Goal: Task Accomplishment & Management: Manage account settings

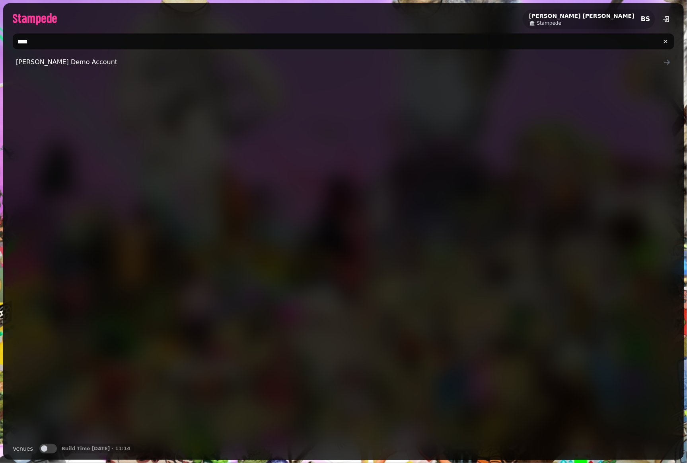
type input "****"
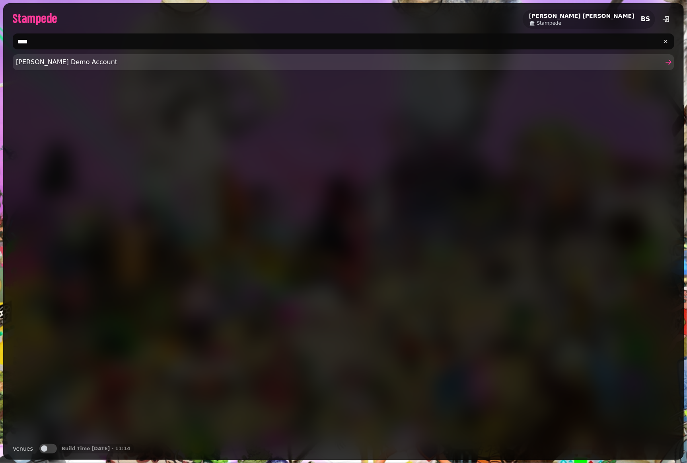
click at [73, 59] on span "[PERSON_NAME] Demo Account" at bounding box center [340, 62] width 648 height 10
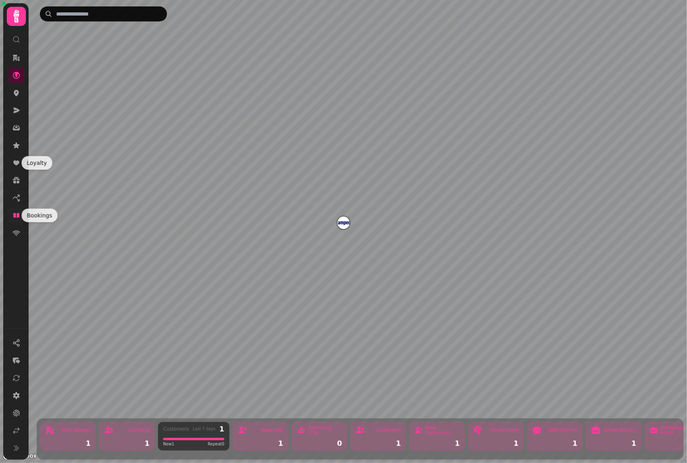
click at [16, 218] on icon at bounding box center [16, 215] width 8 height 8
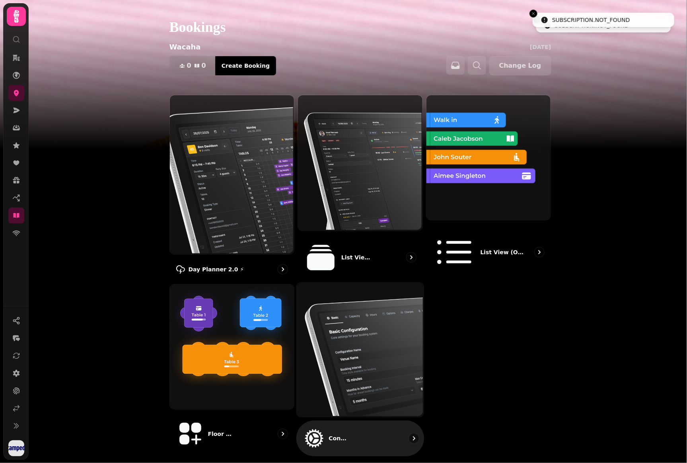
click at [414, 371] on img at bounding box center [359, 349] width 127 height 134
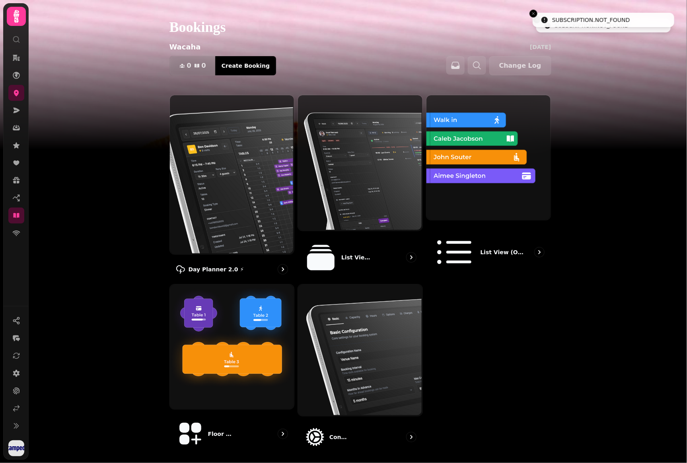
select select "**********"
select select "**"
select select "***"
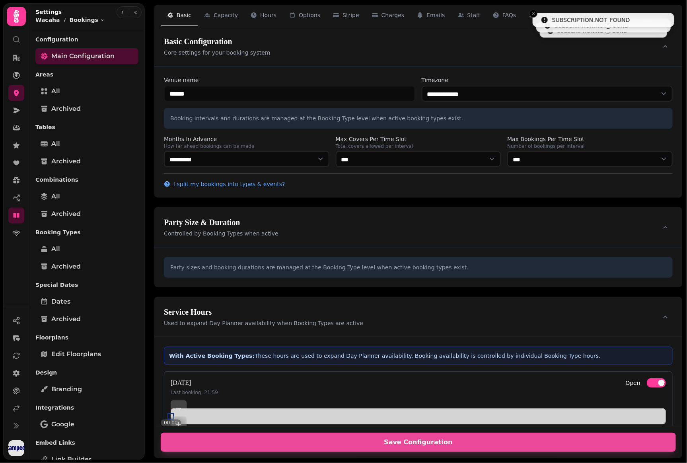
click at [78, 292] on div "Special Dates Dates Archived" at bounding box center [86, 302] width 103 height 51
click at [79, 297] on link "Dates" at bounding box center [86, 301] width 103 height 16
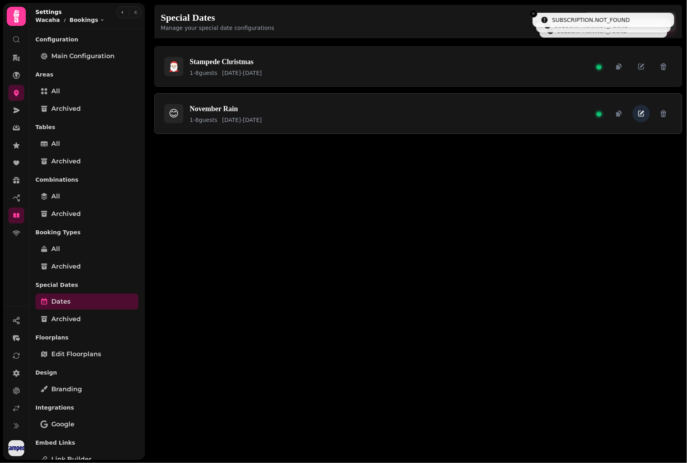
click at [640, 113] on icon "button" at bounding box center [642, 113] width 8 height 8
select select "*"
select select "****"
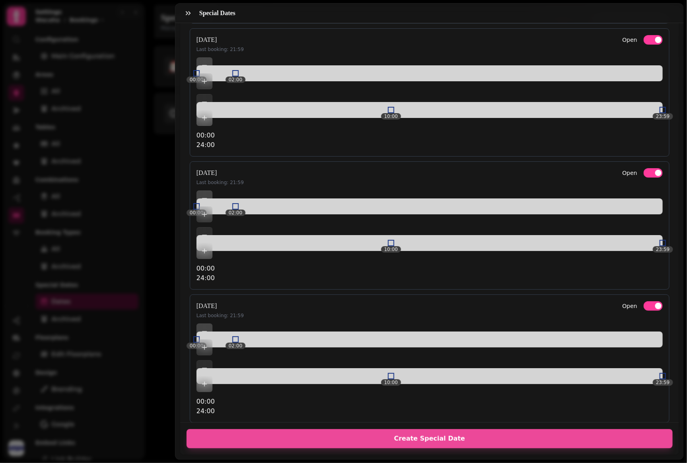
scroll to position [1344, 0]
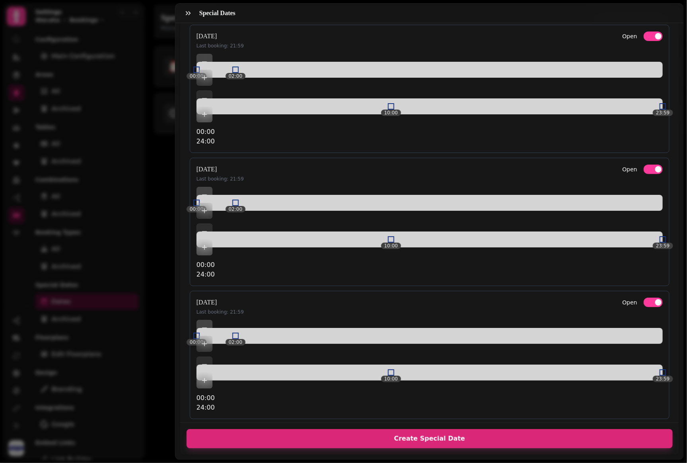
click at [437, 435] on span "Create Special Date" at bounding box center [429, 438] width 467 height 6
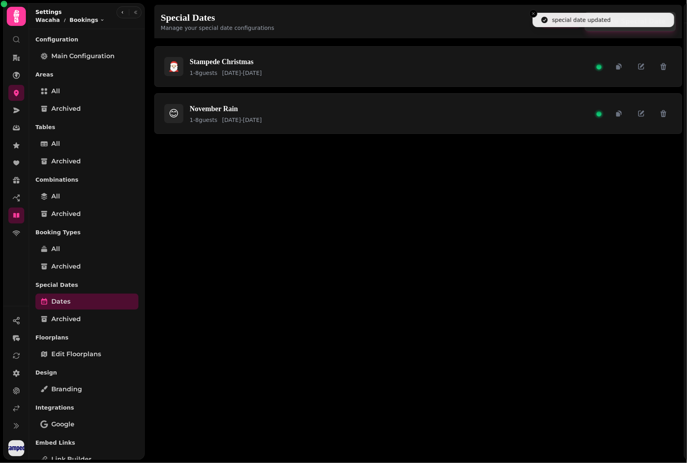
scroll to position [257, 0]
click at [644, 109] on icon "button" at bounding box center [642, 113] width 8 height 8
select select "*"
select select "****"
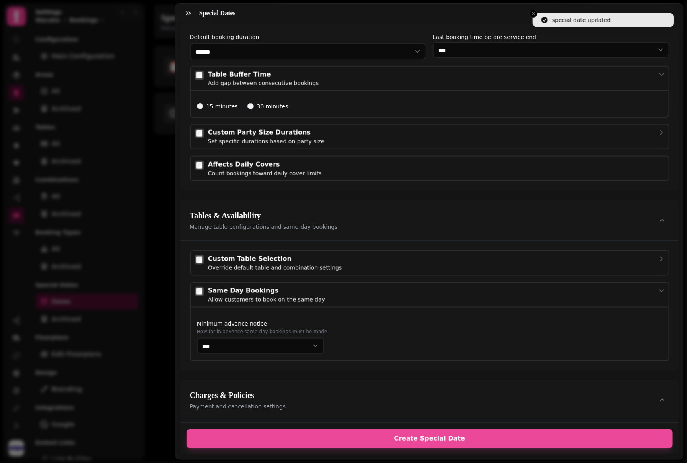
scroll to position [434, 0]
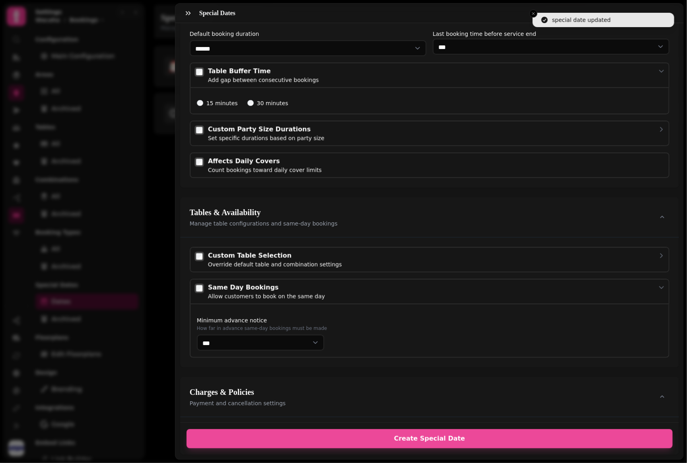
click at [230, 166] on div "Count bookings toward daily cover limits" at bounding box center [265, 170] width 114 height 8
click at [231, 161] on div "Affects Daily Covers" at bounding box center [265, 161] width 114 height 10
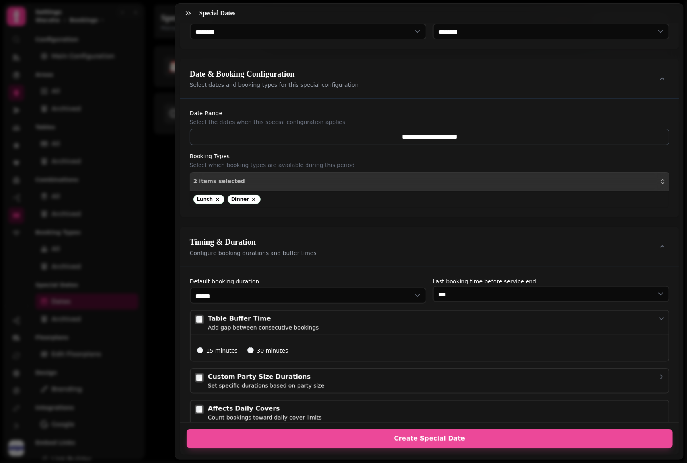
scroll to position [148, 0]
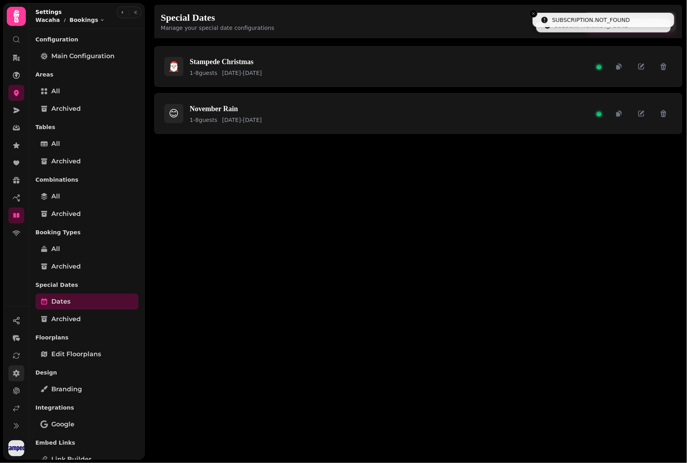
click at [17, 373] on icon at bounding box center [16, 372] width 7 height 7
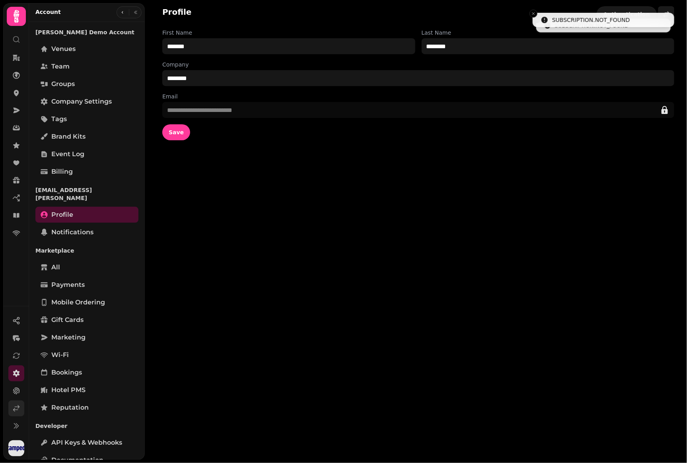
click at [10, 411] on link at bounding box center [16, 408] width 16 height 16
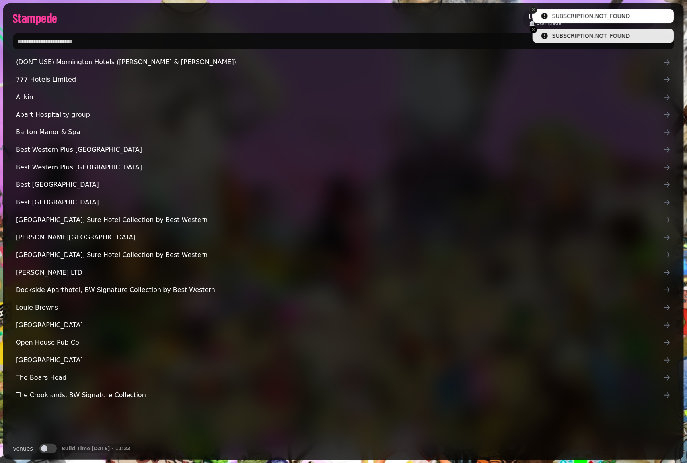
click at [533, 11] on icon "Close toast" at bounding box center [533, 9] width 5 height 5
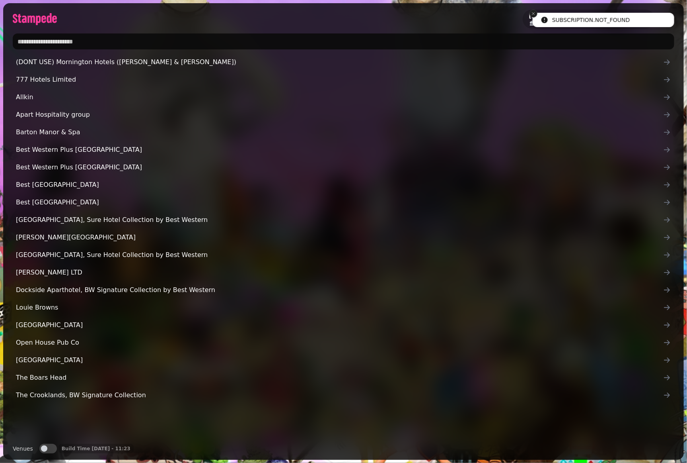
click at [534, 12] on icon "Close toast" at bounding box center [533, 13] width 5 height 5
click at [562, 25] on span "Stampede" at bounding box center [549, 23] width 24 height 6
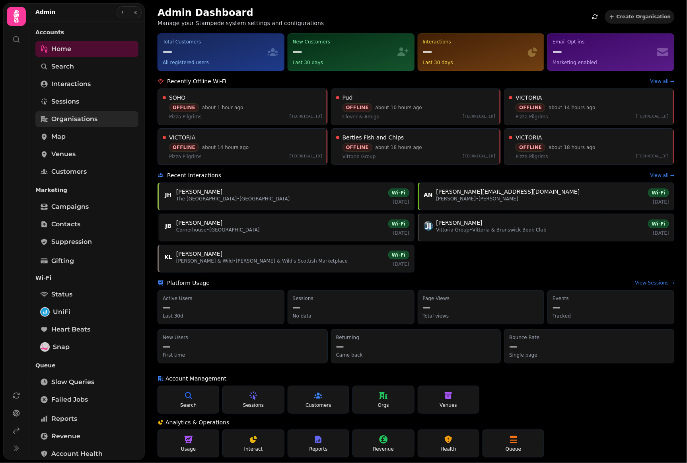
click at [80, 120] on span "Organisations" at bounding box center [74, 119] width 46 height 10
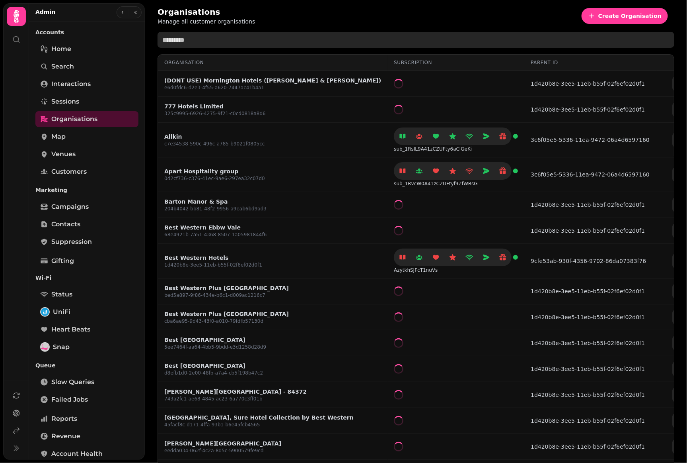
click at [217, 33] on input "text" at bounding box center [416, 40] width 517 height 16
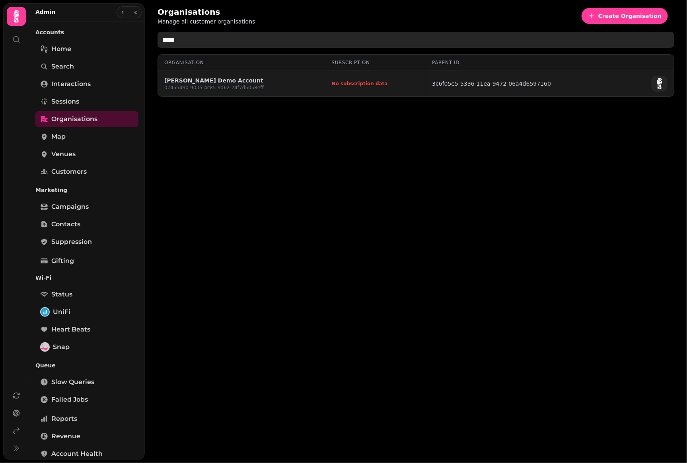
type input "*****"
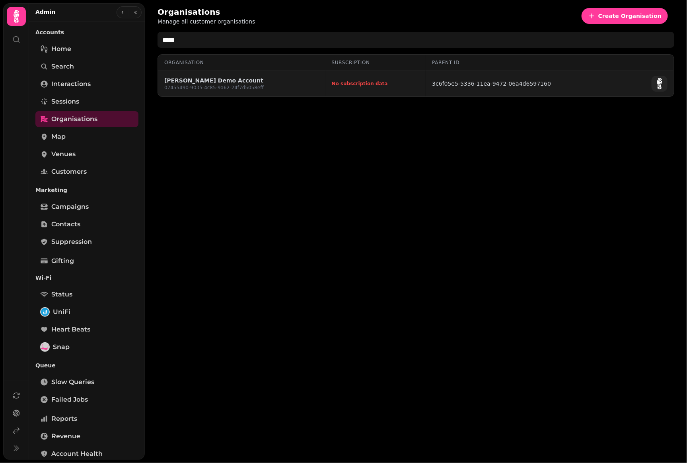
click at [214, 78] on link "Aidans Demo Account" at bounding box center [214, 80] width 100 height 8
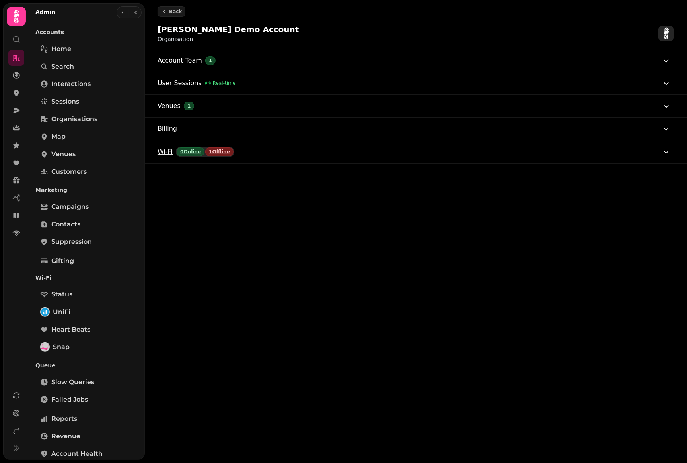
click at [309, 141] on button "Wi-Fi 0 Online 1 Offline" at bounding box center [415, 151] width 514 height 23
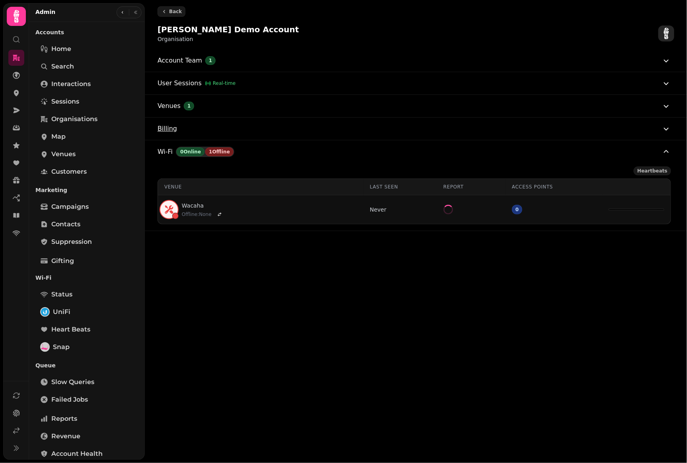
click at [331, 127] on button "Billing" at bounding box center [415, 128] width 514 height 22
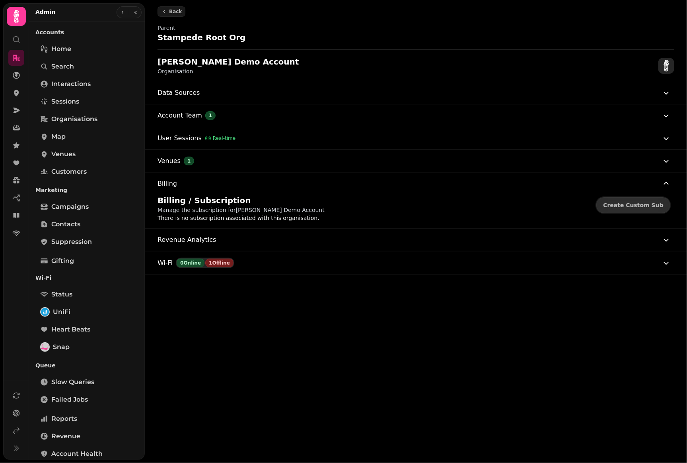
drag, startPoint x: 640, startPoint y: 147, endPoint x: 634, endPoint y: 194, distance: 47.0
click at [635, 189] on button "Billing" at bounding box center [415, 183] width 514 height 22
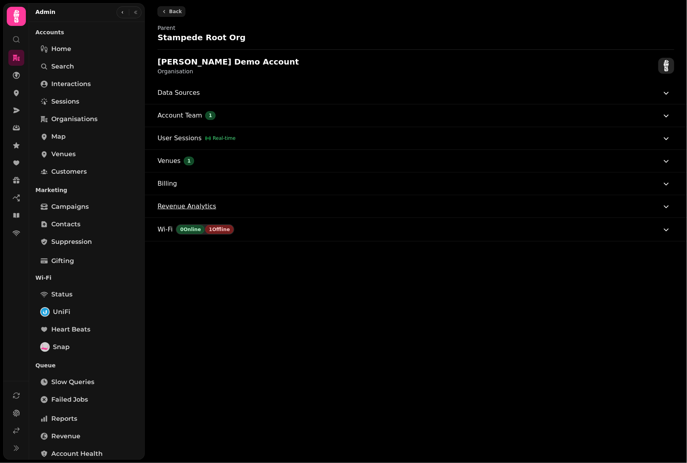
click at [632, 202] on button "Revenue Analytics" at bounding box center [415, 206] width 514 height 22
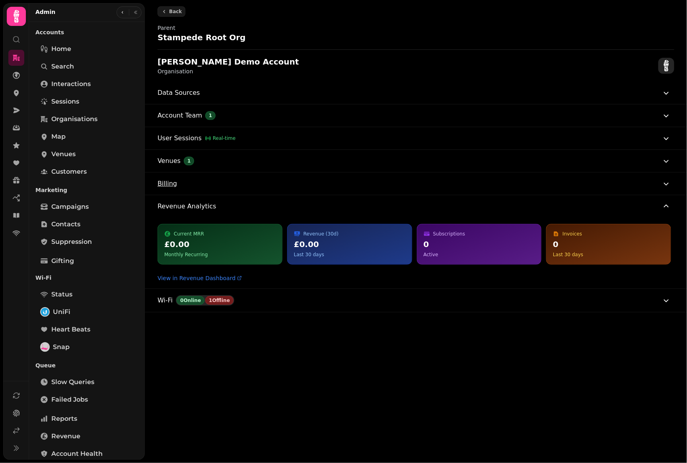
click at [639, 184] on button "Billing" at bounding box center [415, 183] width 514 height 22
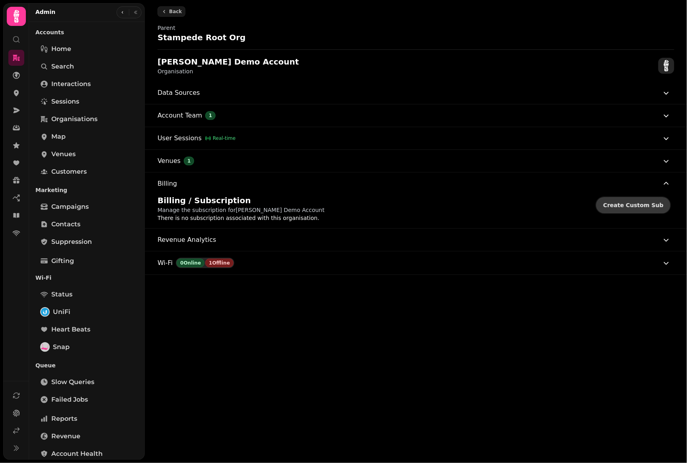
click at [629, 205] on span "Create Custom Sub" at bounding box center [633, 205] width 61 height 6
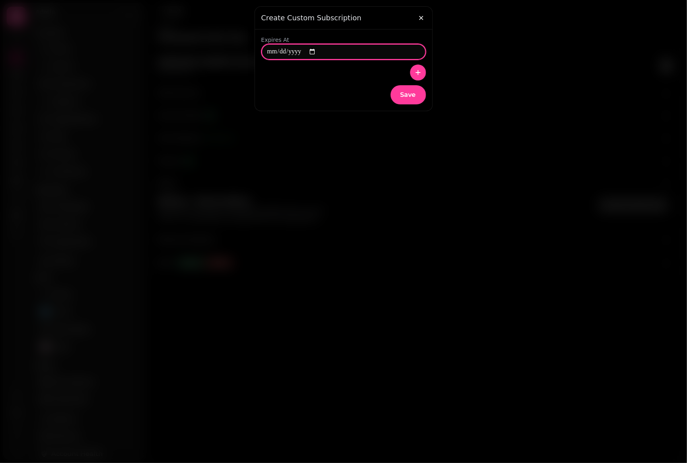
click at [317, 52] on input "date" at bounding box center [344, 52] width 165 height 16
type input "**********"
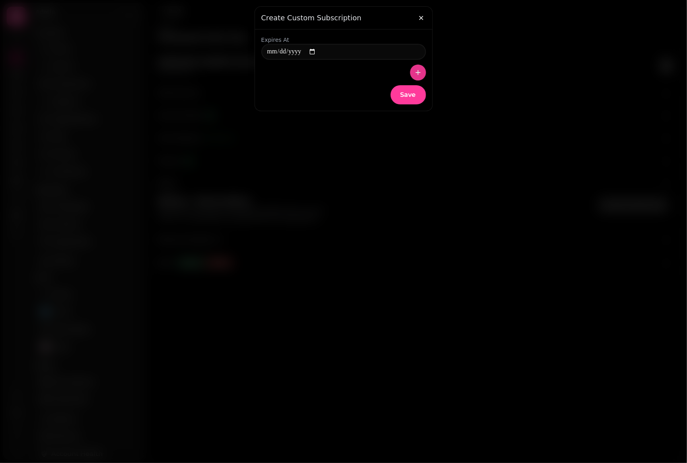
click at [420, 72] on icon "button" at bounding box center [418, 72] width 8 height 8
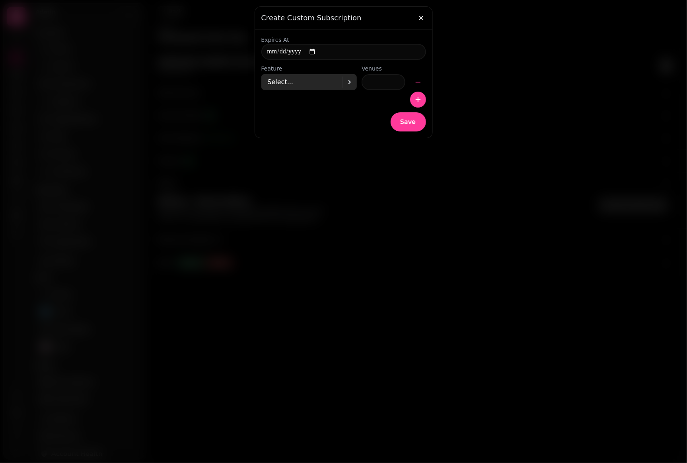
click at [326, 82] on div "Select..." at bounding box center [305, 82] width 75 height 16
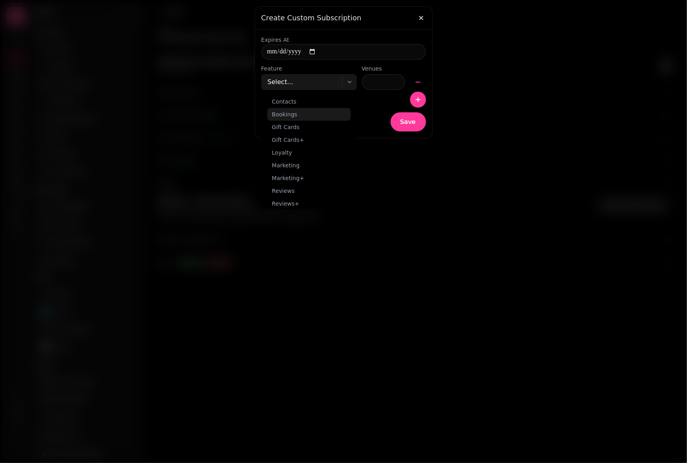
click at [308, 113] on div "Bookings" at bounding box center [309, 114] width 84 height 13
click at [418, 99] on icon "button" at bounding box center [418, 99] width 5 height 5
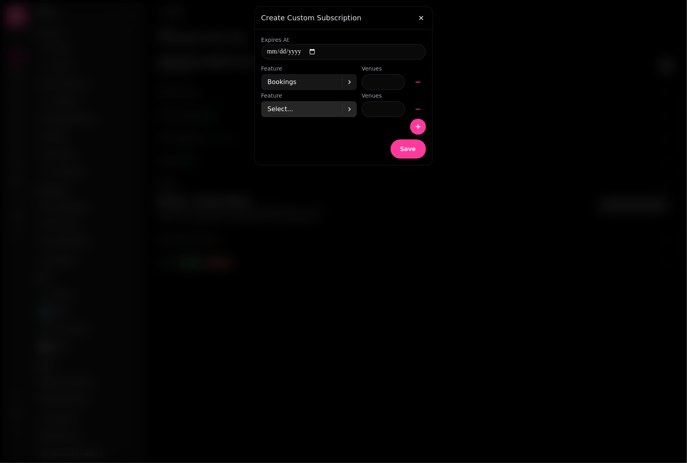
click at [346, 108] on icon at bounding box center [350, 109] width 10 height 10
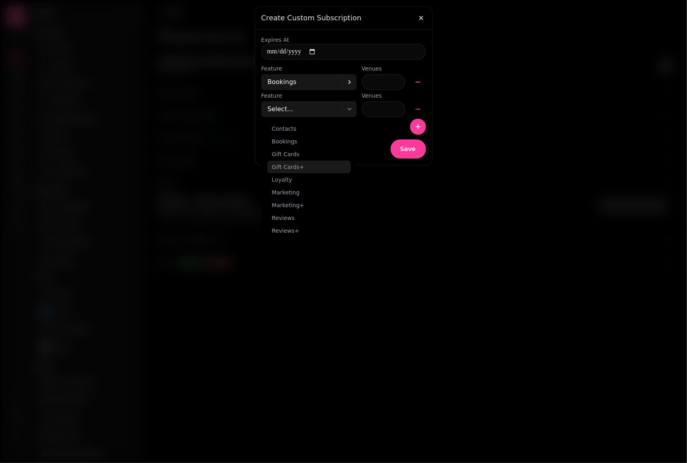
click at [300, 160] on div "Gift Cards+" at bounding box center [309, 166] width 84 height 13
click at [416, 127] on icon "button" at bounding box center [418, 127] width 8 height 8
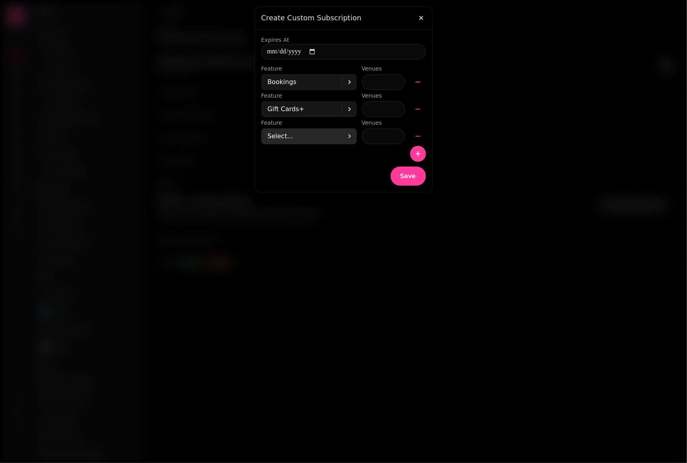
click at [327, 143] on div "Select..." at bounding box center [305, 136] width 75 height 16
click at [324, 205] on div "Loyalty" at bounding box center [309, 206] width 84 height 13
click at [421, 150] on icon "button" at bounding box center [418, 154] width 8 height 8
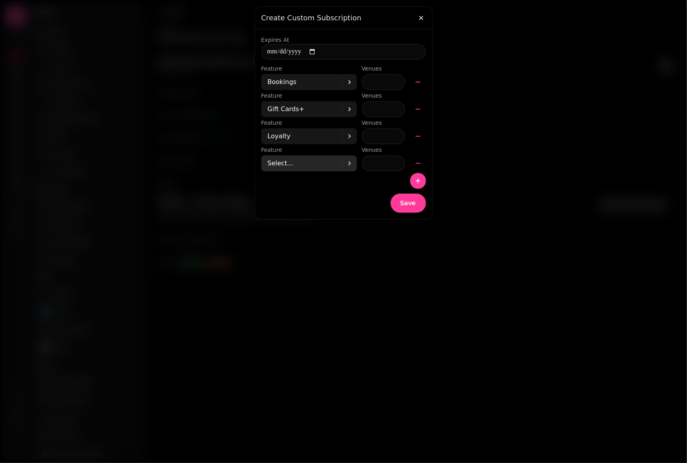
click at [335, 158] on div "Select..." at bounding box center [305, 163] width 75 height 16
click at [318, 257] on div "Marketing+" at bounding box center [309, 259] width 84 height 13
click at [416, 181] on icon "button" at bounding box center [418, 181] width 8 height 8
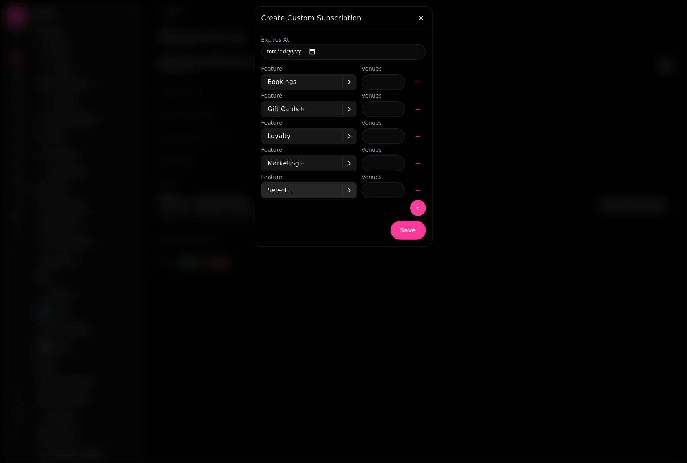
click at [315, 193] on div "Select..." at bounding box center [305, 190] width 75 height 16
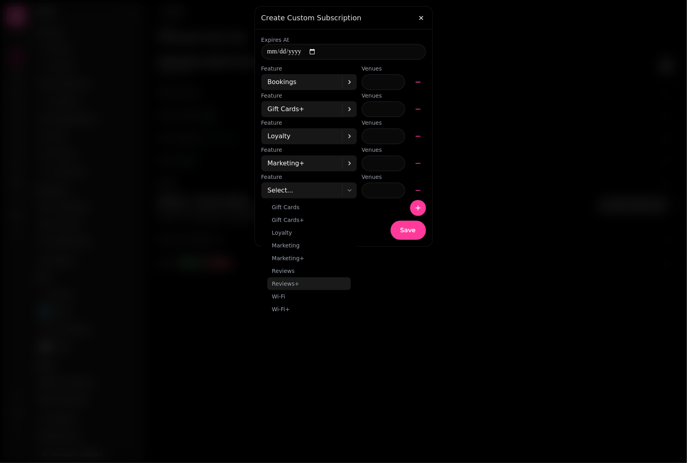
click at [303, 284] on div "Reviews+" at bounding box center [309, 283] width 84 height 13
click at [423, 204] on button "button" at bounding box center [418, 208] width 16 height 16
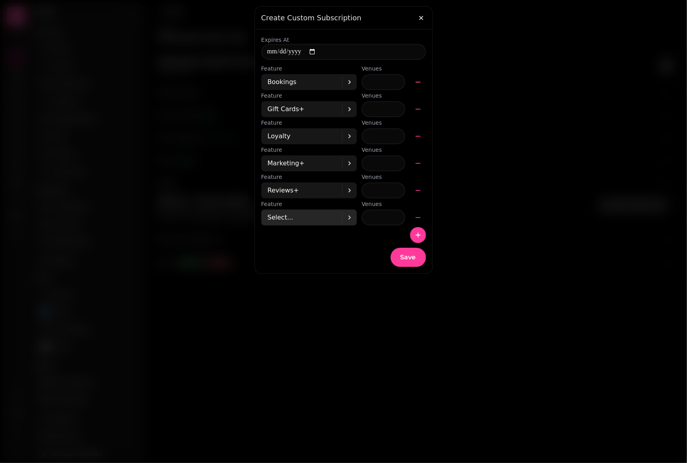
click at [317, 213] on div "Select..." at bounding box center [305, 217] width 75 height 16
click at [303, 331] on div "Wi-Fi+" at bounding box center [309, 336] width 84 height 13
click at [410, 254] on span "Save" at bounding box center [409, 257] width 16 height 6
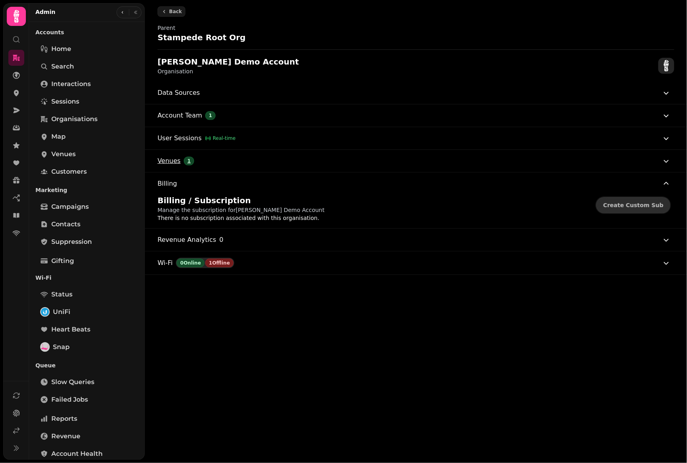
click at [275, 158] on button "Venues 1" at bounding box center [415, 161] width 514 height 22
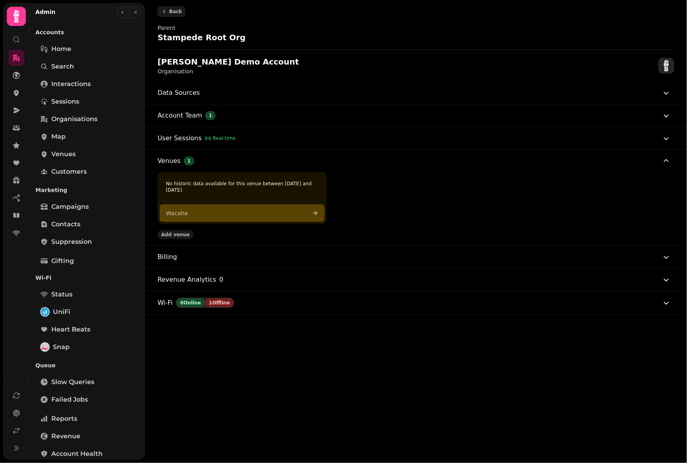
click at [273, 202] on div "No historic data available for this venue between Thu 1 Aug, 2024 and Wed 20 Au…" at bounding box center [242, 198] width 169 height 52
click at [272, 208] on link "Wacaha" at bounding box center [242, 213] width 165 height 18
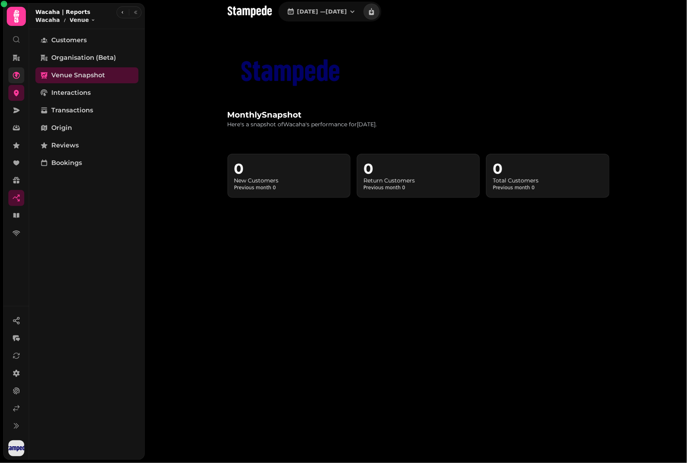
click at [17, 75] on icon at bounding box center [16, 75] width 7 height 7
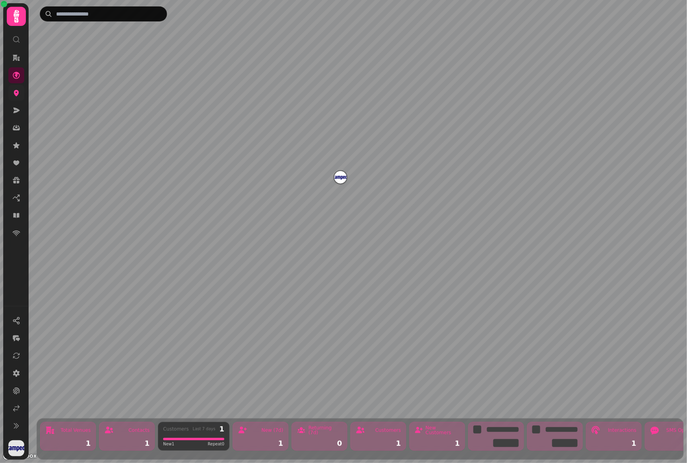
click at [18, 96] on icon at bounding box center [16, 93] width 8 height 8
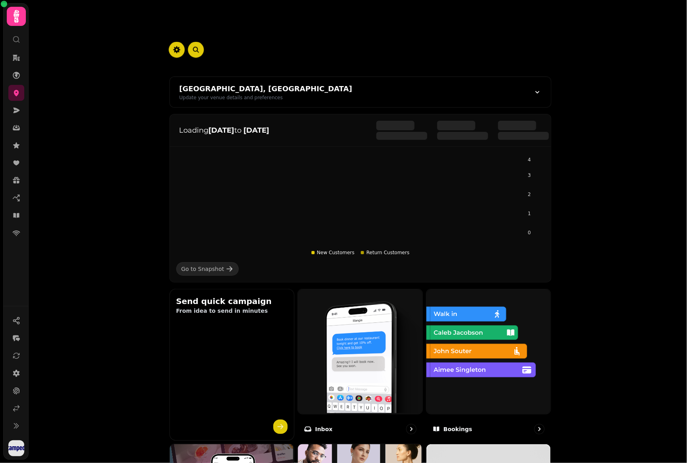
scroll to position [343, 0]
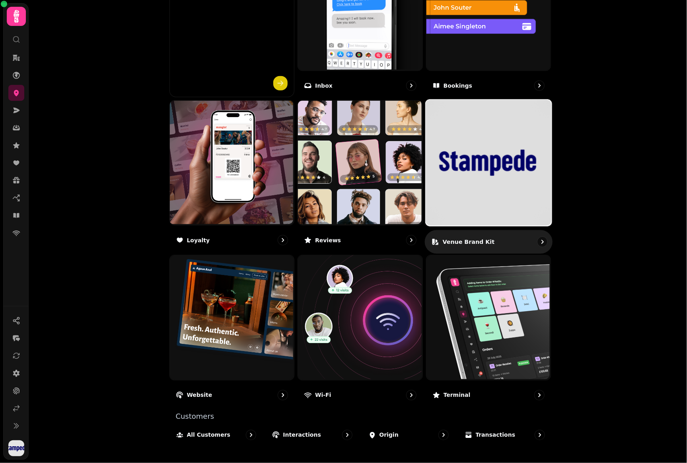
click at [498, 211] on img at bounding box center [489, 163] width 126 height 126
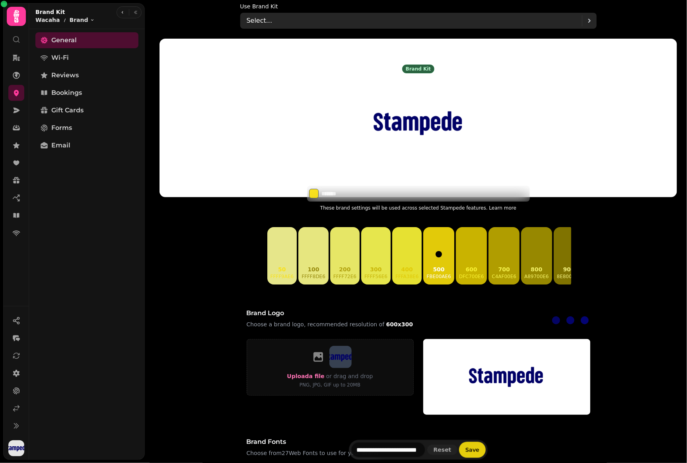
click at [293, 18] on div "Select..." at bounding box center [415, 21] width 336 height 16
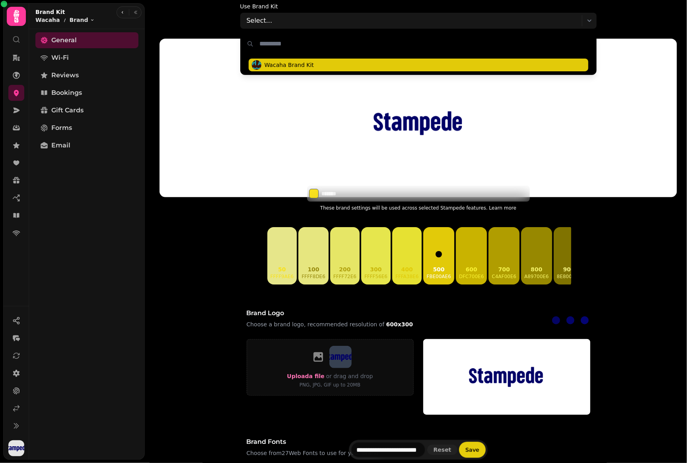
click at [285, 64] on span "Wacaha Brand Kit" at bounding box center [289, 65] width 49 height 8
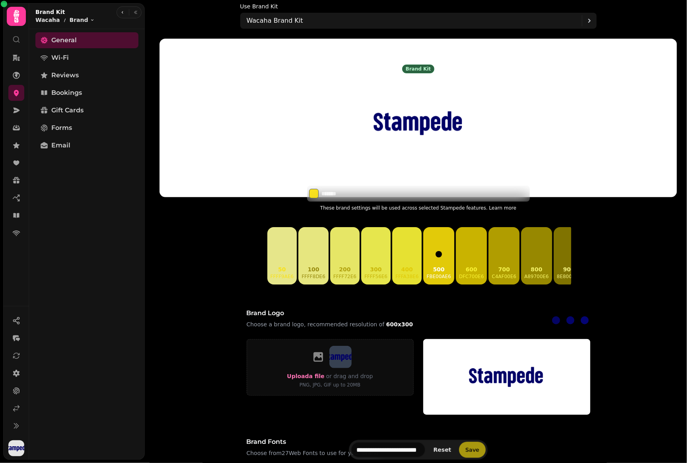
type input "**********"
type input "*******"
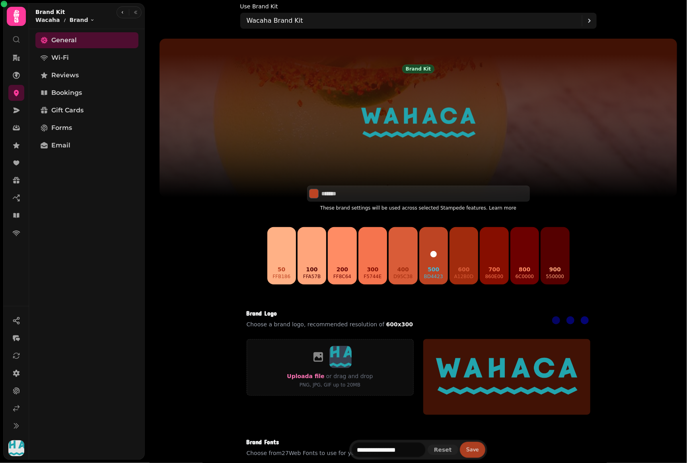
click at [471, 451] on span "Save" at bounding box center [473, 450] width 13 height 6
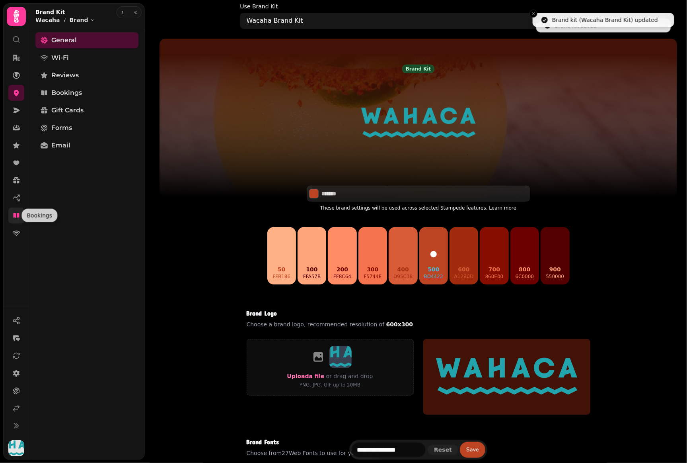
click at [12, 216] on icon at bounding box center [16, 215] width 8 height 8
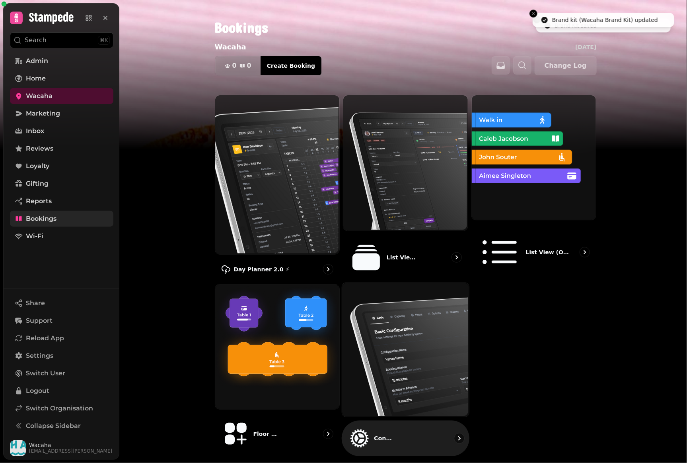
click at [368, 291] on img at bounding box center [405, 349] width 127 height 134
select select "**********"
select select "**"
select select "***"
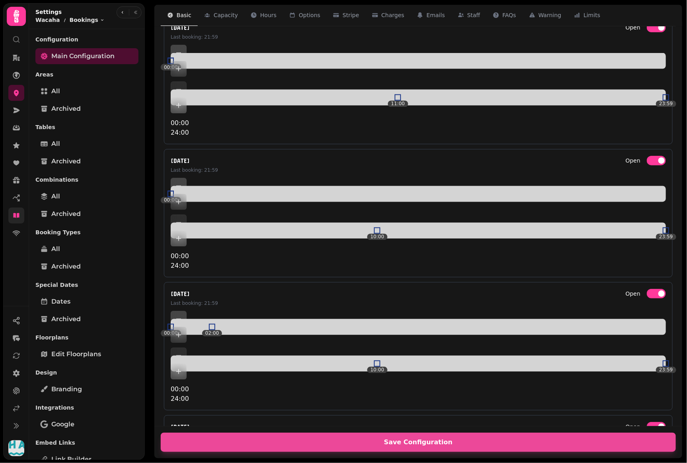
scroll to position [593, 0]
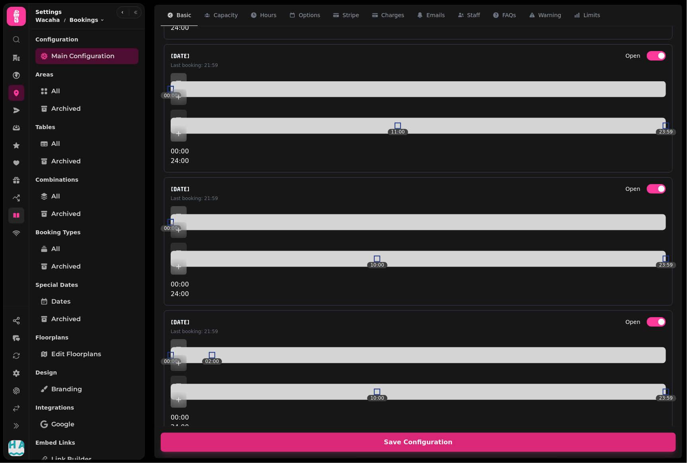
click at [426, 439] on span "Save Configuration" at bounding box center [418, 442] width 496 height 6
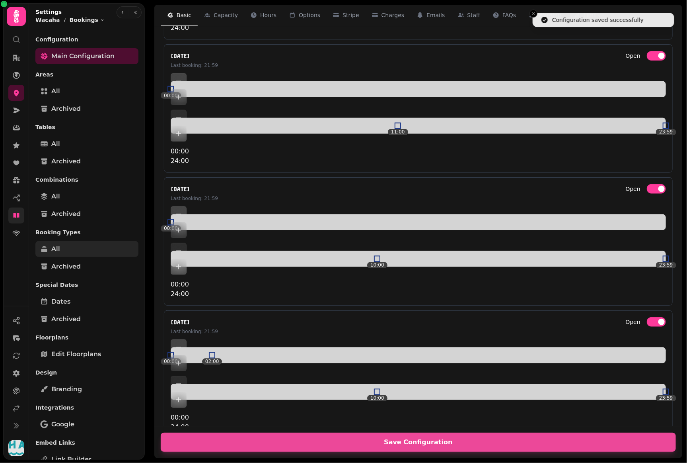
click at [85, 251] on link "All" at bounding box center [86, 249] width 103 height 16
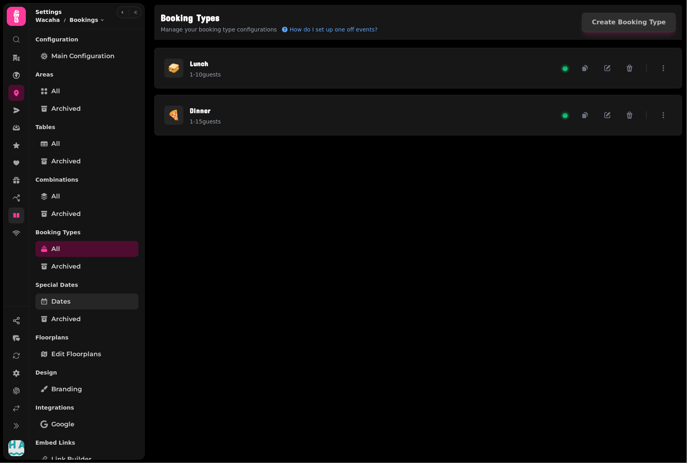
click at [77, 299] on link "Dates" at bounding box center [86, 301] width 103 height 16
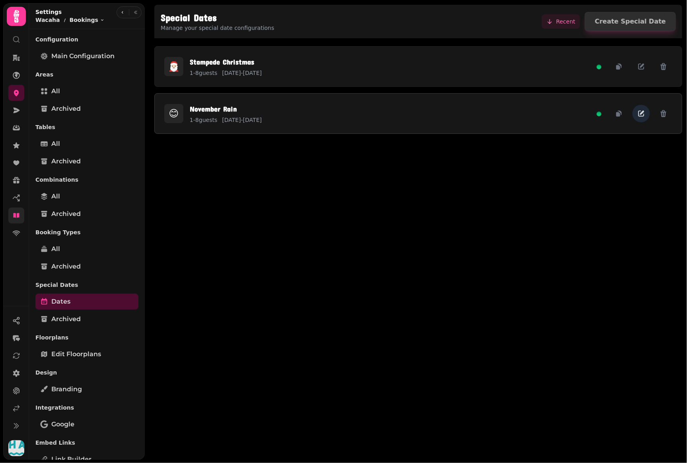
click at [635, 111] on button "button" at bounding box center [642, 114] width 18 height 18
select select "*"
select select "****"
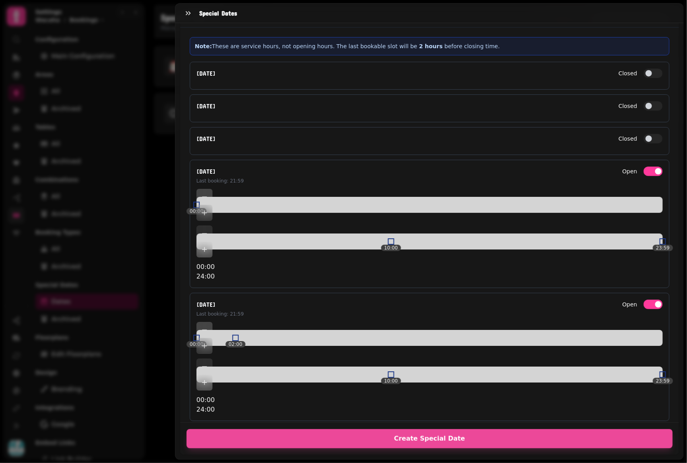
scroll to position [1071, 0]
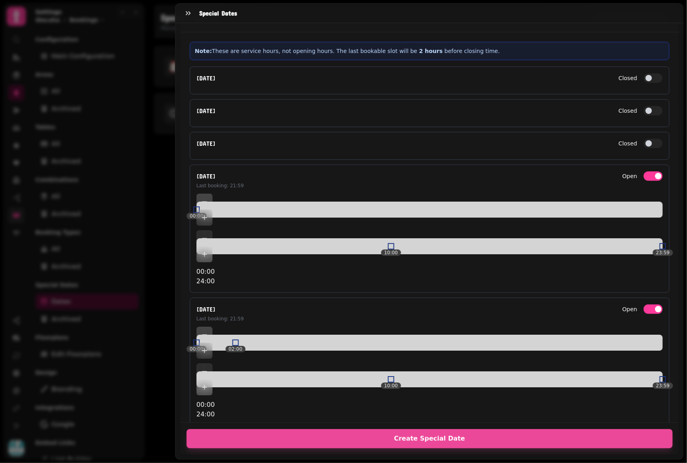
click at [207, 197] on div "00:00 00:00" at bounding box center [430, 209] width 467 height 32
click at [633, 185] on div "thursday Last booking: 21:59 Open 00:00 00:00 10:00 23:59 00:00 24:00" at bounding box center [430, 228] width 480 height 128
click at [644, 174] on button "Open" at bounding box center [653, 176] width 19 height 10
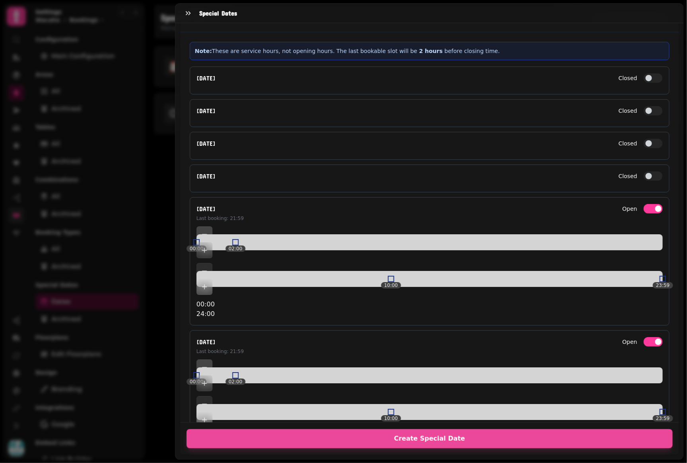
click at [644, 171] on button "Closed" at bounding box center [653, 176] width 19 height 10
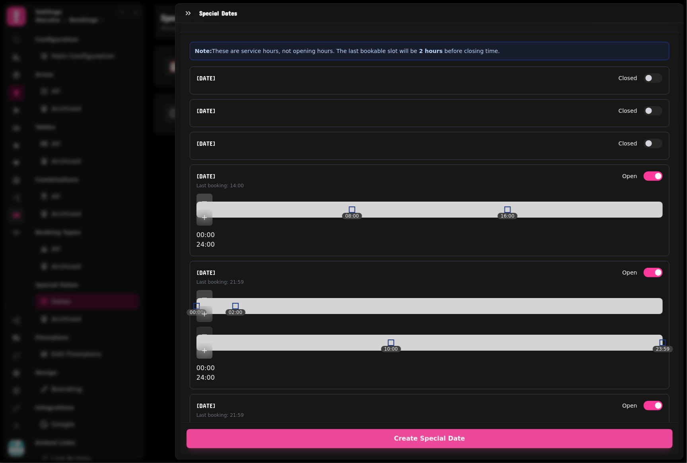
click at [656, 269] on span "button" at bounding box center [659, 272] width 6 height 6
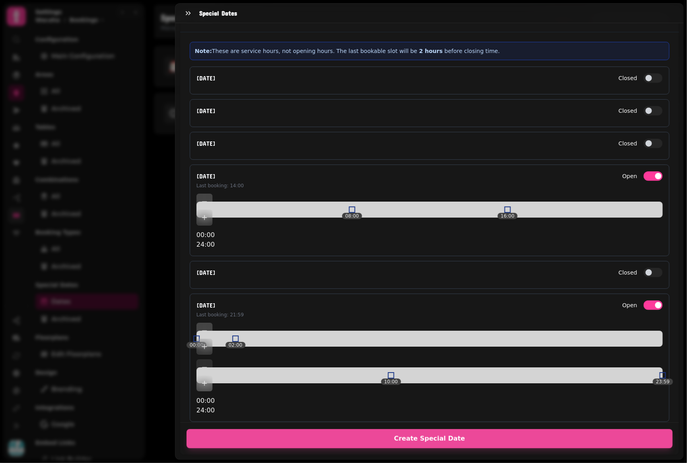
click at [644, 267] on button "Closed" at bounding box center [653, 272] width 19 height 10
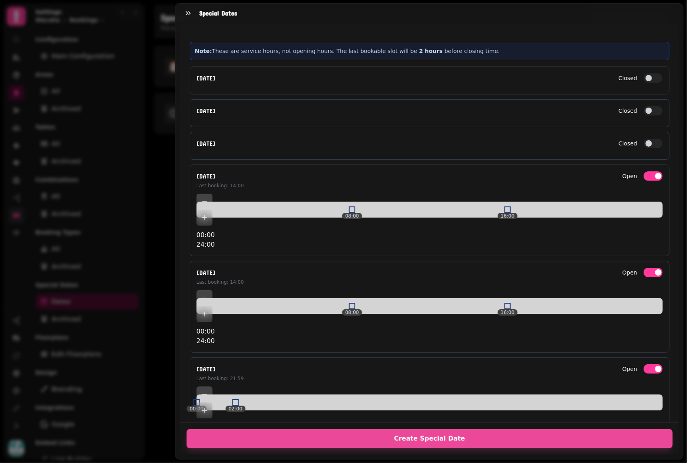
click at [656, 365] on span "button" at bounding box center [659, 368] width 6 height 6
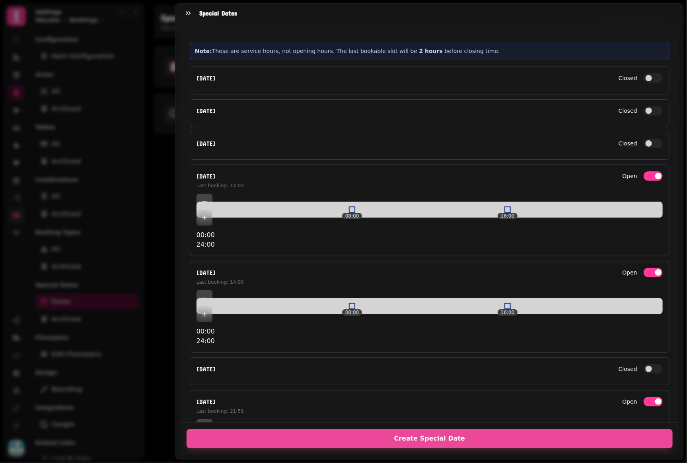
click at [644, 364] on button "Closed" at bounding box center [653, 369] width 19 height 10
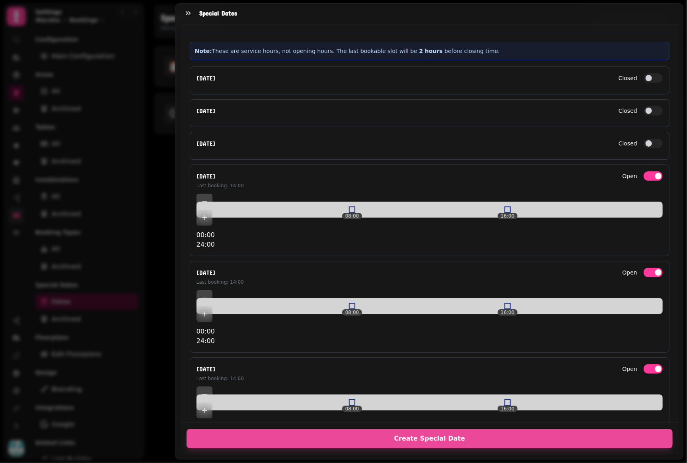
click at [644, 460] on button "Open" at bounding box center [653, 465] width 19 height 10
click at [644, 460] on button "Closed" at bounding box center [653, 465] width 19 height 10
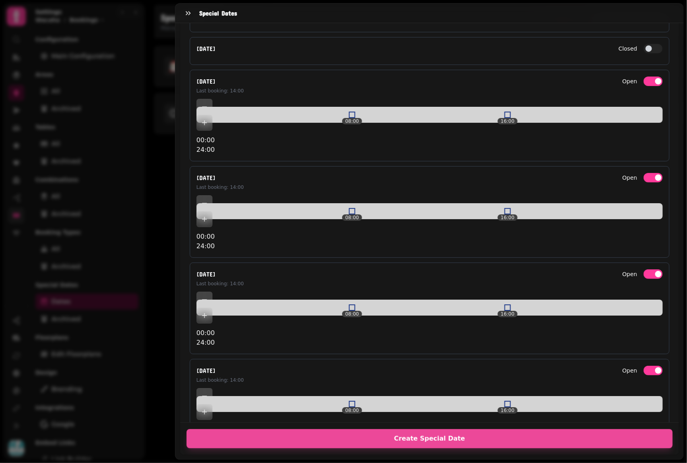
scroll to position [1166, 0]
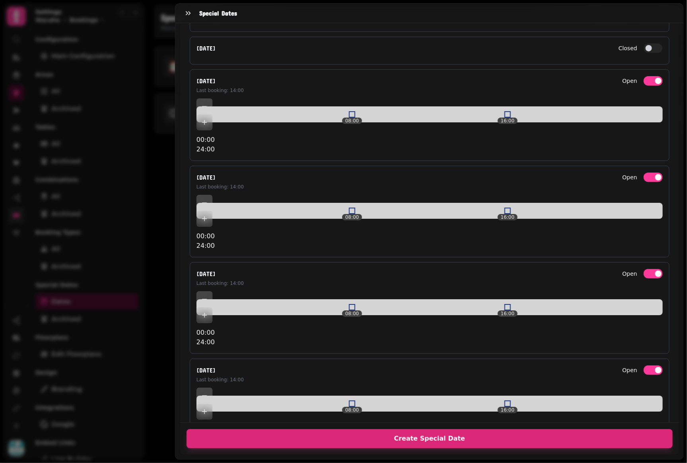
click at [452, 438] on button "Create Special Date" at bounding box center [430, 438] width 486 height 19
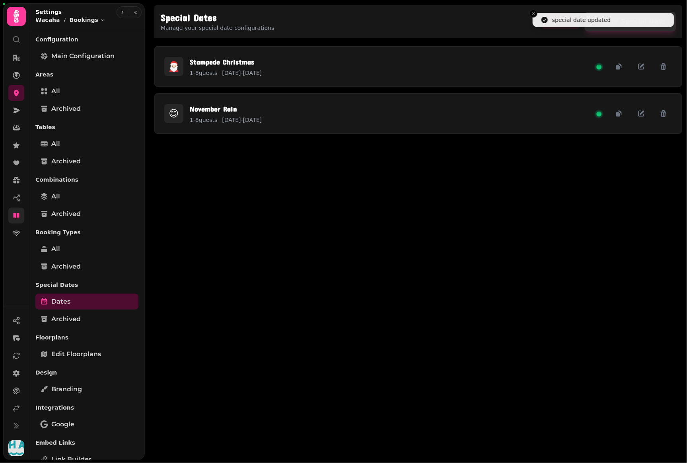
scroll to position [72, 0]
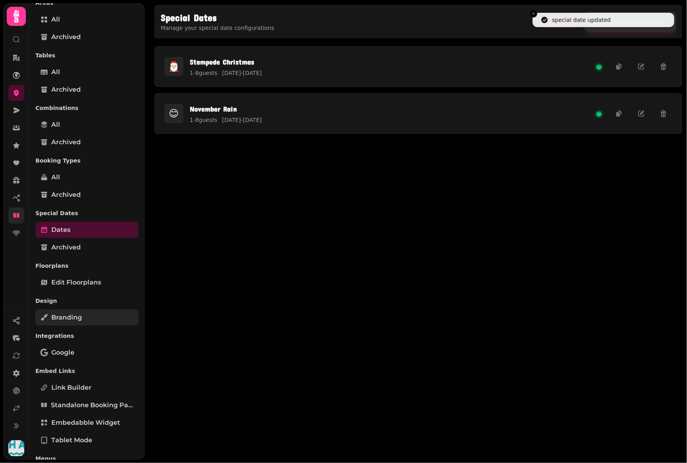
click at [92, 315] on link "Branding" at bounding box center [86, 317] width 103 height 16
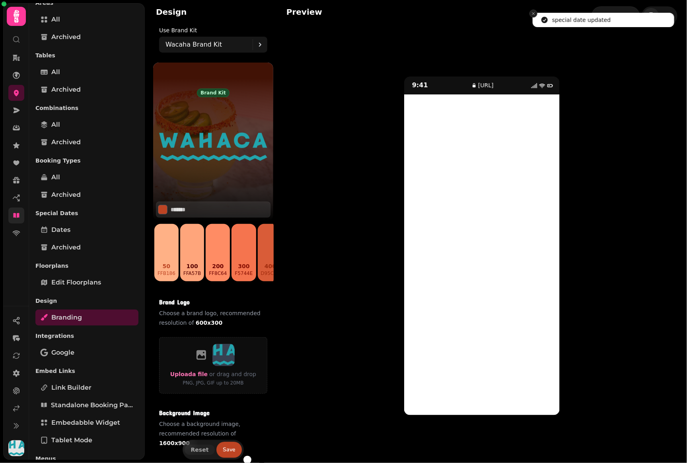
click at [535, 13] on icon "Close toast" at bounding box center [533, 13] width 5 height 5
click at [611, 15] on div "Open Preview" at bounding box center [616, 16] width 38 height 8
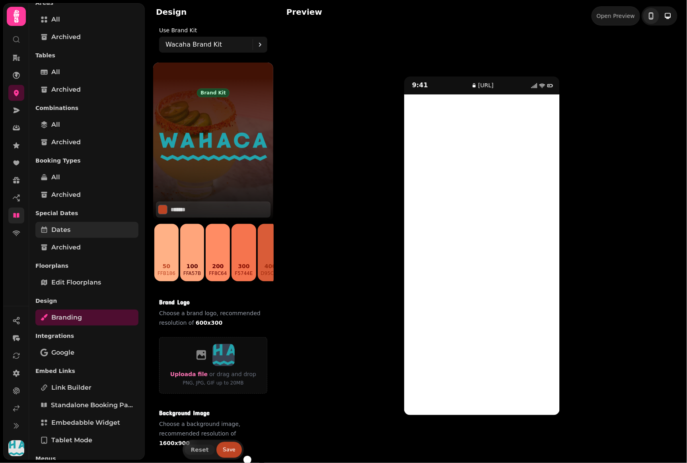
click at [72, 223] on link "Dates" at bounding box center [86, 230] width 103 height 16
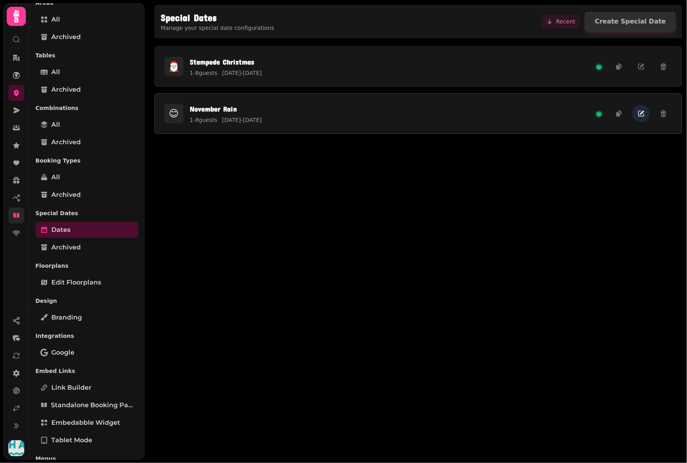
click at [644, 111] on icon "button" at bounding box center [642, 113] width 4 height 4
select select "*"
select select "****"
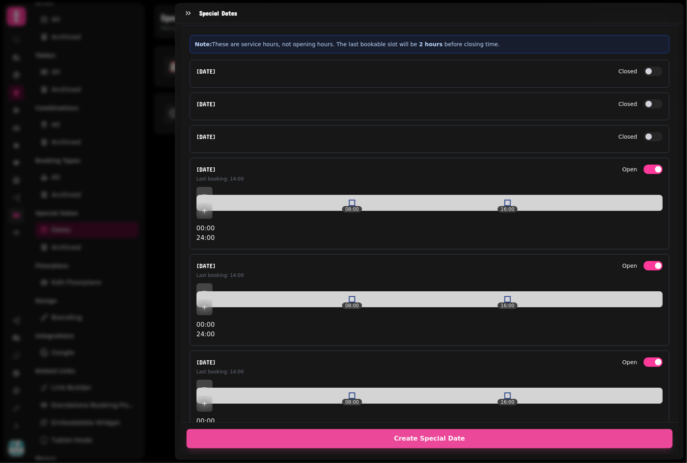
scroll to position [1040, 0]
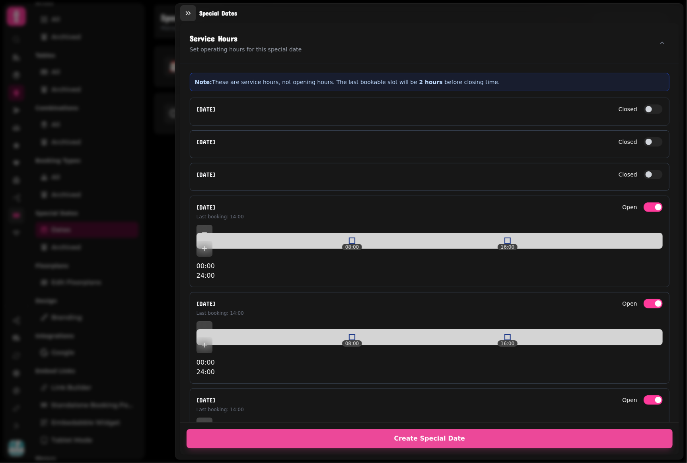
click at [188, 16] on icon "button" at bounding box center [188, 13] width 8 height 8
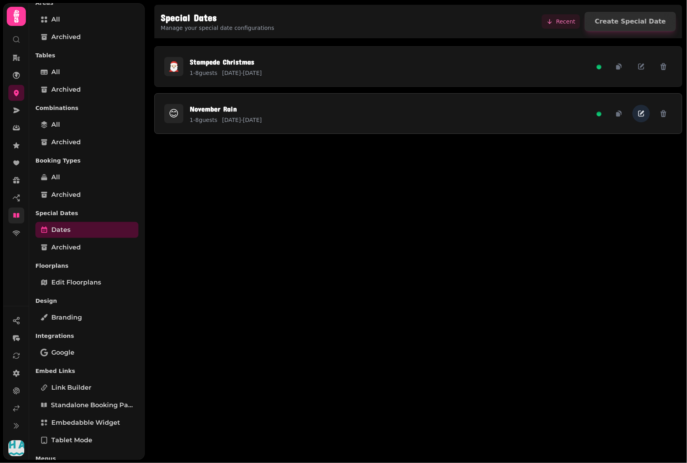
click at [641, 111] on icon "button" at bounding box center [642, 113] width 8 height 8
select select "*"
select select "****"
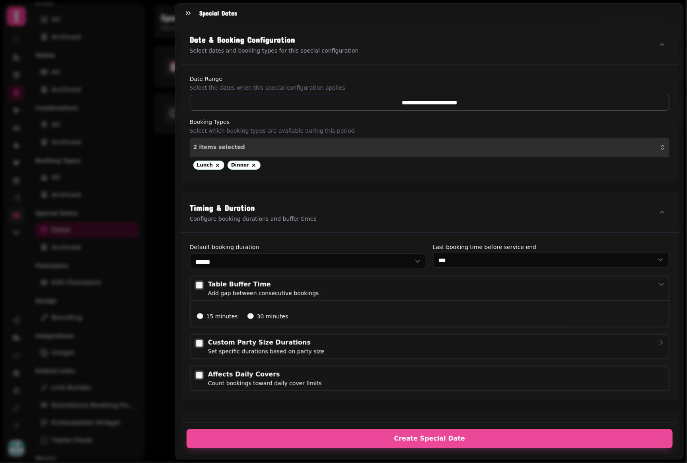
scroll to position [273, 0]
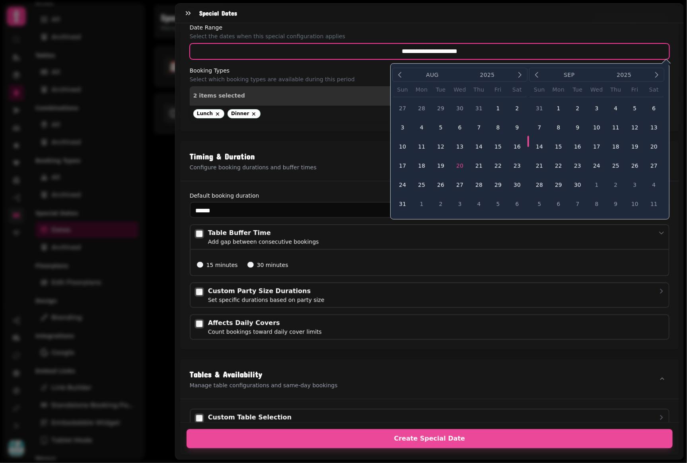
click at [427, 53] on input "**********" at bounding box center [430, 51] width 480 height 16
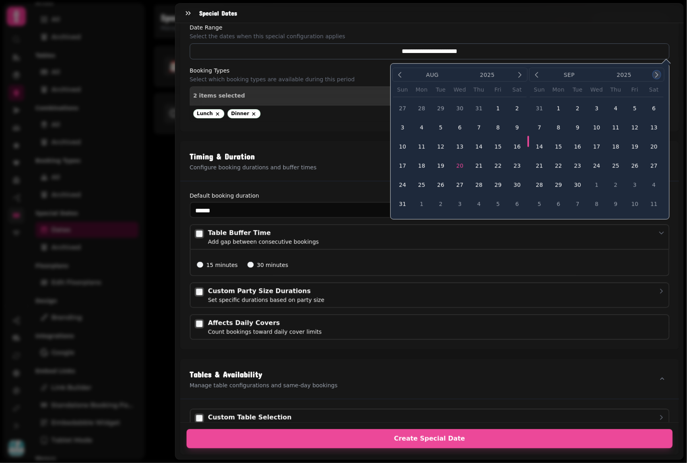
click at [656, 74] on icon "button" at bounding box center [657, 74] width 2 height 5
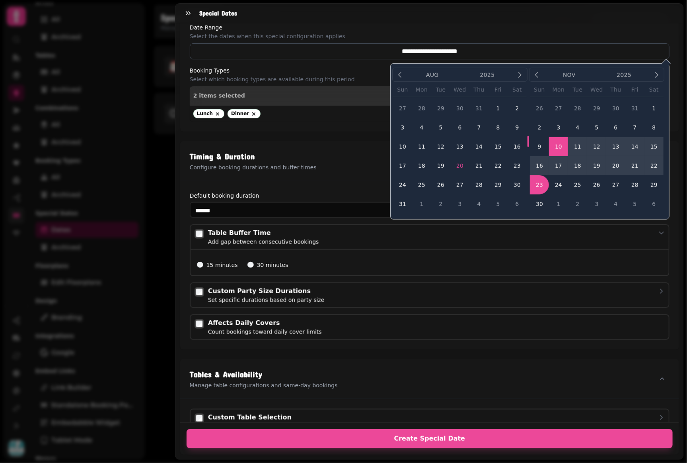
click at [530, 183] on button "23" at bounding box center [539, 184] width 19 height 19
click at [549, 145] on button "10" at bounding box center [558, 146] width 19 height 19
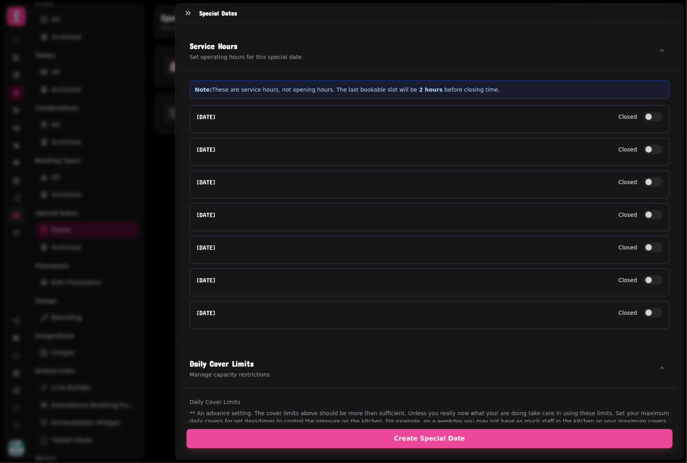
scroll to position [1019, 0]
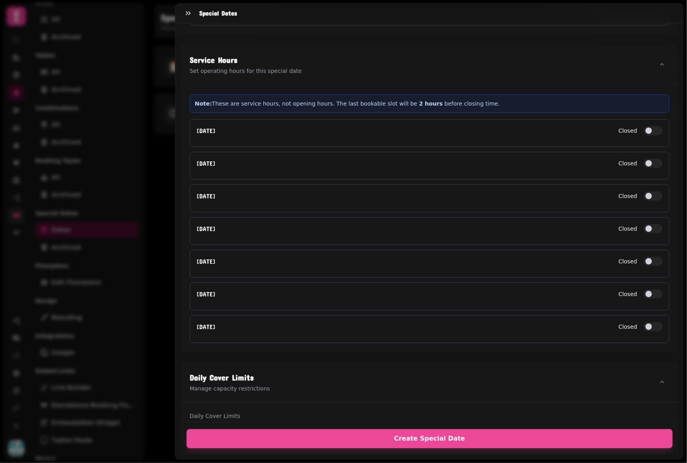
click at [644, 224] on button "Closed" at bounding box center [653, 229] width 19 height 10
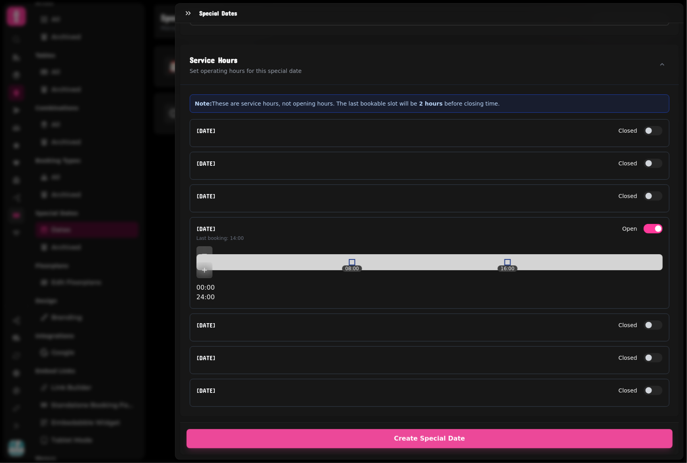
click at [644, 385] on button "Closed" at bounding box center [653, 390] width 19 height 10
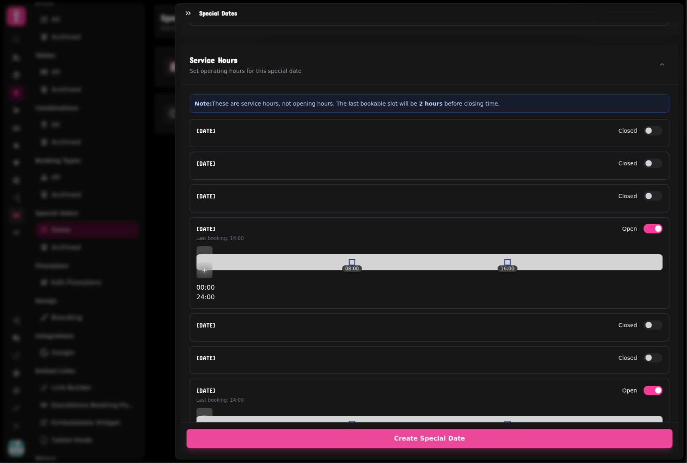
click at [644, 353] on button "Closed" at bounding box center [653, 358] width 19 height 10
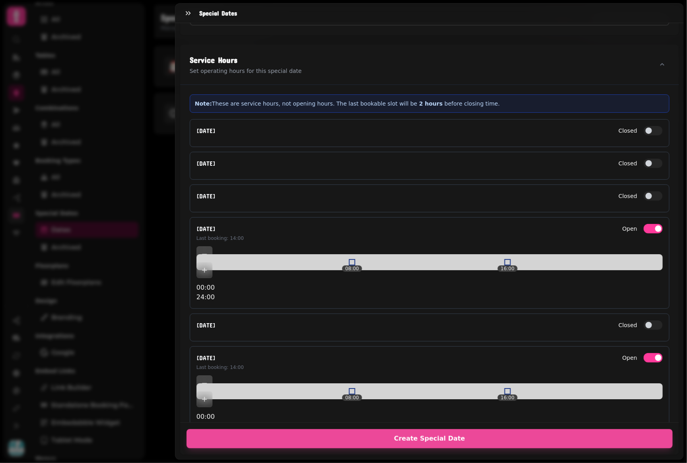
click at [644, 320] on button "Closed" at bounding box center [653, 325] width 19 height 10
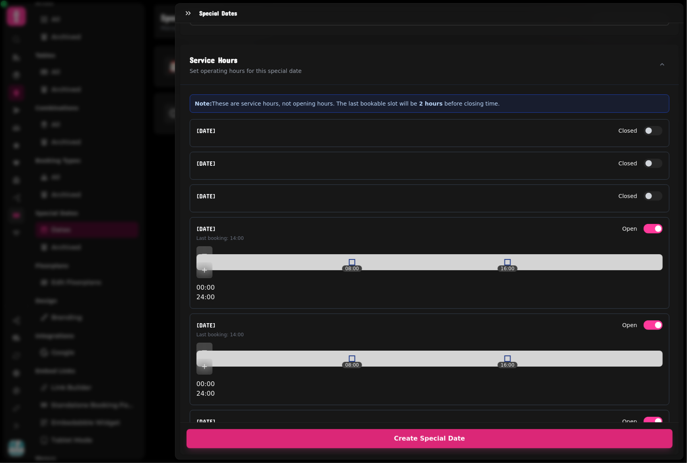
click at [445, 435] on span "Create Special Date" at bounding box center [429, 438] width 467 height 6
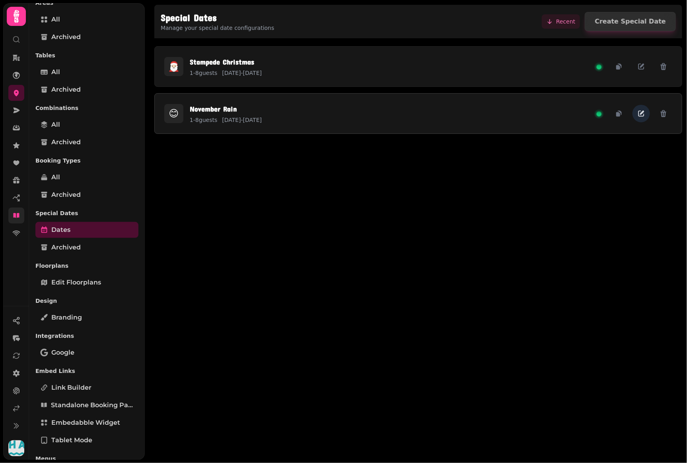
click at [645, 114] on icon "button" at bounding box center [642, 113] width 8 height 8
select select "*"
select select "****"
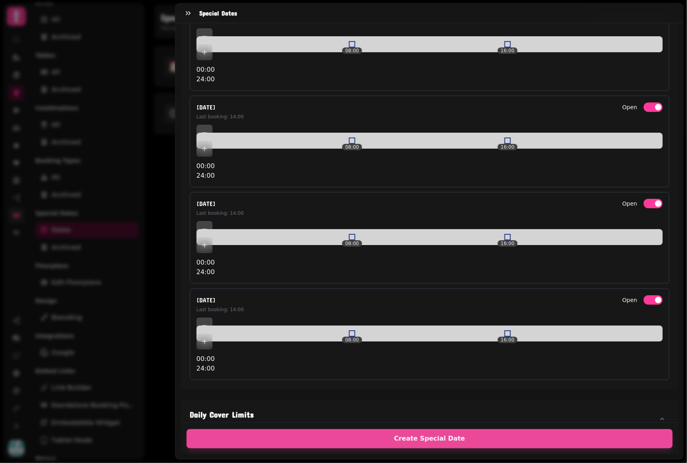
scroll to position [1176, 0]
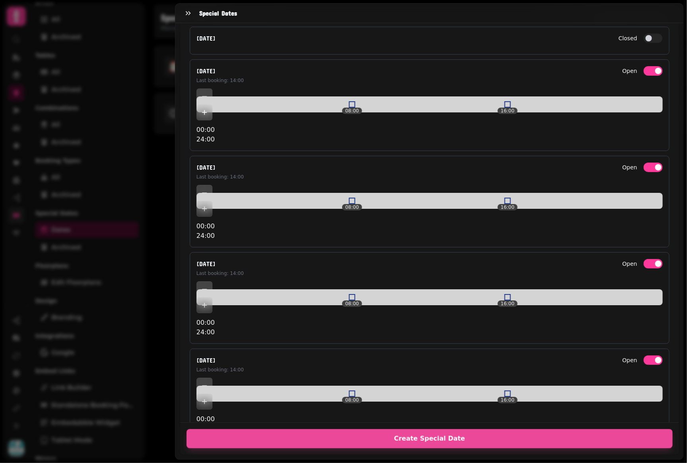
click at [209, 108] on icon "Add item" at bounding box center [205, 112] width 8 height 8
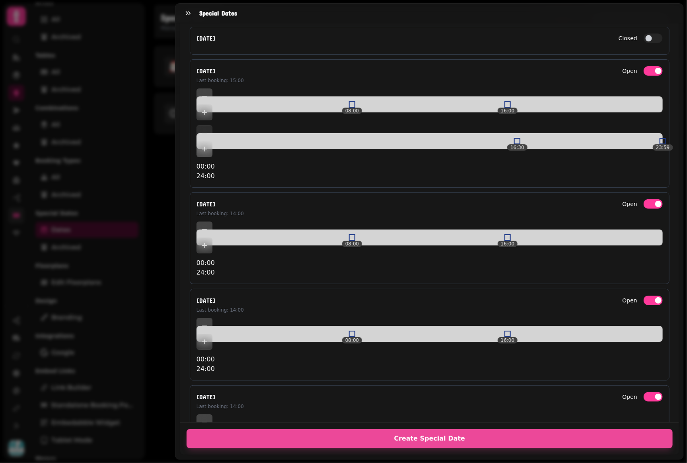
click at [632, 125] on div "16:30 23:59" at bounding box center [430, 141] width 467 height 32
click at [544, 138] on div at bounding box center [547, 141] width 6 height 6
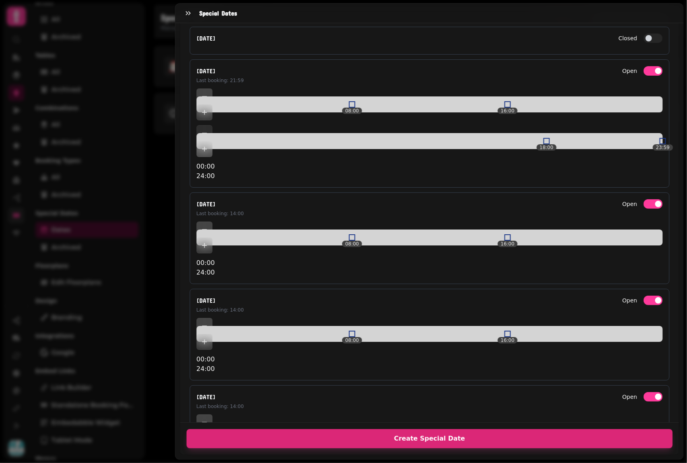
drag, startPoint x: 436, startPoint y: 444, endPoint x: 432, endPoint y: 433, distance: 11.5
click at [436, 444] on div "Create Special Date" at bounding box center [429, 438] width 499 height 32
click at [431, 435] on span "Create Special Date" at bounding box center [429, 438] width 467 height 6
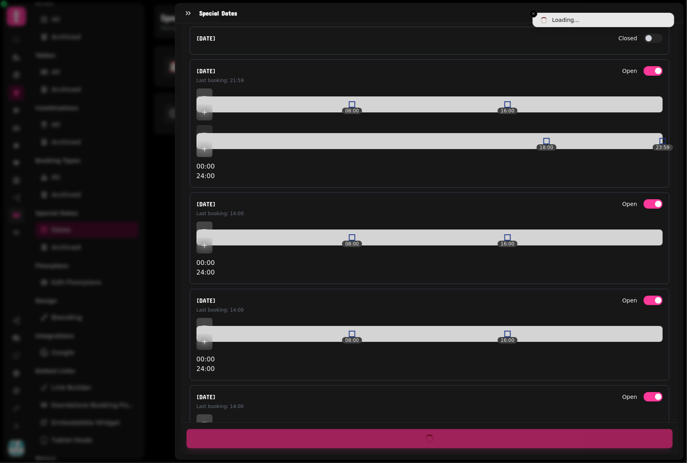
scroll to position [1132, 0]
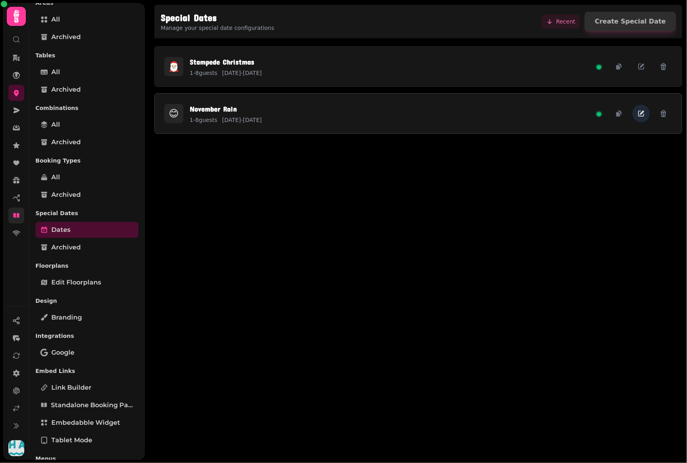
click at [643, 110] on icon "button" at bounding box center [642, 113] width 8 height 8
select select "*"
select select "****"
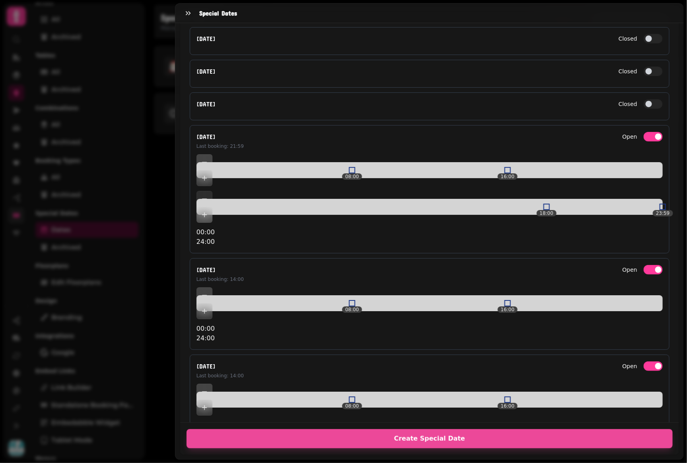
scroll to position [1177, 0]
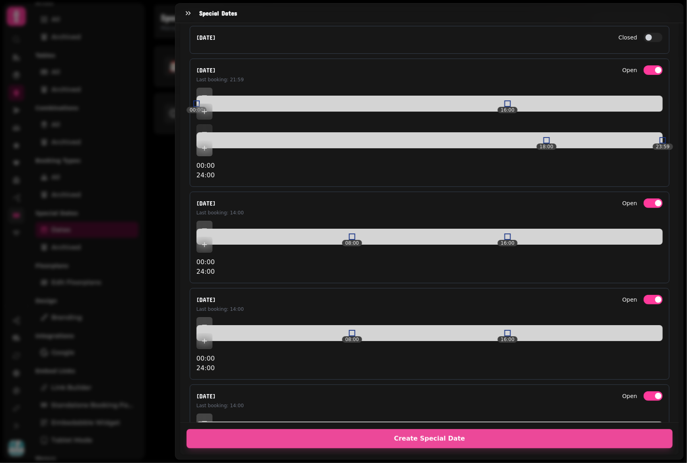
click at [193, 94] on div "thursday Last booking: 21:59 Open 00:00 16:00 18:00 23:59 00:00 24:00" at bounding box center [430, 123] width 480 height 128
click at [252, 99] on div "00:00 02:00 18:00 23:59 00:00 24:00" at bounding box center [430, 134] width 467 height 92
click at [435, 123] on div "00:00 02:00 12:45 23:59 00:00 24:00" at bounding box center [430, 134] width 467 height 92
click at [405, 121] on div "00:00 02:00 11:00 23:59 00:00 24:00" at bounding box center [430, 134] width 467 height 92
drag, startPoint x: 405, startPoint y: 120, endPoint x: 392, endPoint y: 119, distance: 12.8
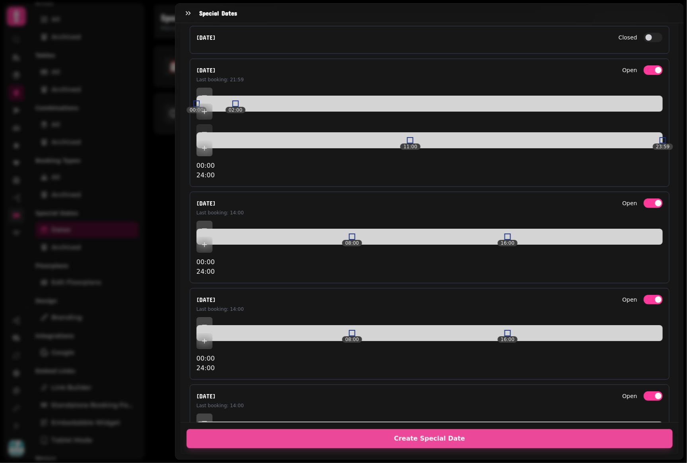
click at [392, 119] on div "00:00 02:00 11:00 23:59 00:00 24:00" at bounding box center [430, 134] width 467 height 92
click at [388, 120] on div "00:00 02:00 10:00 23:59 00:00 24:00" at bounding box center [430, 134] width 467 height 92
click at [508, 121] on div "00:00 02:00 10:00 17:00 00:00 24:00" at bounding box center [430, 134] width 467 height 92
click at [687, 114] on html "**********" at bounding box center [343, 231] width 687 height 463
click at [191, 195] on div "friday Last booking: 14:00 Open 00:00 16:00 00:00 24:00" at bounding box center [430, 237] width 480 height 92
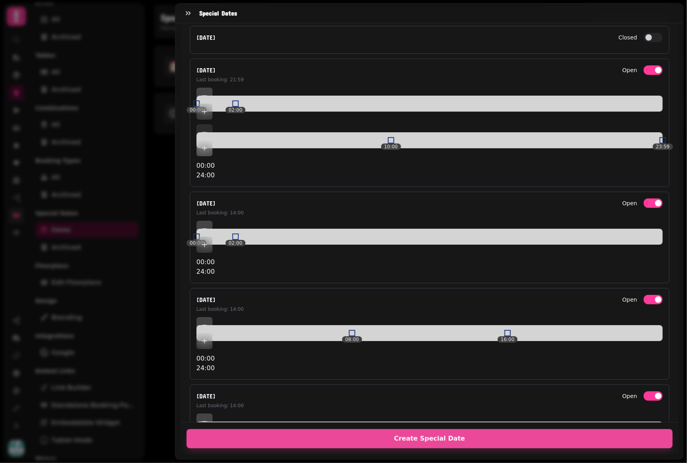
click at [250, 221] on div "00:00 02:00 00:00 24:00" at bounding box center [430, 249] width 467 height 56
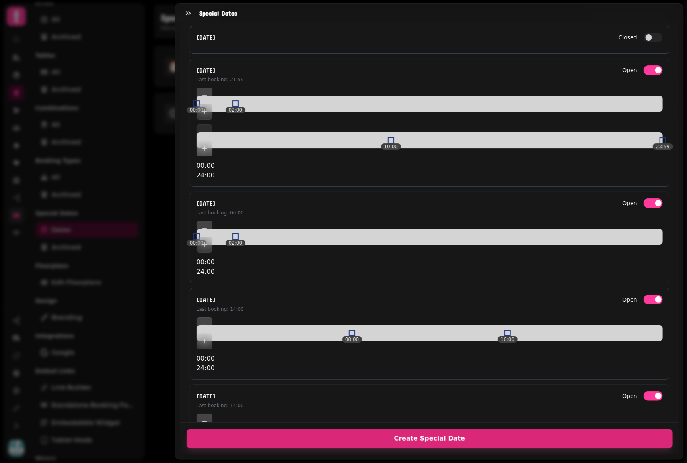
click at [449, 435] on span "Create Special Date" at bounding box center [429, 438] width 467 height 6
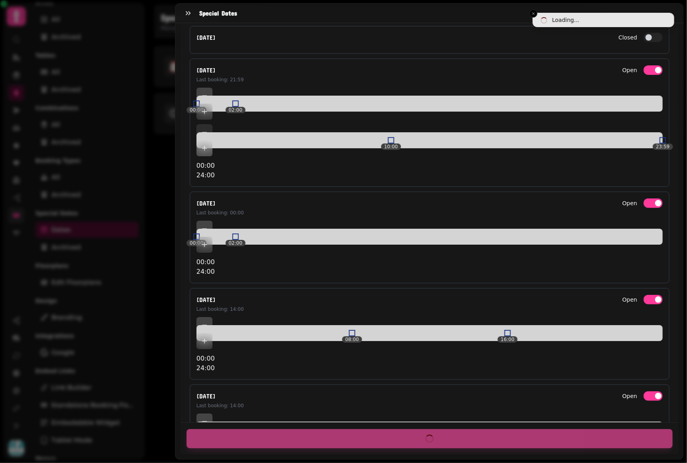
scroll to position [1132, 0]
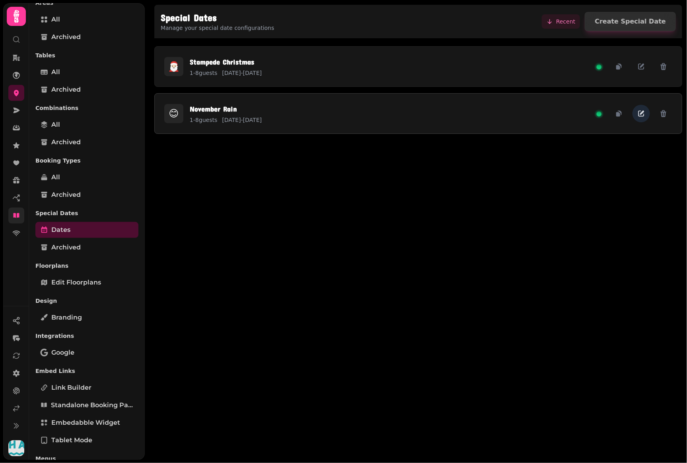
click at [639, 115] on icon "button" at bounding box center [642, 114] width 6 height 6
select select "*"
select select "****"
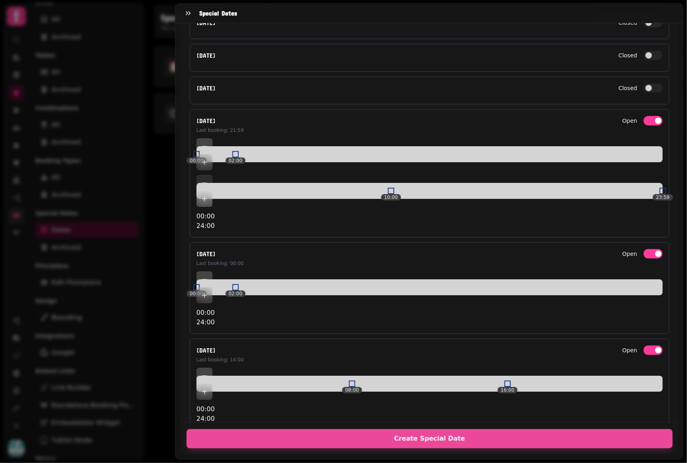
scroll to position [1097, 0]
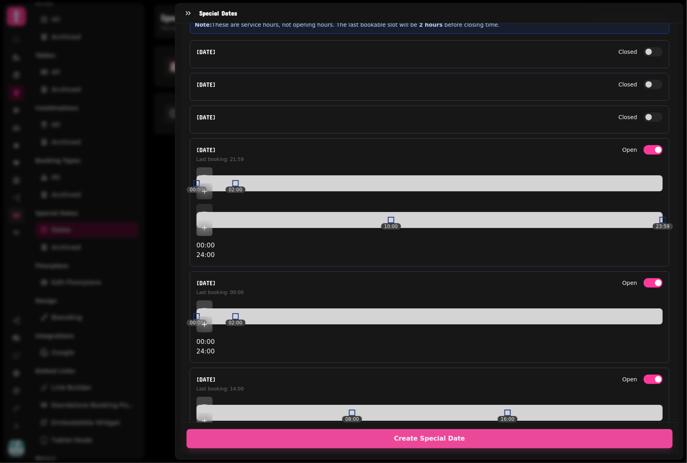
click at [209, 320] on icon "Add item" at bounding box center [205, 324] width 8 height 8
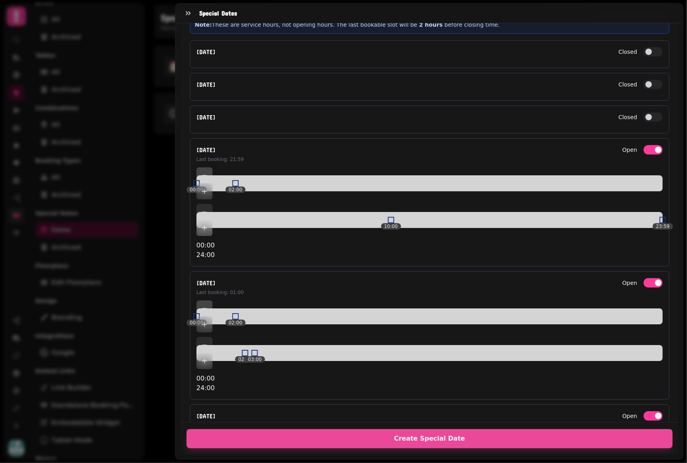
click at [213, 337] on div "02:30 03:00" at bounding box center [430, 353] width 467 height 32
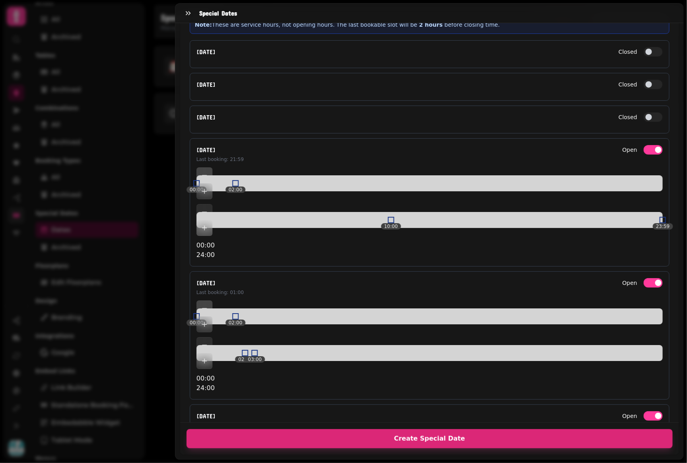
click at [454, 435] on span "Create Special Date" at bounding box center [429, 438] width 467 height 6
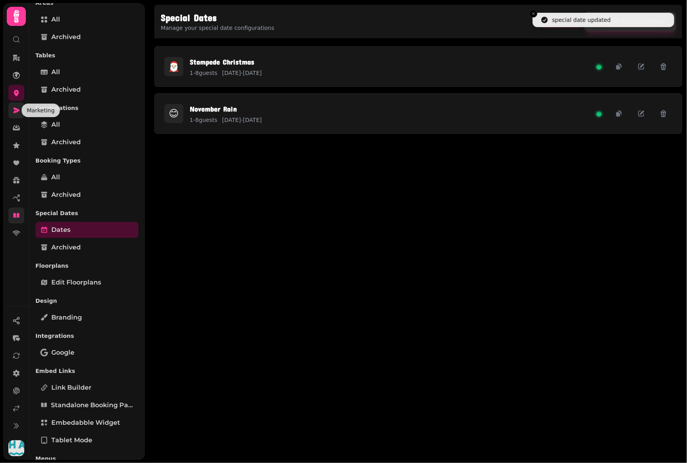
click at [18, 109] on icon at bounding box center [17, 110] width 6 height 6
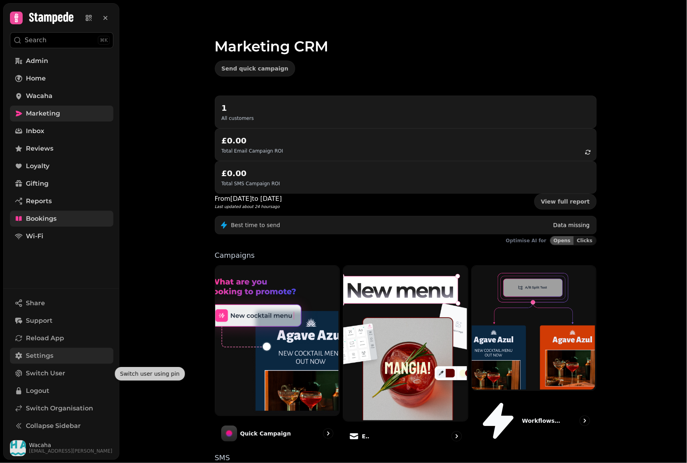
click at [72, 351] on link "Settings" at bounding box center [61, 355] width 103 height 16
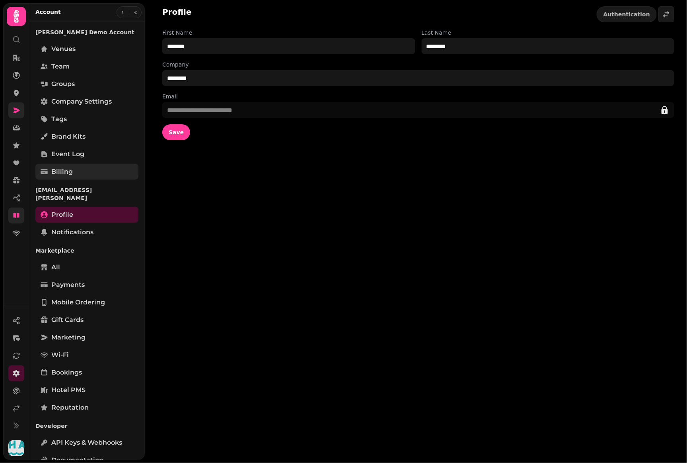
click at [107, 175] on link "Billing" at bounding box center [86, 172] width 103 height 16
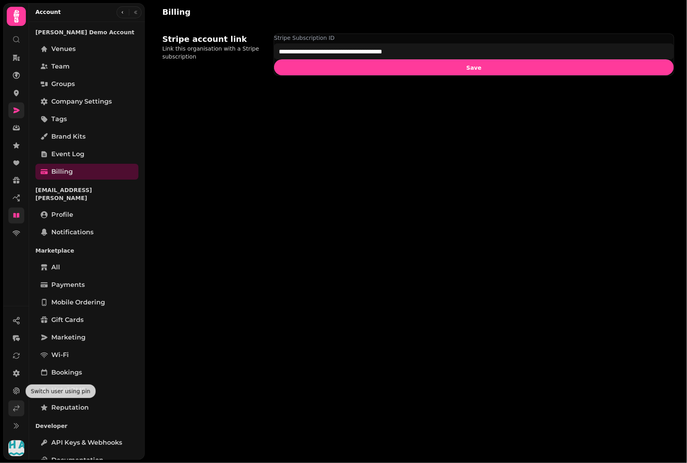
click at [14, 412] on link at bounding box center [16, 408] width 16 height 16
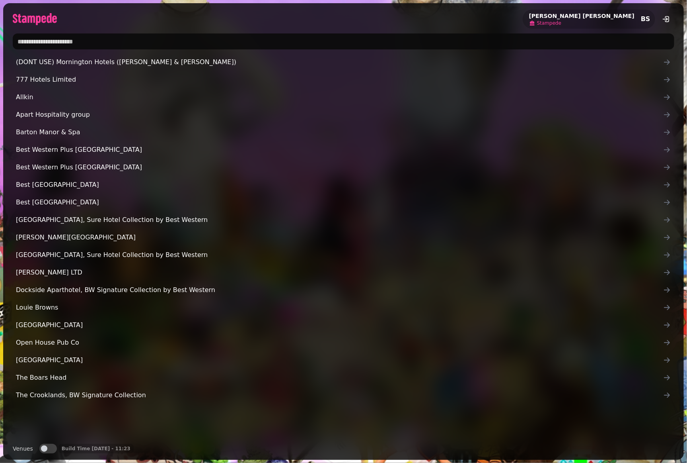
click at [562, 22] on span "Stampede" at bounding box center [549, 23] width 24 height 6
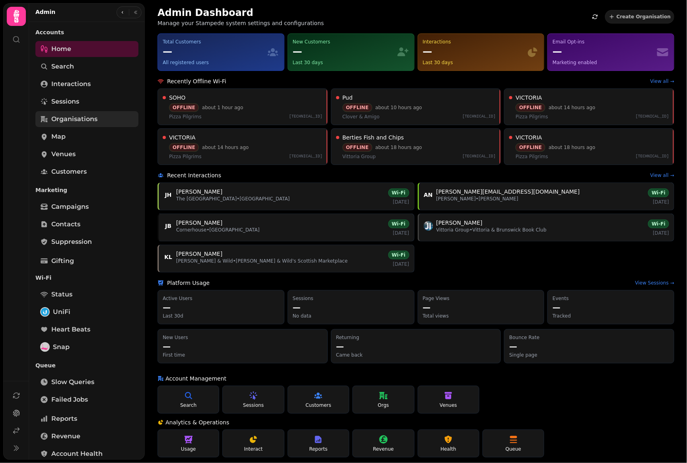
click at [95, 114] on span "Organisations" at bounding box center [74, 119] width 46 height 10
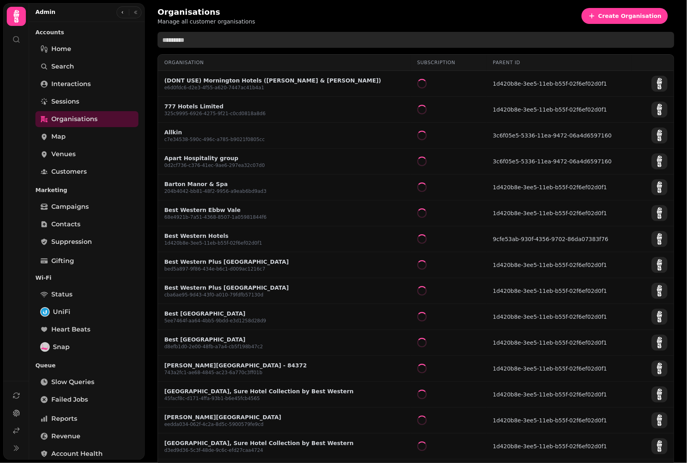
click at [220, 41] on input "text" at bounding box center [416, 40] width 517 height 16
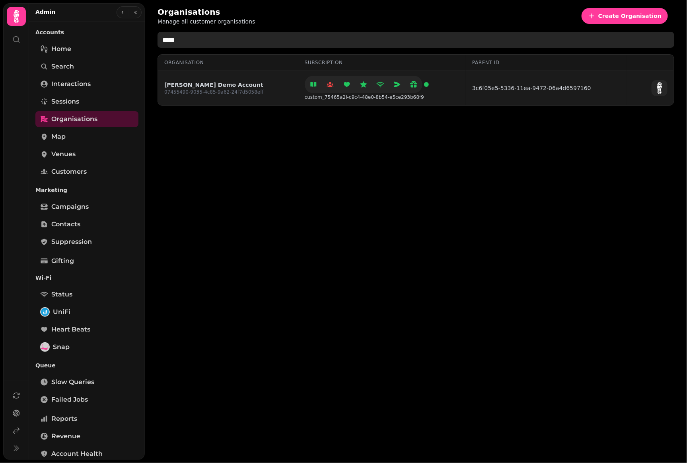
type input "*****"
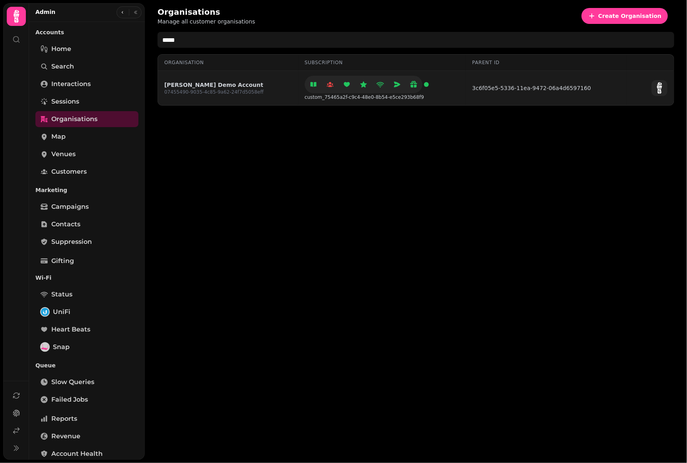
click at [199, 83] on link "Aidans Demo Account" at bounding box center [214, 85] width 100 height 8
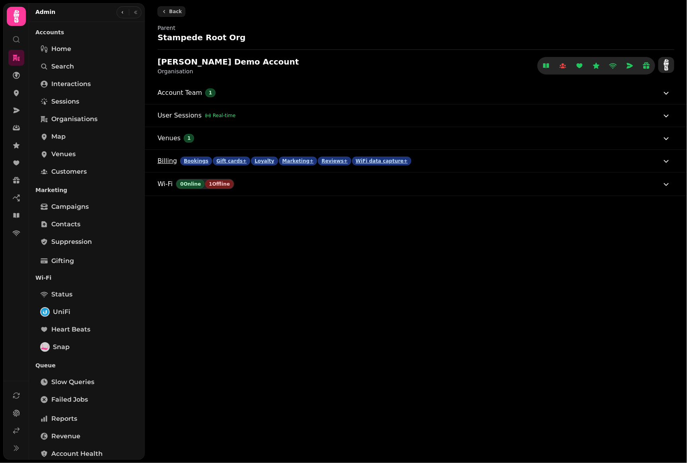
click at [433, 162] on button "Billing Bookings Gift cards+ Loyalty Marketing+ Reviews+ WiFi data capture+" at bounding box center [415, 161] width 514 height 22
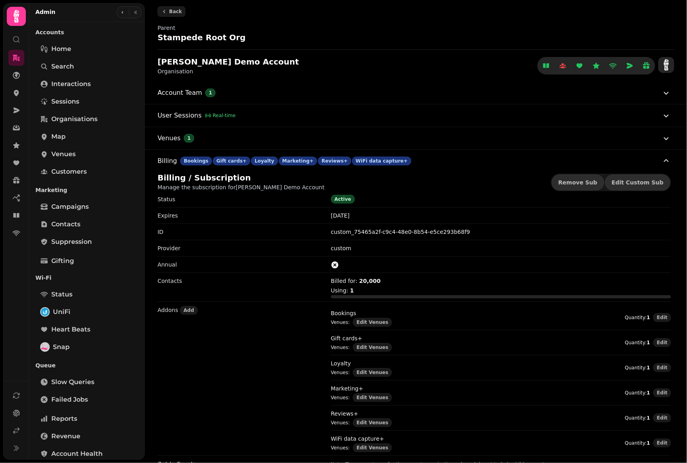
scroll to position [75, 0]
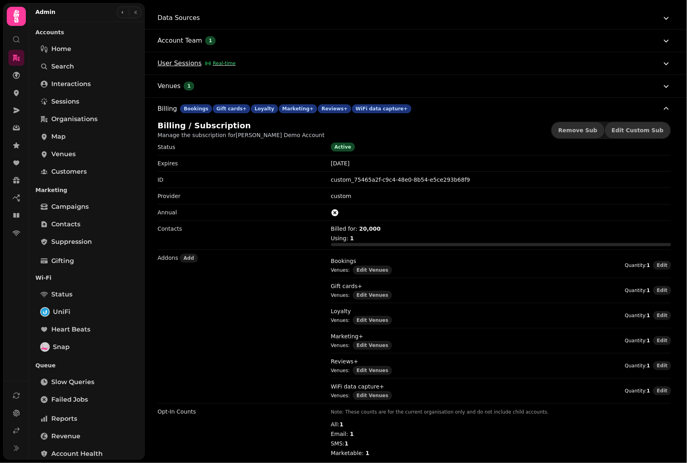
click at [282, 57] on button "User Sessions Real-time" at bounding box center [415, 63] width 514 height 22
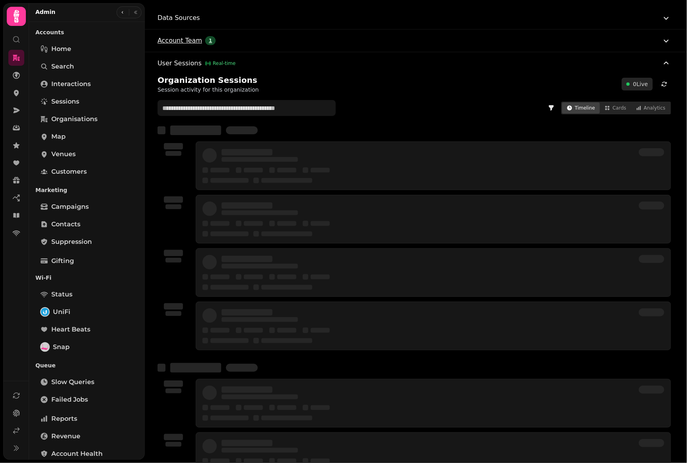
click at [606, 109] on button "Cards" at bounding box center [615, 107] width 31 height 11
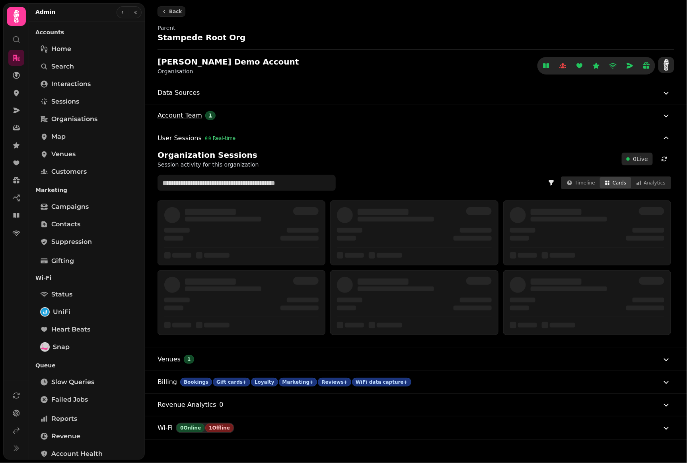
click at [607, 105] on button "Account Team 1" at bounding box center [415, 115] width 514 height 22
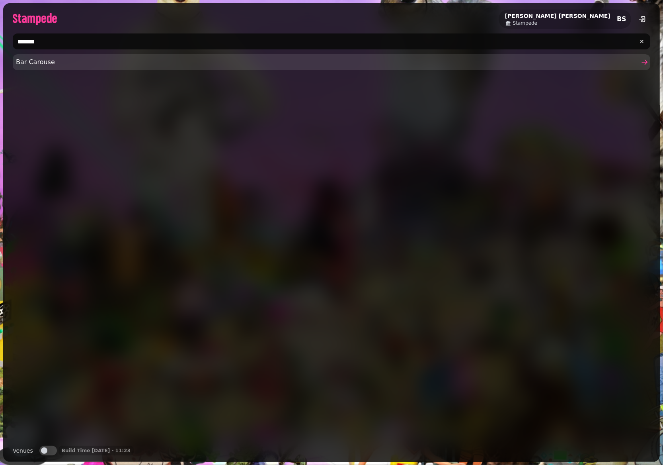
type input "*******"
click at [152, 55] on link "Bar Carouse" at bounding box center [332, 62] width 638 height 16
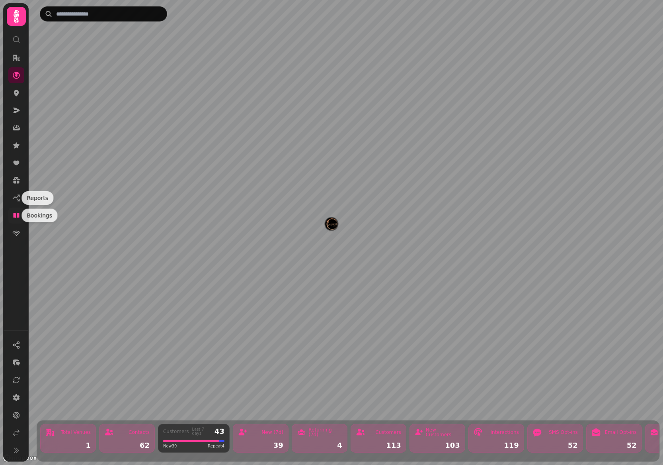
click at [16, 212] on icon at bounding box center [16, 215] width 8 height 8
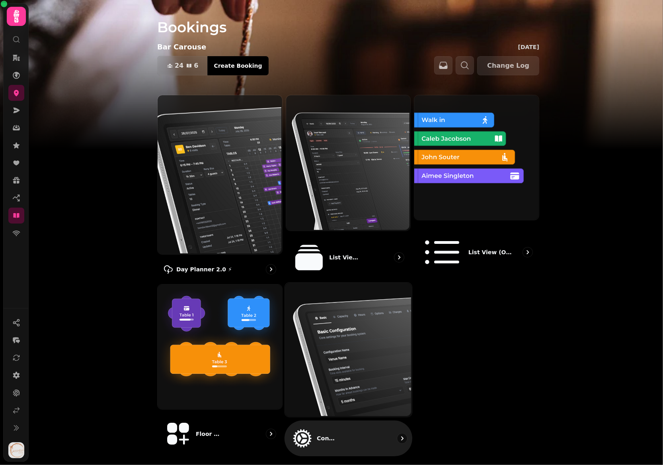
click at [343, 307] on img at bounding box center [347, 349] width 127 height 134
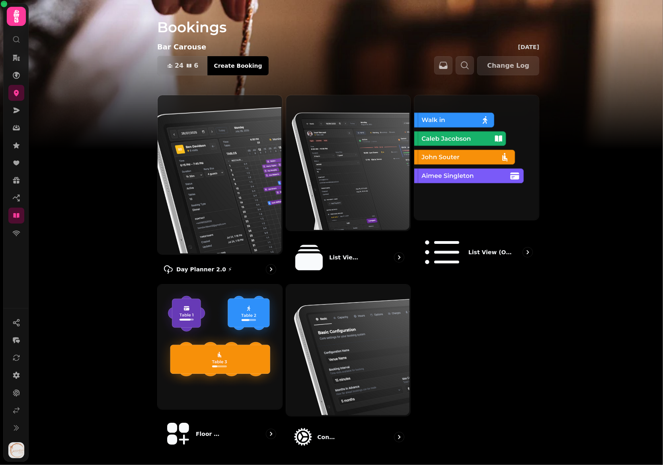
select select "**********"
select select "**"
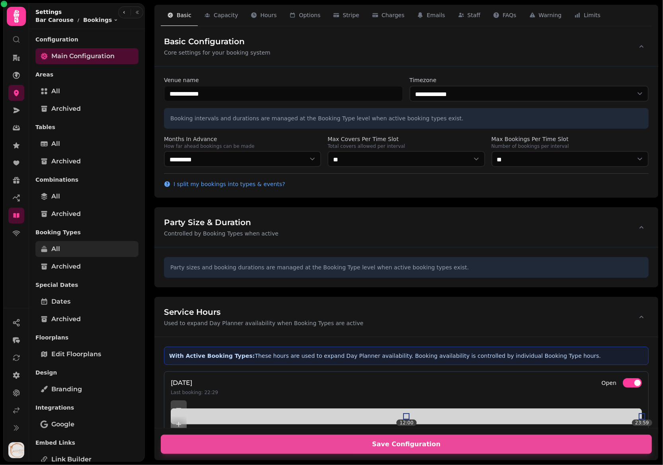
click at [81, 248] on link "All" at bounding box center [86, 249] width 103 height 16
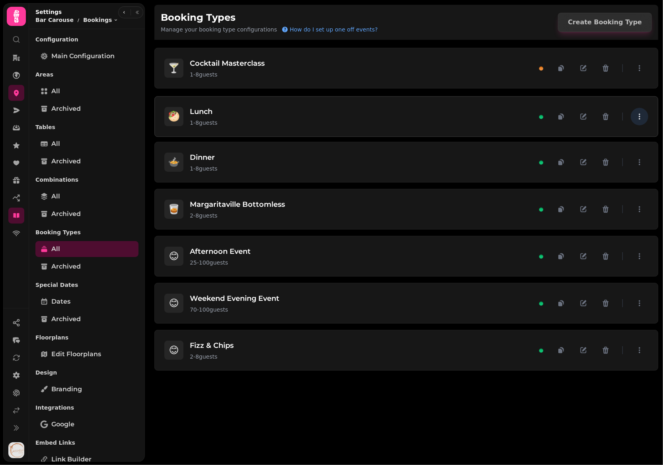
drag, startPoint x: 638, startPoint y: 209, endPoint x: 632, endPoint y: 117, distance: 92.1
click at [632, 117] on button "button" at bounding box center [640, 117] width 18 height 18
click at [495, 390] on div "🍸 Cocktail Masterclass 1 - 8 guests 🥙 Lunch 1 - 8 guests 🍲 Dinner 1 - 8 guests …" at bounding box center [406, 249] width 513 height 429
click at [494, 391] on div "🍸 Cocktail Masterclass 1 - 8 guests 🥙 Lunch 1 - 8 guests 🍲 Dinner 1 - 8 guests …" at bounding box center [406, 249] width 513 height 429
click at [264, 120] on div "🥙 Lunch 1 - 8 guests" at bounding box center [350, 115] width 372 height 21
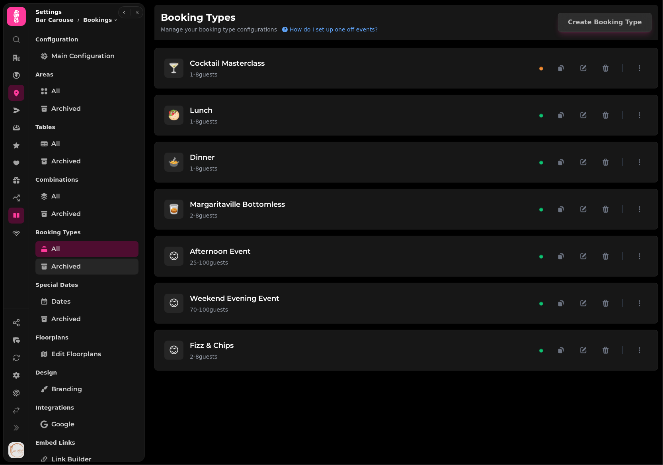
click at [70, 271] on link "Archived" at bounding box center [86, 266] width 103 height 16
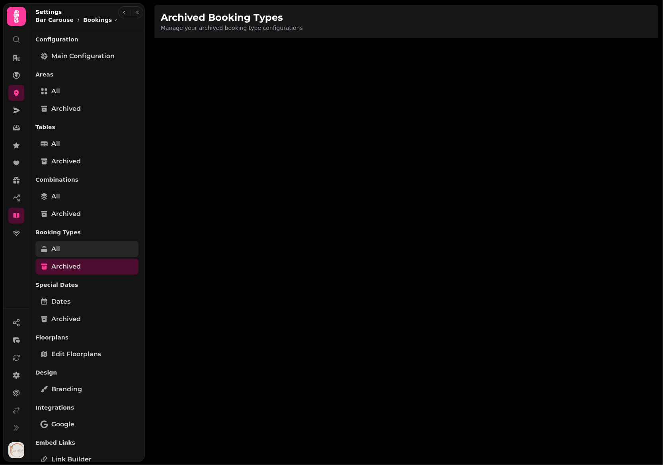
click at [68, 246] on link "All" at bounding box center [86, 249] width 103 height 16
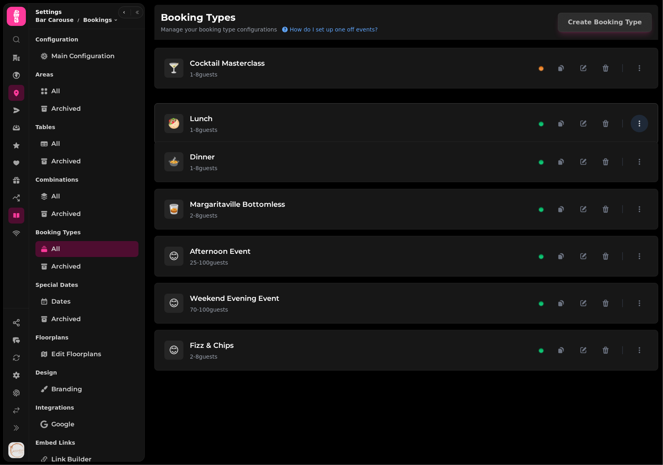
drag, startPoint x: 640, startPoint y: 210, endPoint x: 635, endPoint y: 125, distance: 85.4
click at [635, 125] on button "button" at bounding box center [640, 124] width 18 height 18
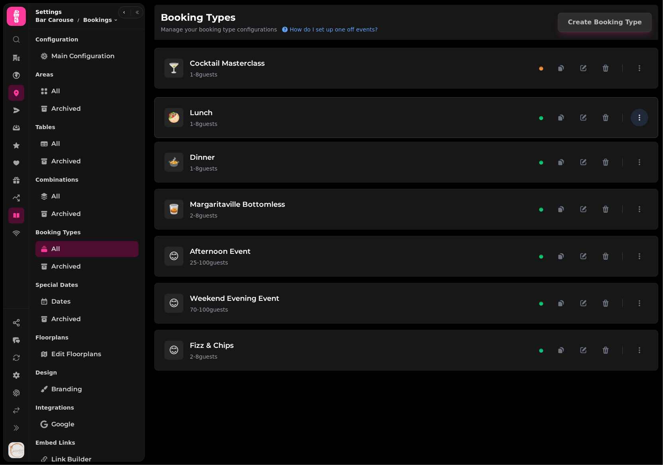
drag, startPoint x: 642, startPoint y: 208, endPoint x: 633, endPoint y: 117, distance: 91.1
click at [633, 117] on button "button" at bounding box center [640, 118] width 18 height 18
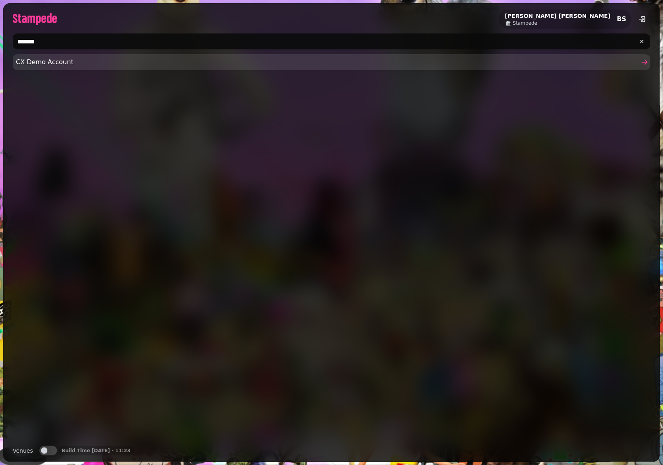
type input "*******"
click at [59, 62] on span "CX Demo Account" at bounding box center [327, 62] width 623 height 10
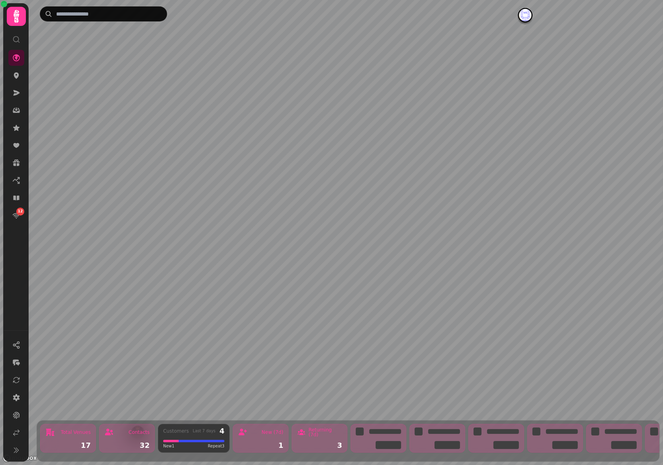
click at [21, 193] on link at bounding box center [16, 198] width 16 height 16
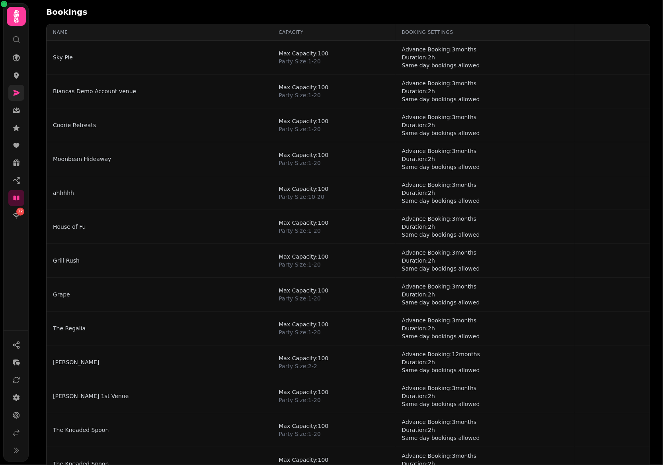
click at [19, 90] on icon at bounding box center [16, 93] width 8 height 8
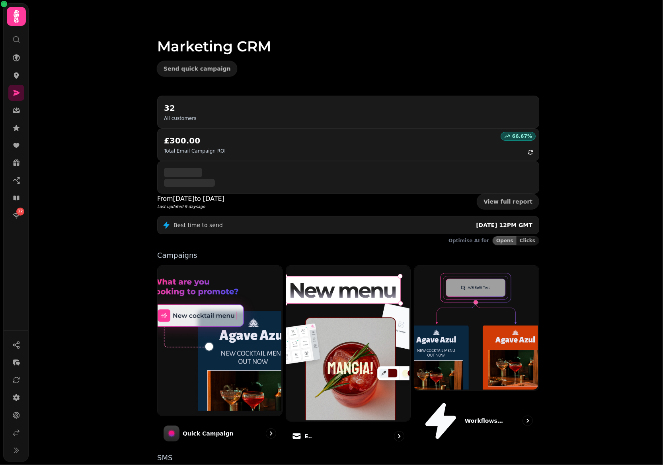
scroll to position [30, 0]
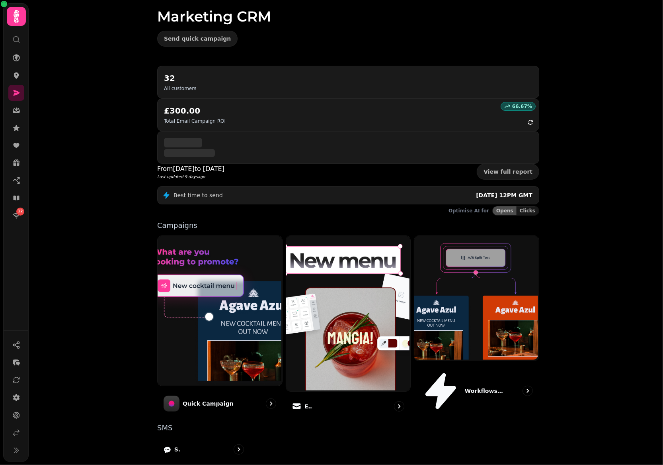
click at [468, 434] on div "32 All customers 66.67 % £300.00 Total Email Campaign ROI From [DATE] to [DATE]…" at bounding box center [348, 315] width 408 height 498
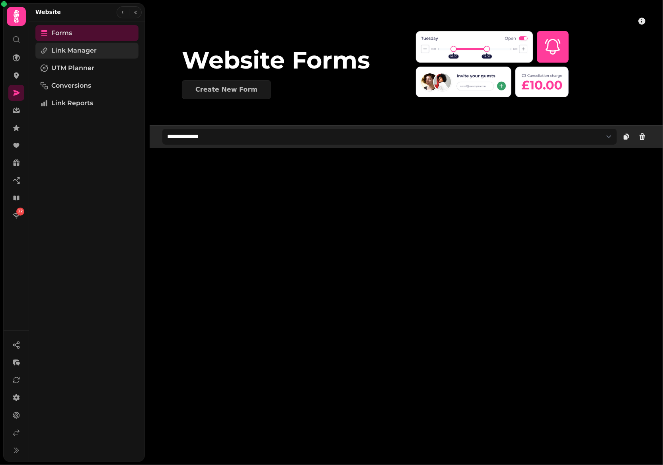
click at [91, 54] on span "Link Manager" at bounding box center [73, 51] width 45 height 10
select select "**"
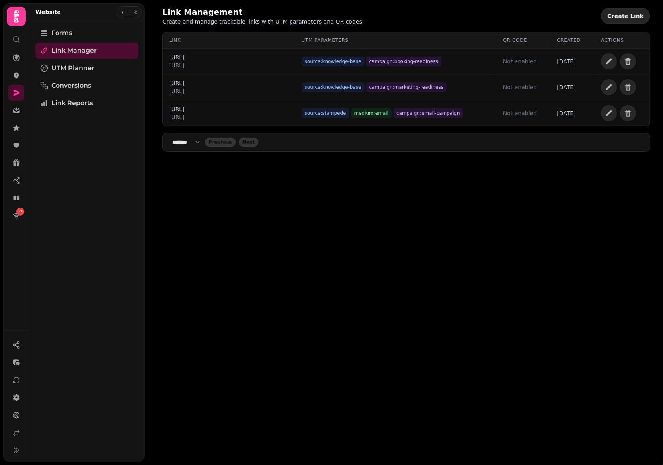
click at [625, 16] on span "Create Link" at bounding box center [626, 16] width 36 height 6
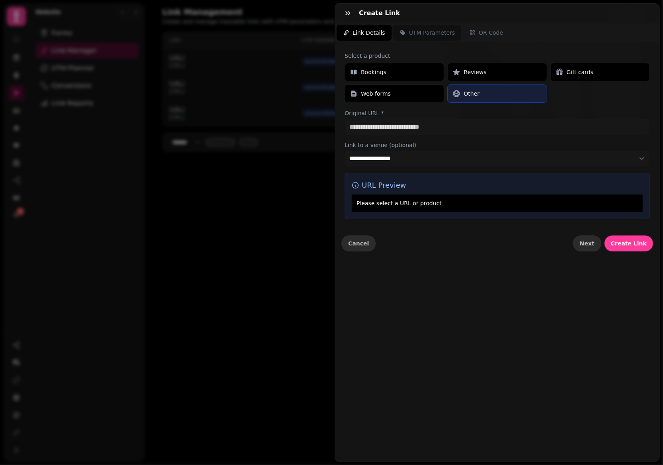
click at [422, 31] on span "UTM Parameters" at bounding box center [432, 33] width 46 height 8
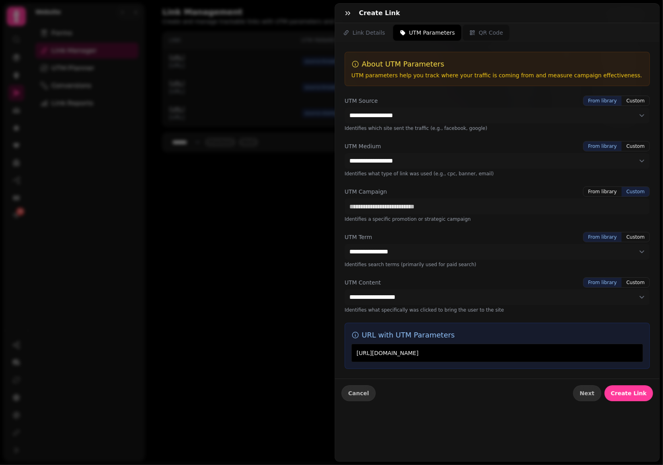
click at [475, 26] on button "QR Code" at bounding box center [486, 33] width 47 height 16
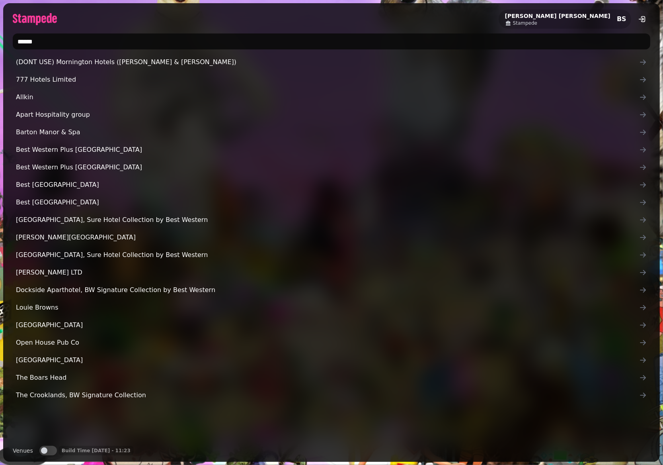
type input "*******"
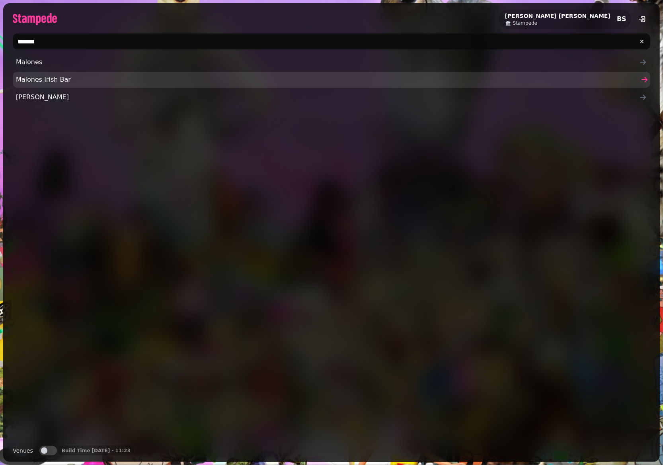
click at [89, 86] on link "Malones Irish Bar" at bounding box center [332, 80] width 638 height 16
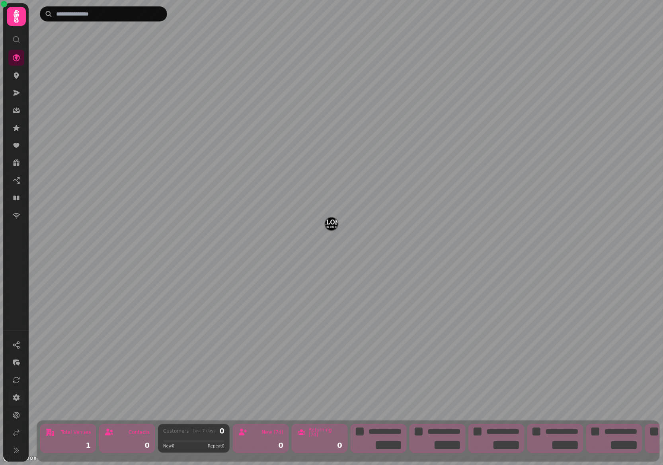
click at [20, 392] on link at bounding box center [16, 397] width 16 height 16
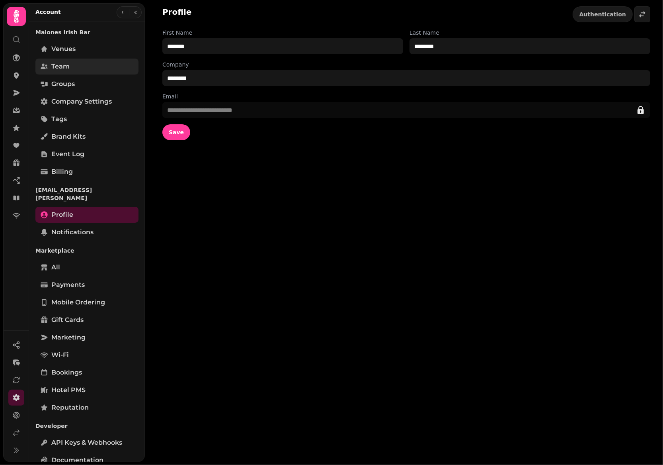
click at [86, 68] on link "Team" at bounding box center [86, 67] width 103 height 16
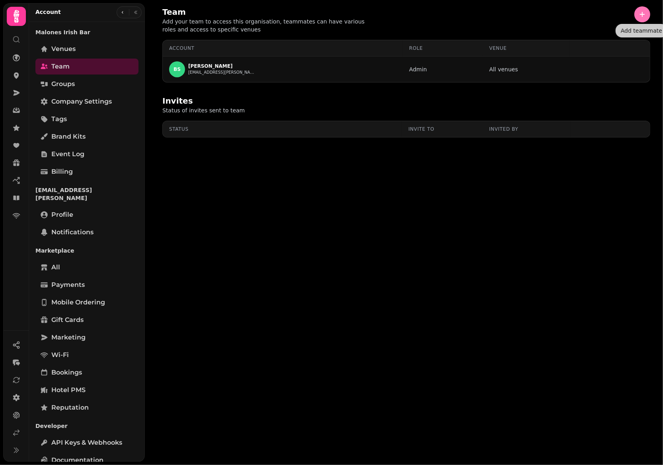
click at [642, 13] on icon "button" at bounding box center [642, 14] width 8 height 8
select select "*****"
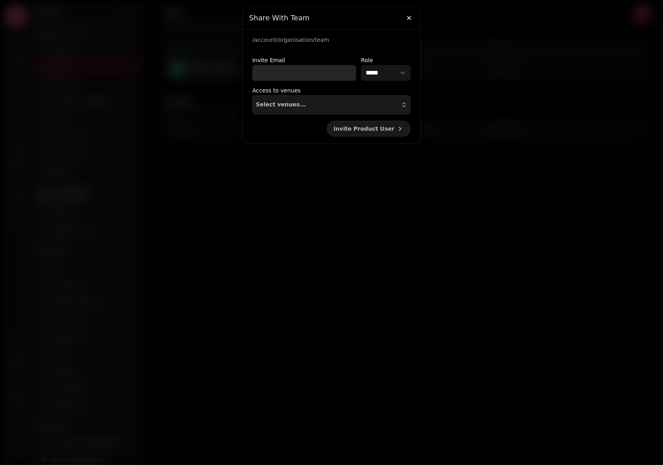
click at [301, 75] on input "Invite Email" at bounding box center [304, 73] width 104 height 16
paste input "**********"
type input "**********"
click at [376, 133] on button "Invite Product User" at bounding box center [369, 129] width 84 height 16
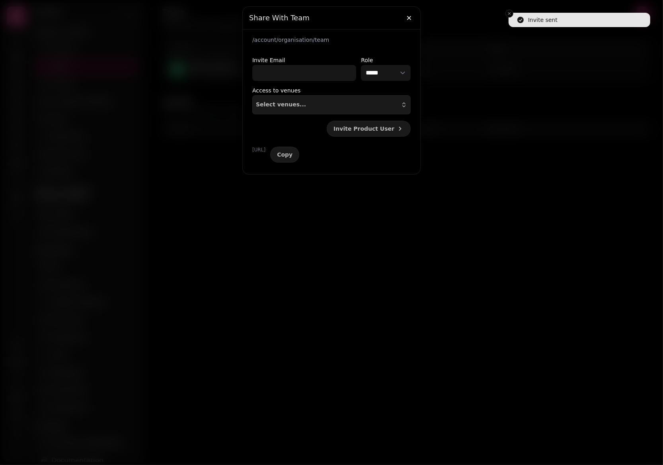
drag, startPoint x: 401, startPoint y: 153, endPoint x: 527, endPoint y: 139, distance: 126.2
click at [293, 152] on span "Copy" at bounding box center [285, 155] width 16 height 6
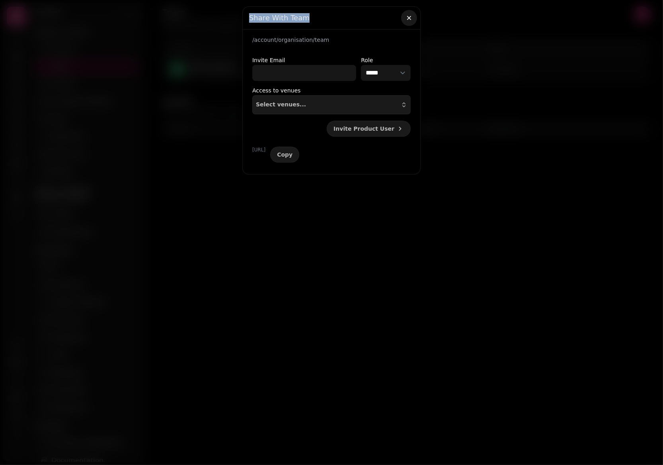
click at [417, 14] on div "Share With Team" at bounding box center [332, 18] width 178 height 23
click at [406, 20] on button "button" at bounding box center [409, 18] width 16 height 16
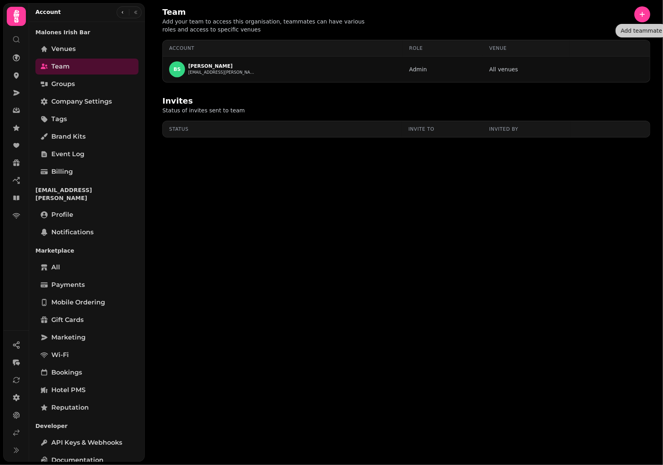
click at [25, 74] on nav at bounding box center [16, 137] width 21 height 174
click at [20, 74] on link at bounding box center [16, 75] width 16 height 16
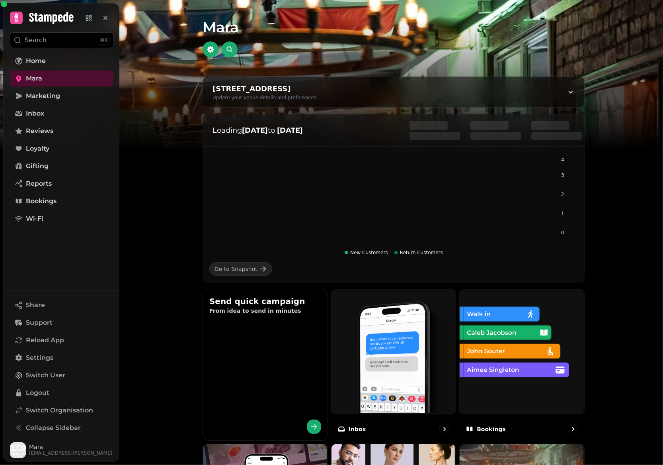
scroll to position [341, 0]
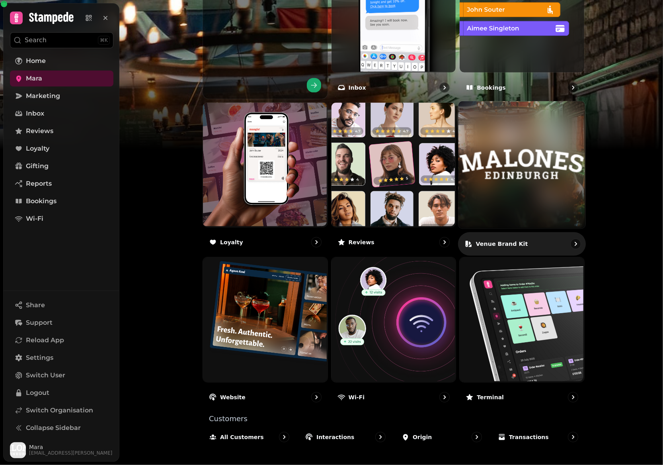
click at [519, 199] on img at bounding box center [522, 164] width 127 height 127
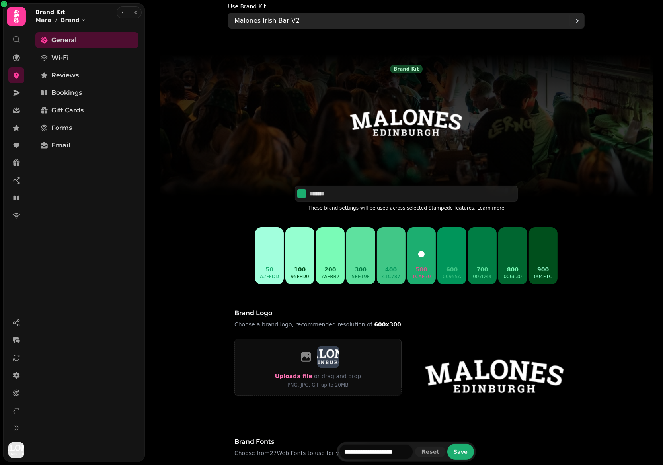
click at [269, 20] on p "Malones Irish Bar V2" at bounding box center [266, 21] width 65 height 10
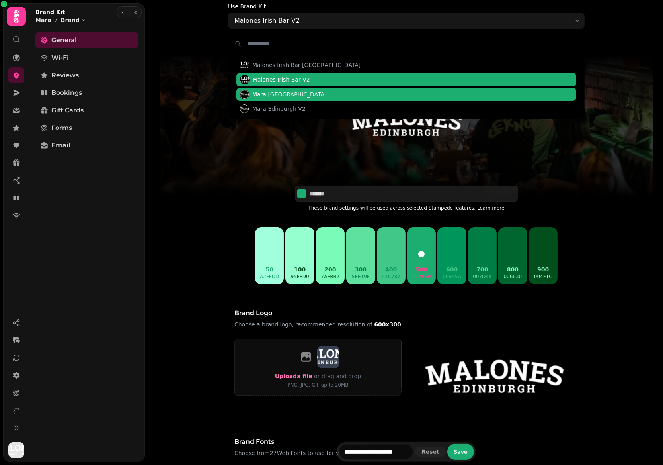
click at [278, 92] on span "Mara Edinburgh" at bounding box center [289, 94] width 74 height 8
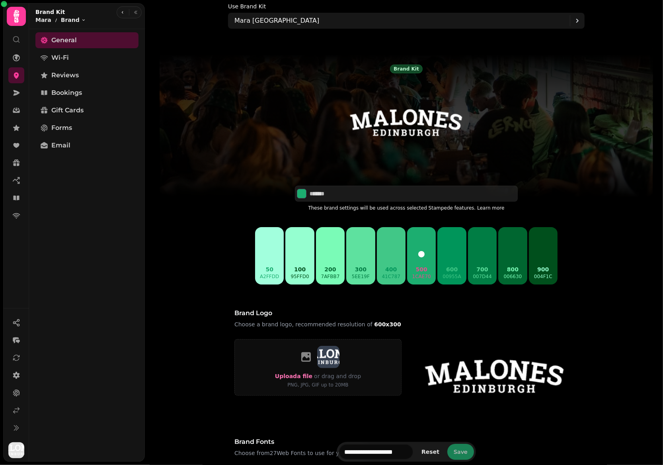
type input "*******"
type input "**********"
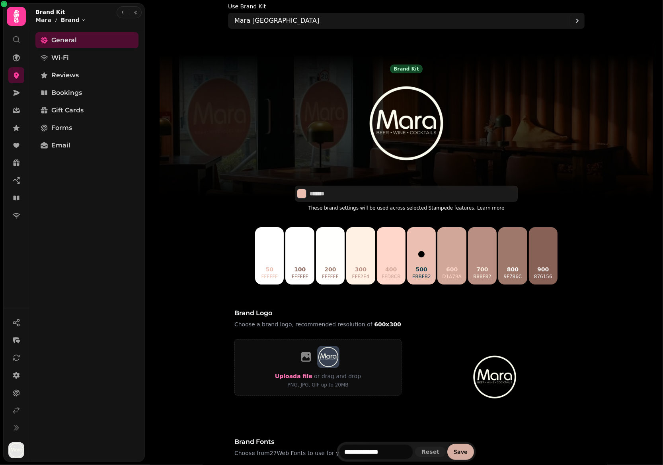
click at [462, 452] on span "Save" at bounding box center [461, 452] width 14 height 6
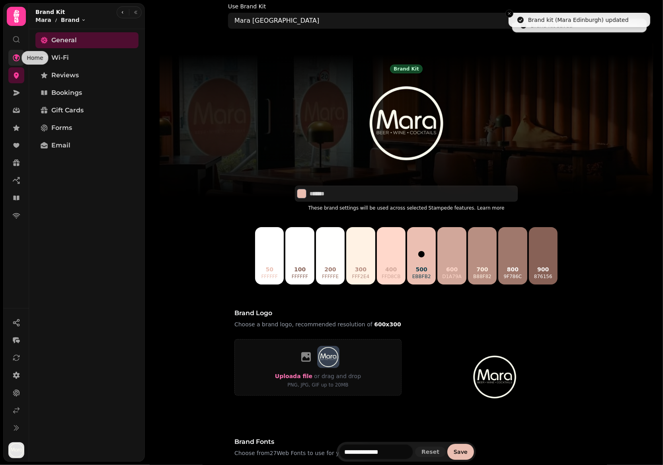
click at [18, 54] on icon at bounding box center [16, 58] width 8 height 8
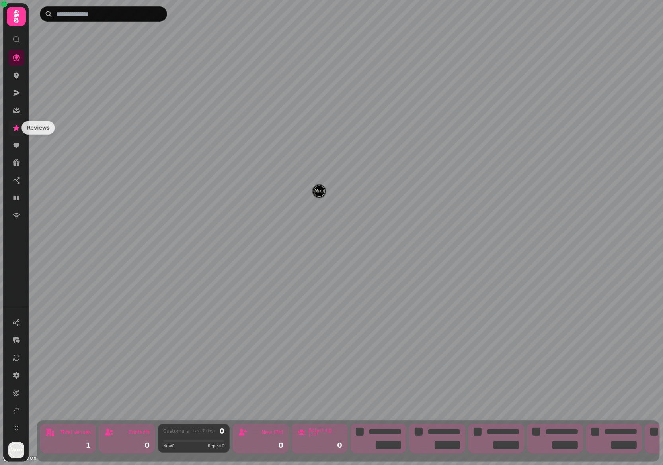
click at [18, 126] on icon at bounding box center [16, 128] width 8 height 8
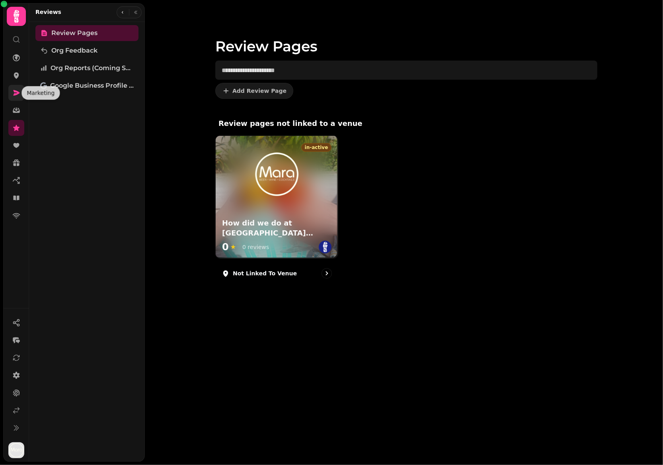
click at [18, 90] on icon at bounding box center [16, 93] width 8 height 8
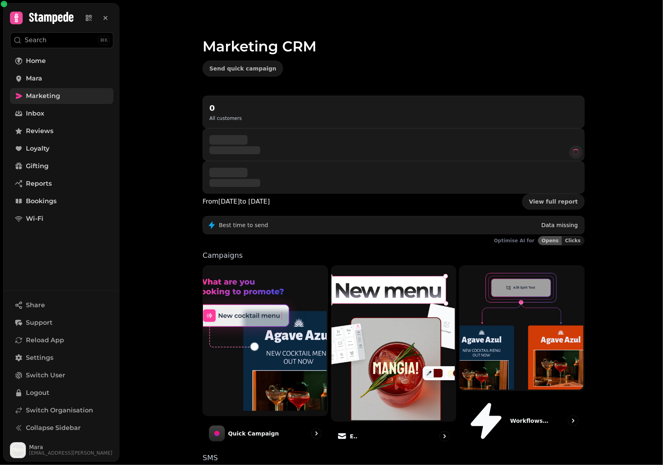
scroll to position [30, 0]
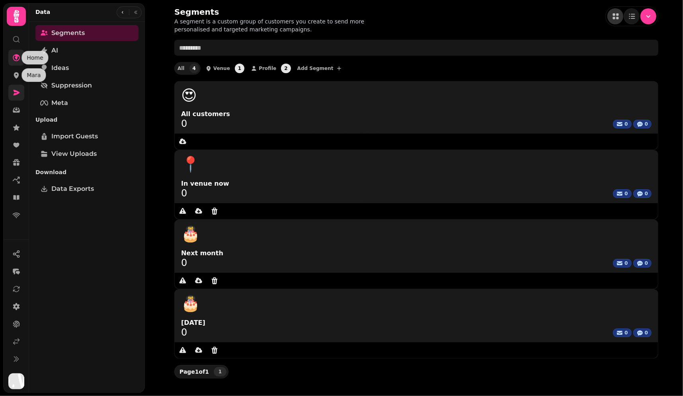
click at [15, 59] on icon at bounding box center [16, 58] width 8 height 8
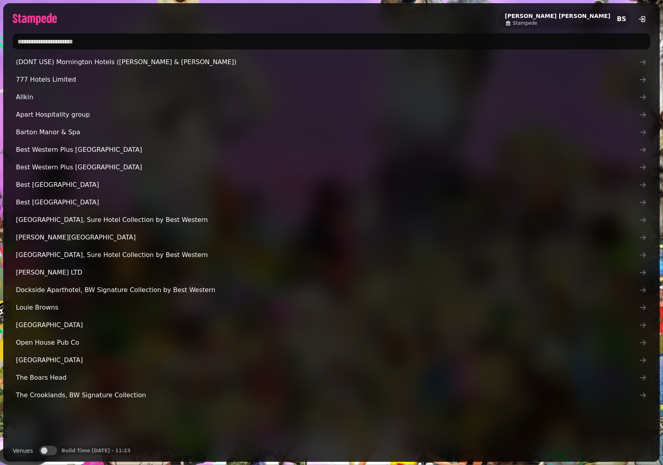
click at [143, 35] on input "text" at bounding box center [332, 41] width 638 height 16
type input "*******"
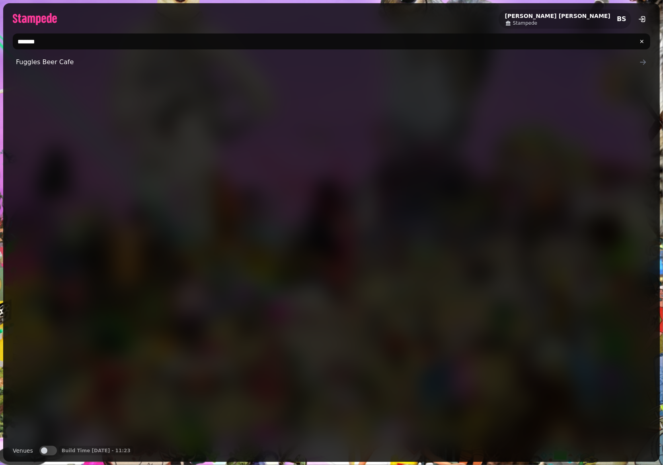
click at [59, 61] on span "Fuggles Beer Cafe" at bounding box center [327, 62] width 623 height 10
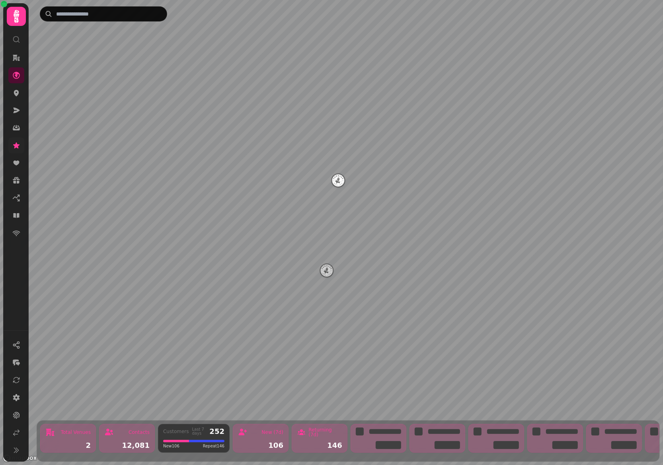
click at [14, 141] on icon at bounding box center [16, 145] width 8 height 8
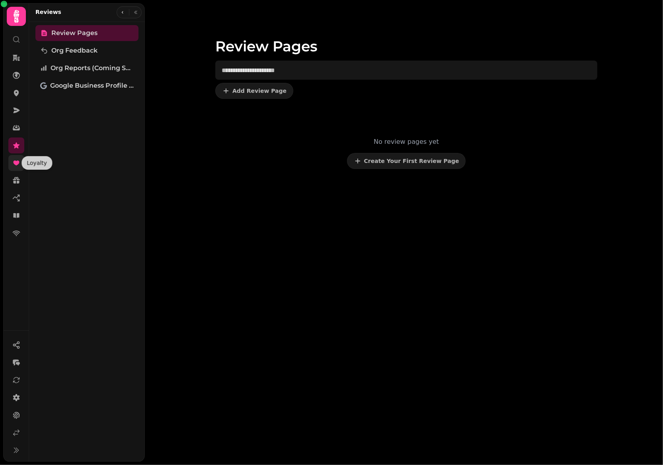
click at [17, 159] on icon at bounding box center [16, 163] width 8 height 8
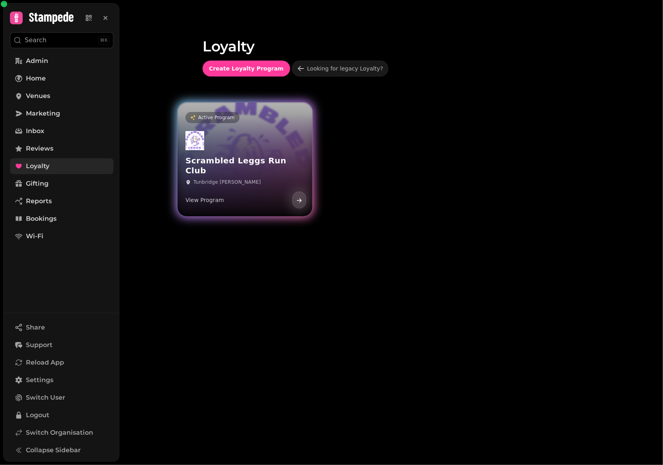
click at [263, 148] on div "Scrambled Leggs Run Club Tunbridge Wells View Program" at bounding box center [245, 170] width 135 height 92
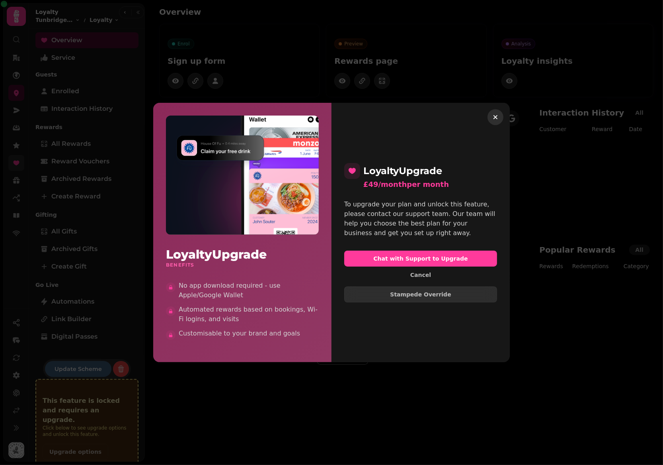
click at [495, 115] on icon "button" at bounding box center [496, 117] width 8 height 8
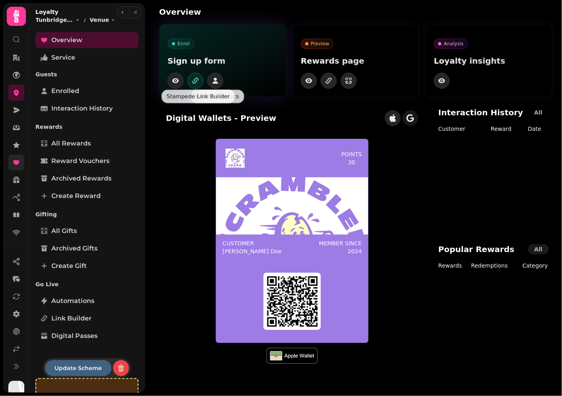
click at [195, 83] on icon "button" at bounding box center [195, 82] width 4 height 4
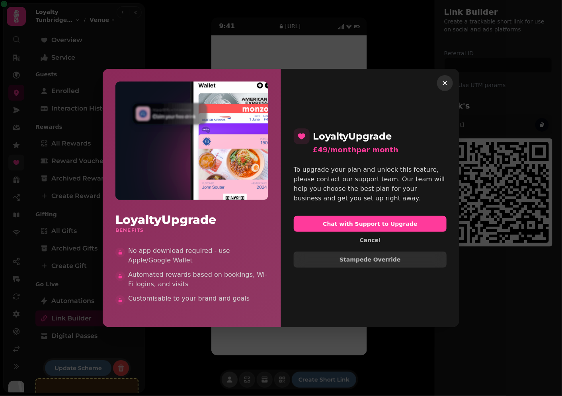
click at [451, 81] on button "button" at bounding box center [445, 83] width 16 height 16
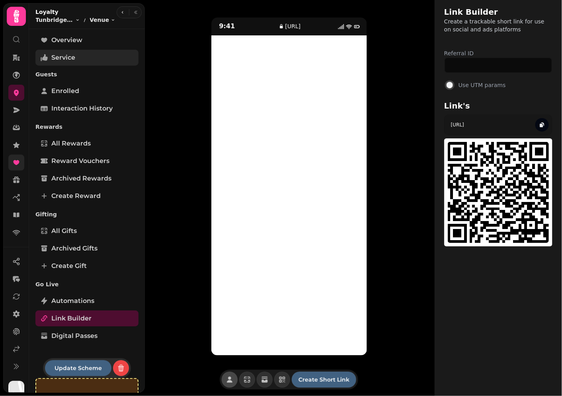
click at [71, 57] on span "Service" at bounding box center [63, 58] width 24 height 10
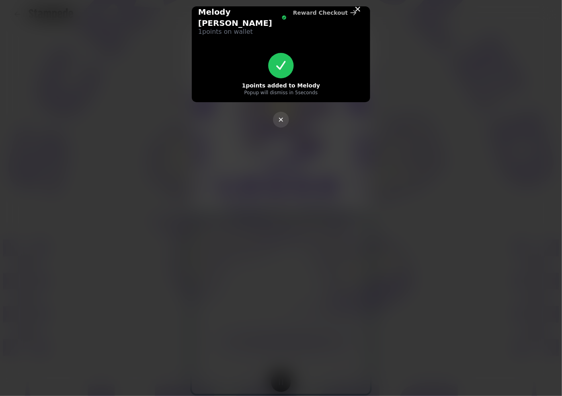
click at [285, 116] on icon "button" at bounding box center [281, 120] width 8 height 8
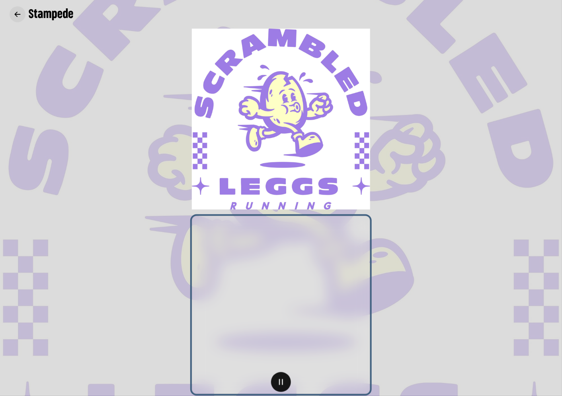
click at [17, 9] on button "button" at bounding box center [18, 14] width 16 height 16
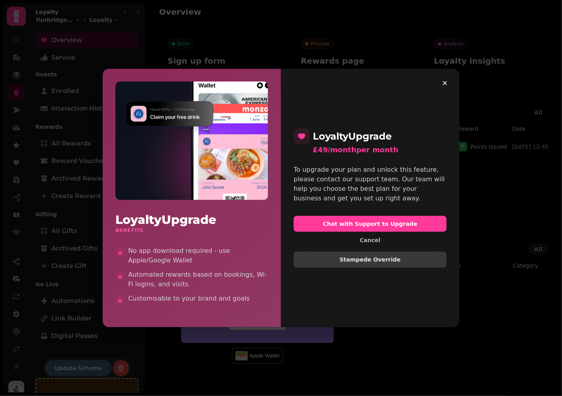
click at [380, 263] on span "Stampede Override" at bounding box center [370, 260] width 139 height 6
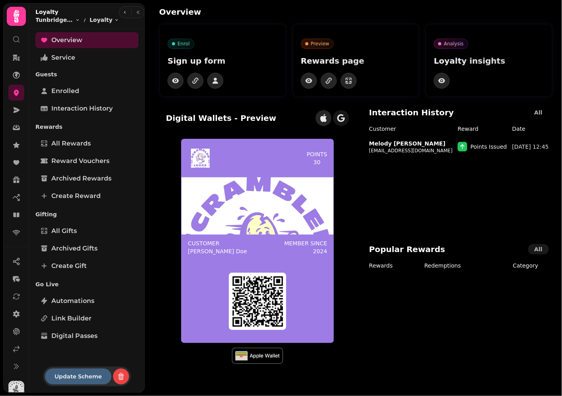
click at [560, 25] on div "Overview Enrol Sign up form Preview Rewards page Analysis Loyalty insights Digi…" at bounding box center [356, 188] width 412 height 377
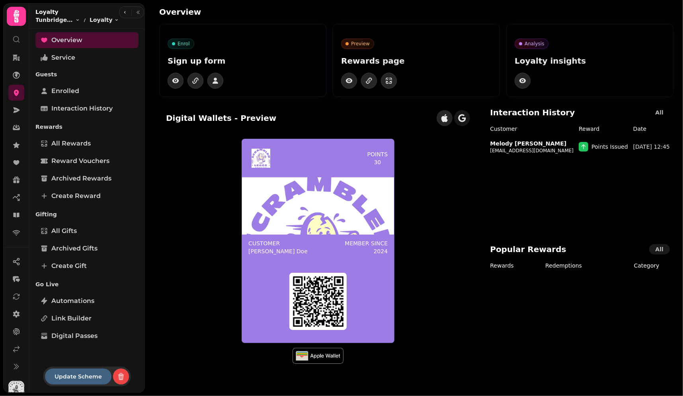
click at [17, 9] on icon at bounding box center [16, 16] width 16 height 16
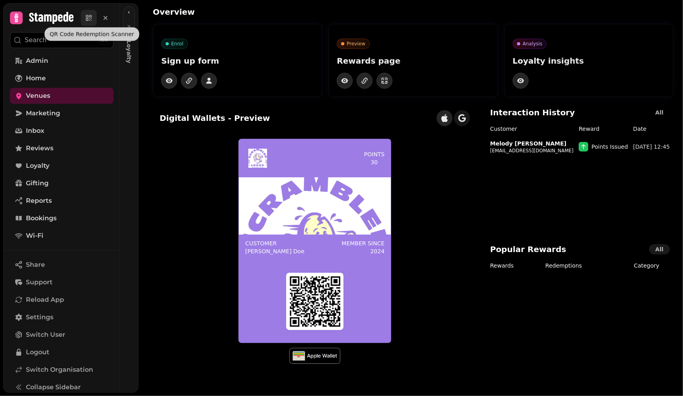
click at [89, 18] on icon at bounding box center [89, 18] width 8 height 8
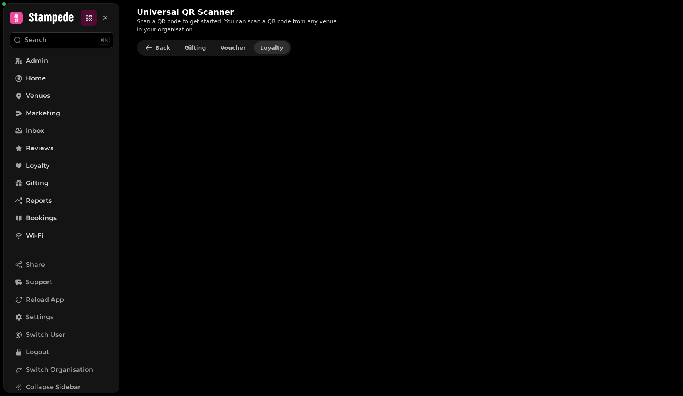
click at [260, 51] on button "Loyalty" at bounding box center [272, 47] width 36 height 13
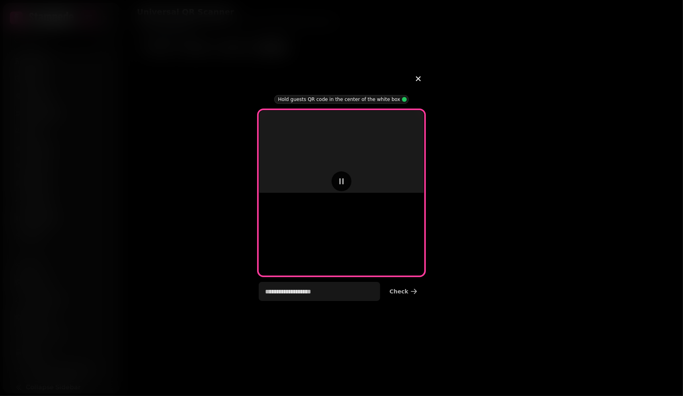
type input "**********"
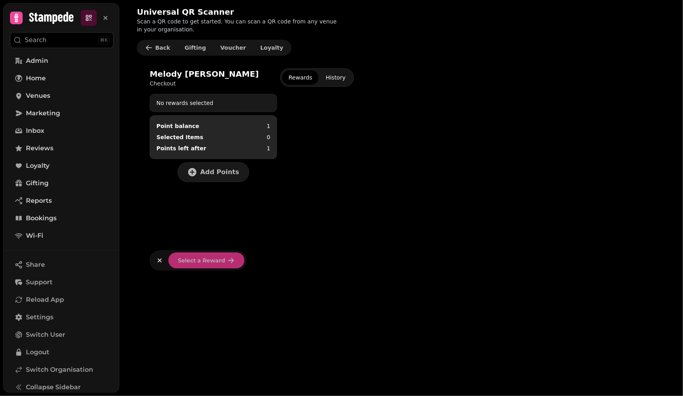
click at [228, 174] on span "Add Points" at bounding box center [219, 172] width 39 height 6
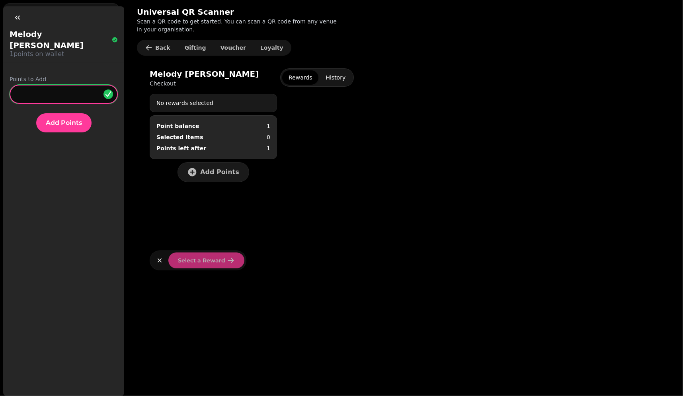
drag, startPoint x: 23, startPoint y: 81, endPoint x: 4, endPoint y: 82, distance: 18.7
click at [4, 82] on form "Points to Add * Add Points" at bounding box center [63, 104] width 121 height 70
click at [36, 113] on button "Add Points" at bounding box center [63, 122] width 55 height 19
type input "*"
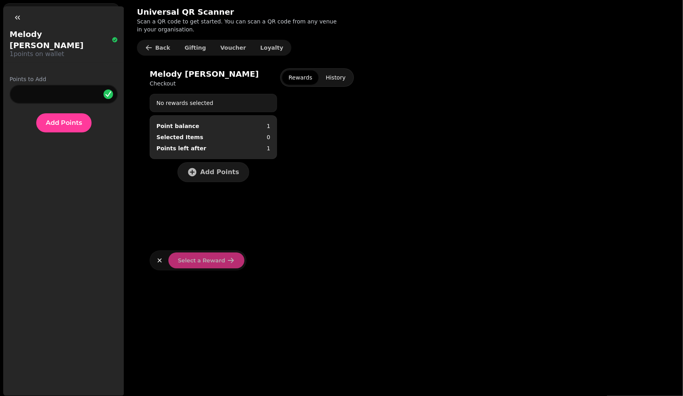
click at [35, 152] on div "Melody Schwartz 1 points on wallet Points to Add * Add Points" at bounding box center [63, 213] width 121 height 368
click at [64, 120] on span "Add Points" at bounding box center [64, 123] width 36 height 6
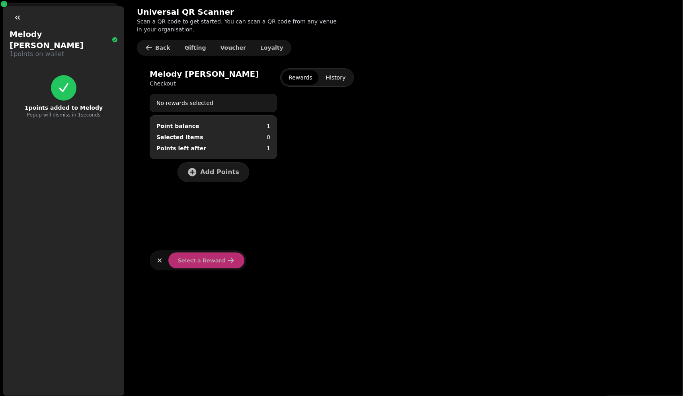
click at [319, 223] on div "Rewards History" at bounding box center [467, 169] width 374 height 202
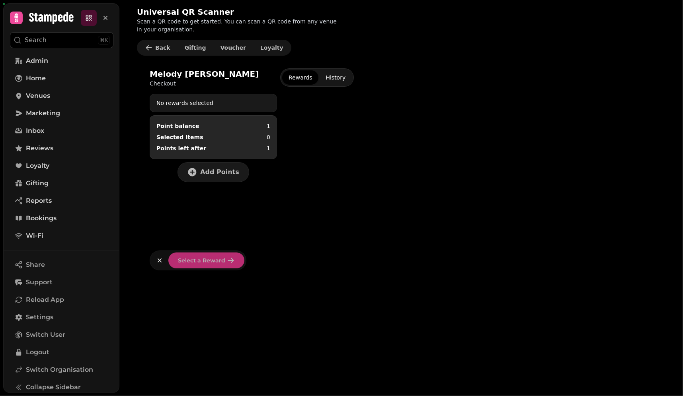
click at [68, 157] on nav "Admin Home Venues Marketing Inbox Reviews Loyalty Gifting Reports Bookings Wi-Fi" at bounding box center [62, 148] width 116 height 191
click at [73, 163] on link "Loyalty" at bounding box center [61, 166] width 103 height 16
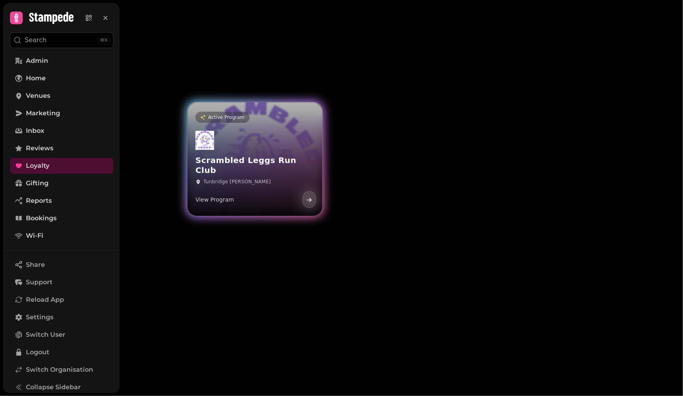
click at [271, 150] on div "Scrambled Leggs Run Club Tunbridge Wells View Program" at bounding box center [254, 170] width 135 height 92
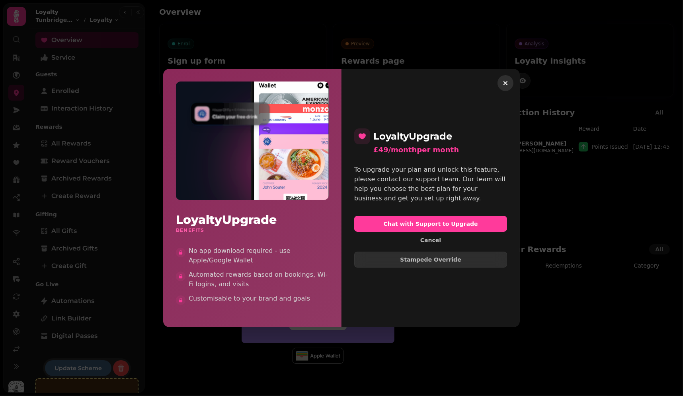
click at [507, 82] on icon "button" at bounding box center [506, 83] width 8 height 8
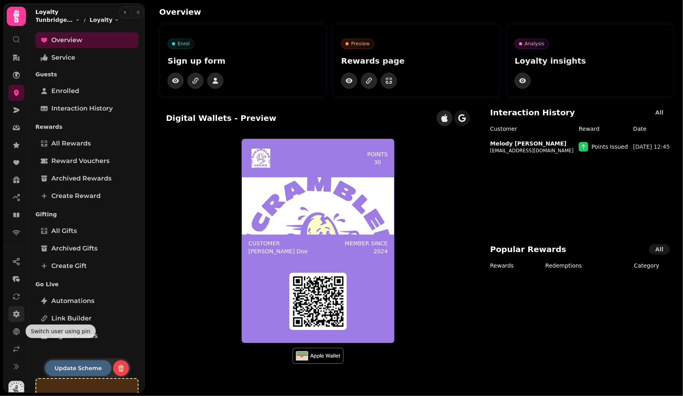
click at [18, 313] on icon at bounding box center [16, 314] width 7 height 7
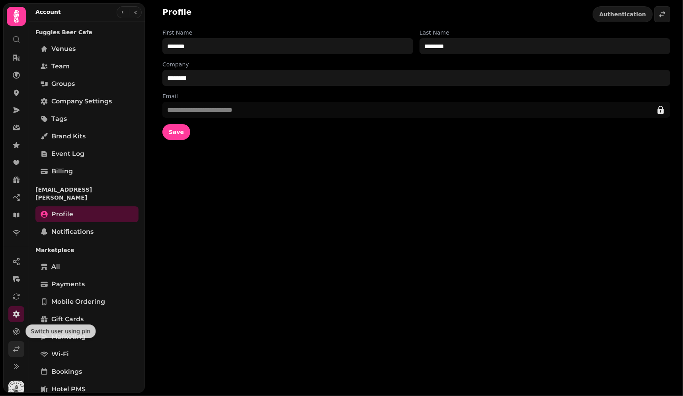
click at [13, 350] on icon at bounding box center [16, 350] width 8 height 8
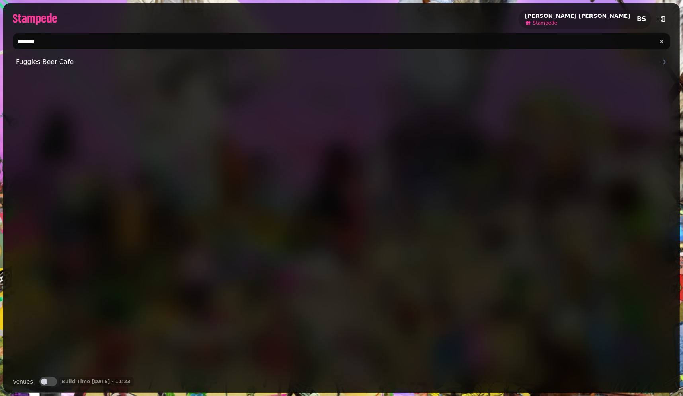
click at [557, 23] on span "Stampede" at bounding box center [545, 23] width 24 height 6
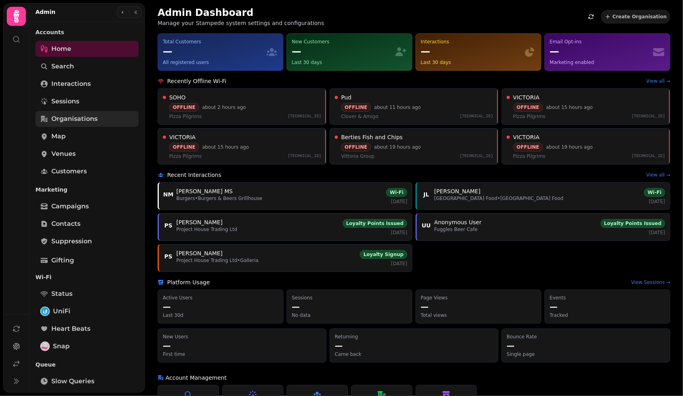
click at [83, 117] on span "Organisations" at bounding box center [74, 119] width 46 height 10
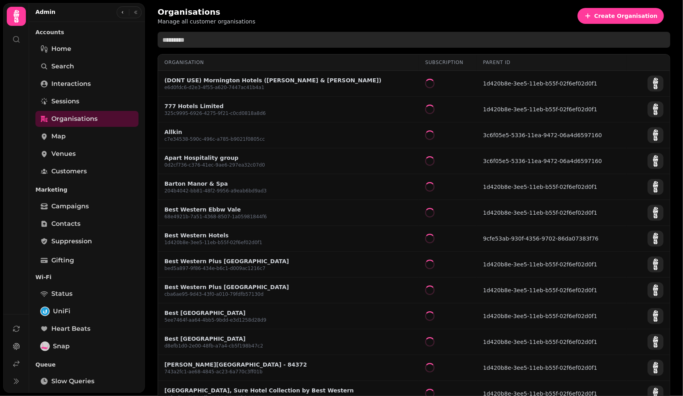
click at [213, 34] on input "text" at bounding box center [414, 40] width 513 height 16
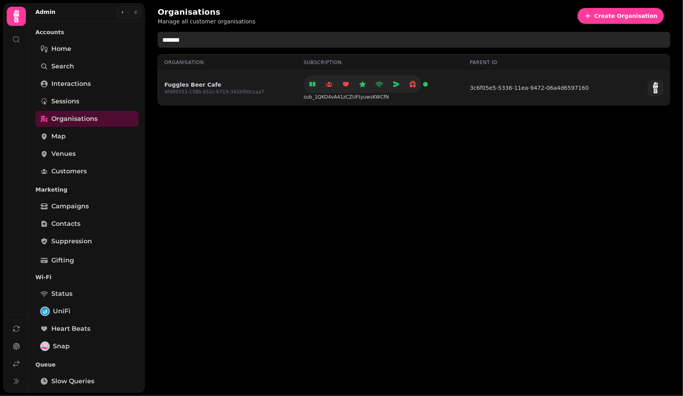
type input "*******"
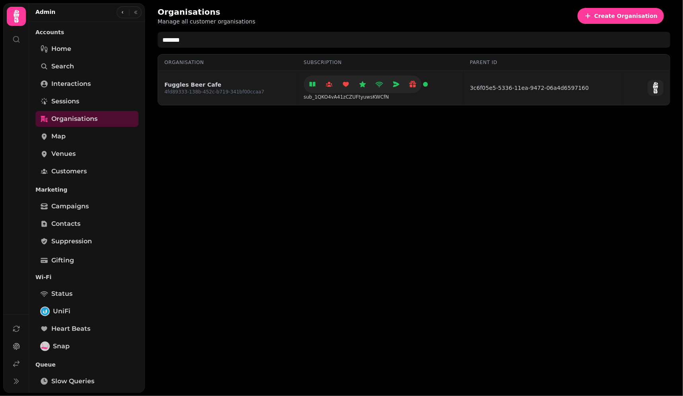
click at [199, 84] on link "Fuggles Beer Cafe" at bounding box center [214, 85] width 100 height 8
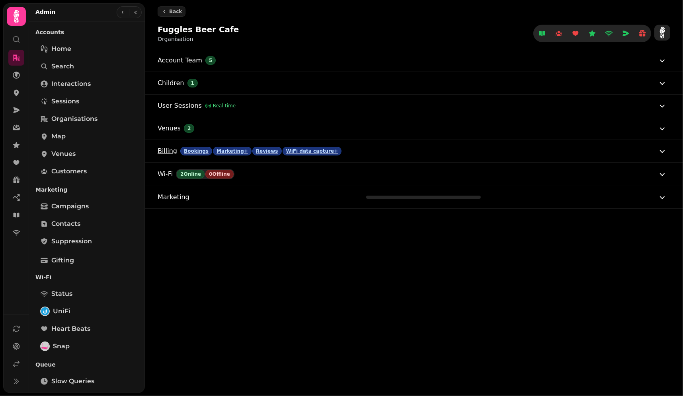
click at [367, 146] on button "Billing Bookings Marketing+ Reviews WiFi data capture+" at bounding box center [412, 151] width 509 height 22
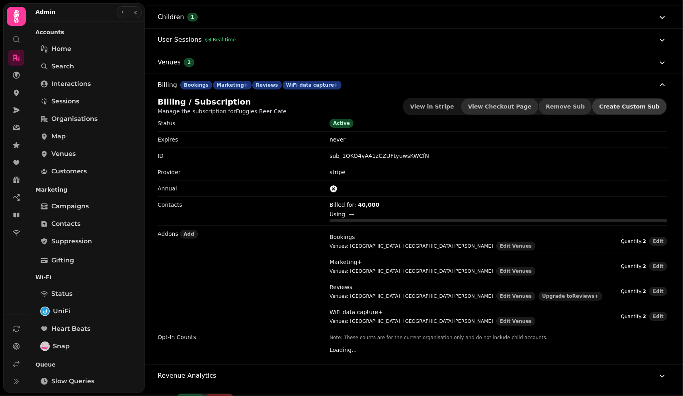
scroll to position [153, 0]
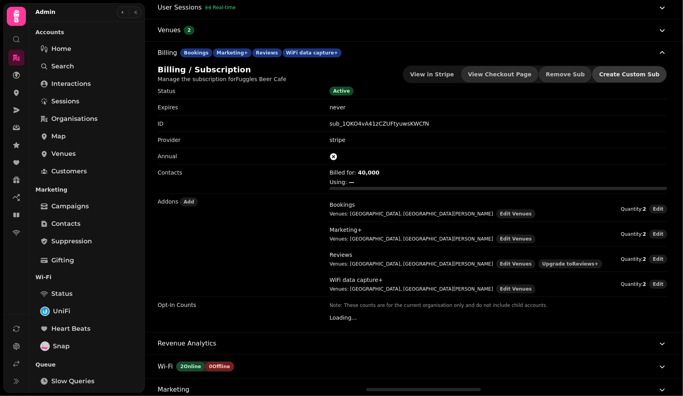
click at [625, 73] on span "Create Custom Sub" at bounding box center [629, 75] width 61 height 6
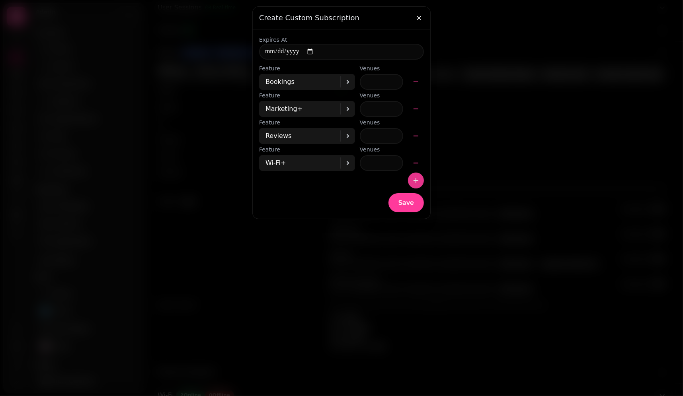
click at [421, 181] on button "button" at bounding box center [416, 181] width 16 height 16
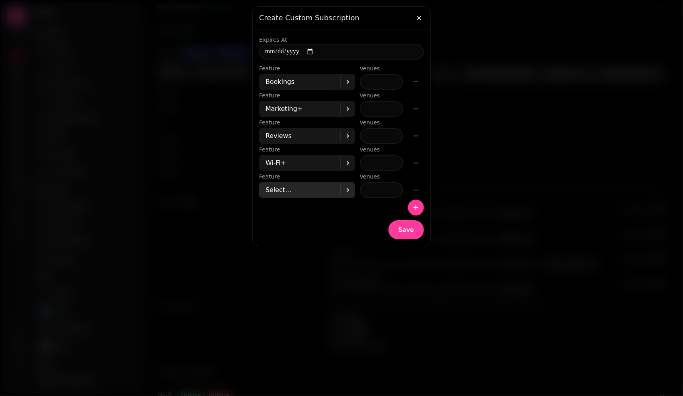
click at [317, 189] on div "Select..." at bounding box center [302, 190] width 75 height 16
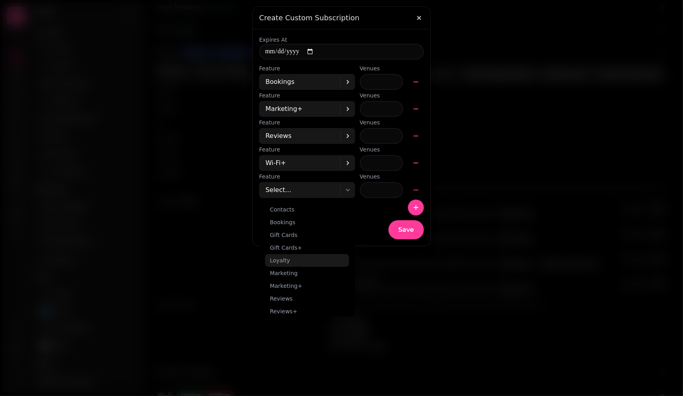
click at [297, 262] on div "Loyalty" at bounding box center [307, 260] width 84 height 13
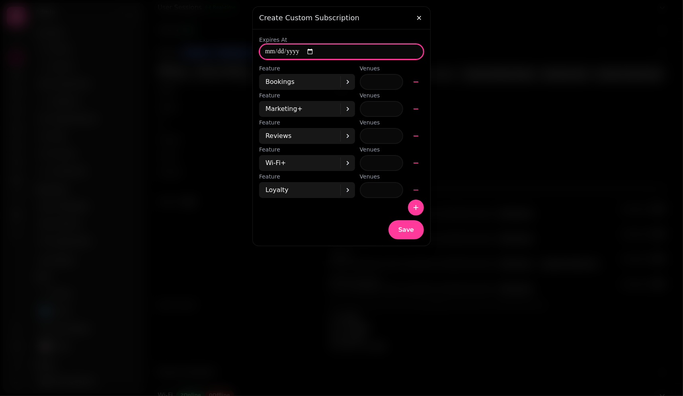
click at [315, 51] on input "date" at bounding box center [341, 52] width 165 height 16
type input "**********"
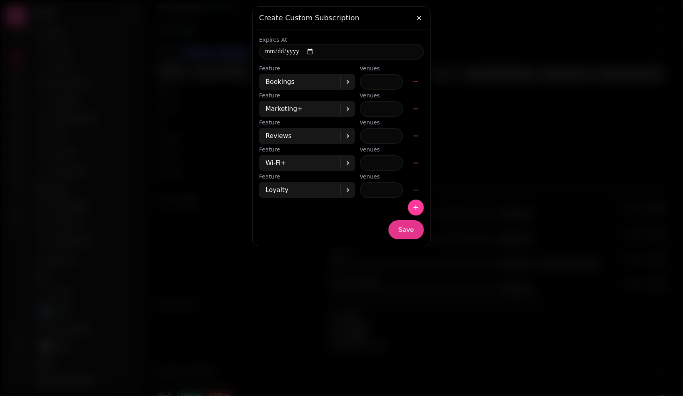
click at [405, 233] on span "Save" at bounding box center [406, 230] width 16 height 6
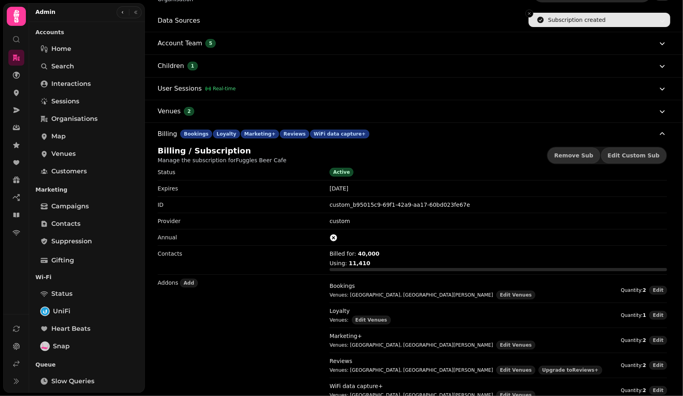
scroll to position [0, 0]
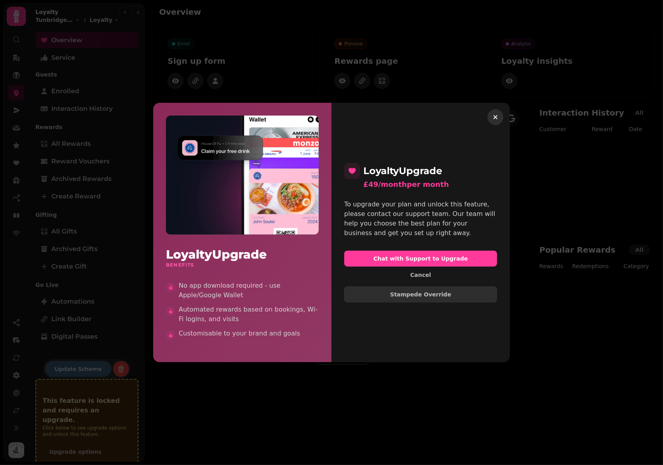
click at [495, 119] on icon "button" at bounding box center [496, 117] width 8 height 8
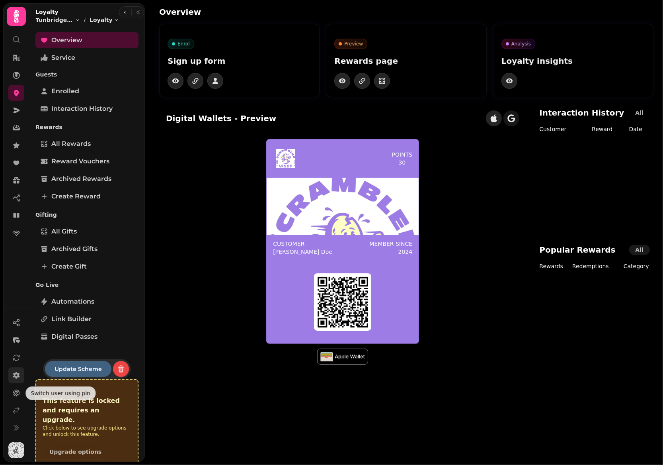
click at [17, 376] on icon at bounding box center [16, 374] width 7 height 7
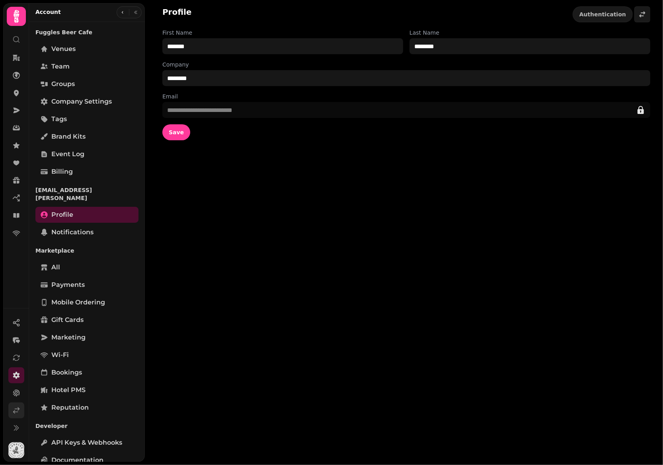
click at [16, 410] on icon at bounding box center [16, 410] width 8 height 8
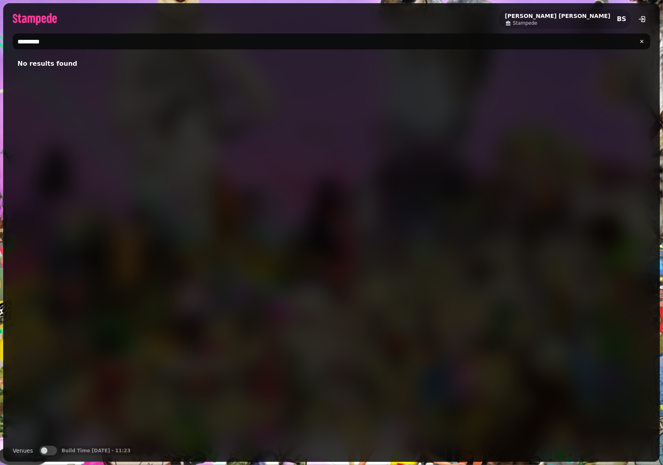
click at [52, 41] on input "*********" at bounding box center [332, 41] width 638 height 16
click at [31, 41] on input "*********" at bounding box center [332, 41] width 638 height 16
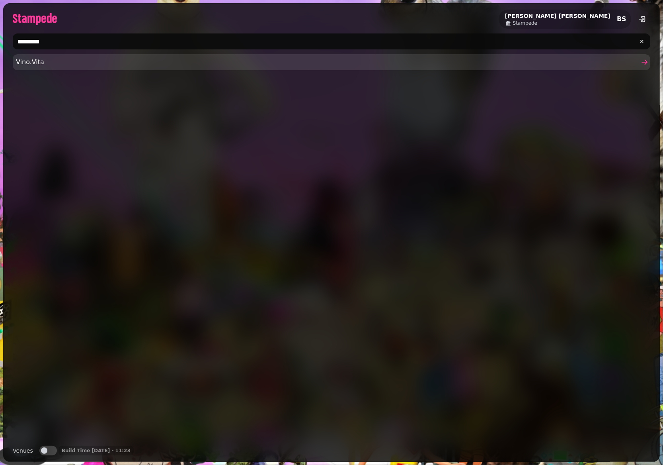
type input "*********"
click at [59, 64] on span "Vino.Vita" at bounding box center [327, 62] width 623 height 10
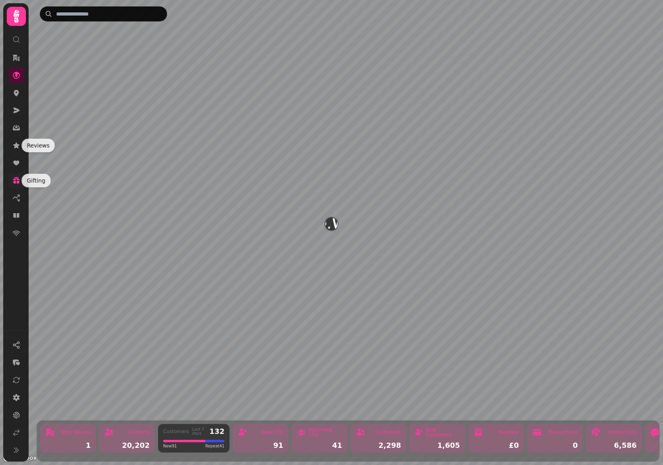
click at [18, 181] on icon at bounding box center [17, 182] width 6 height 3
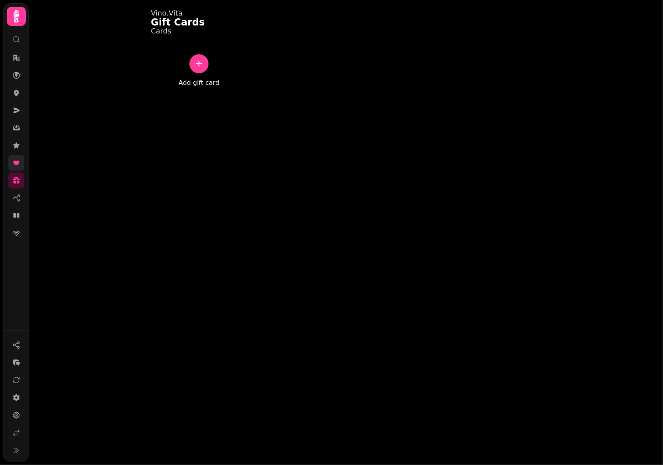
click at [14, 160] on icon at bounding box center [16, 163] width 8 height 8
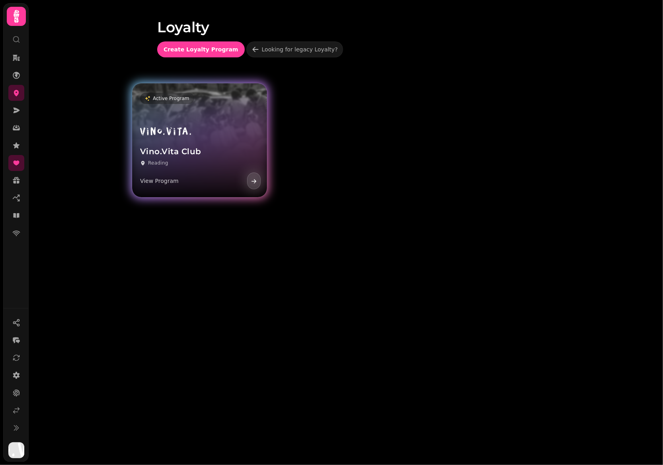
click at [220, 151] on h3 "Vino.Vita Club" at bounding box center [199, 151] width 119 height 10
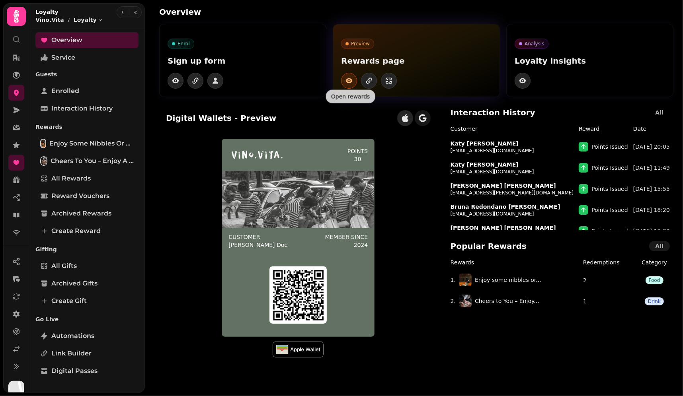
click at [348, 78] on icon "button" at bounding box center [349, 81] width 8 height 8
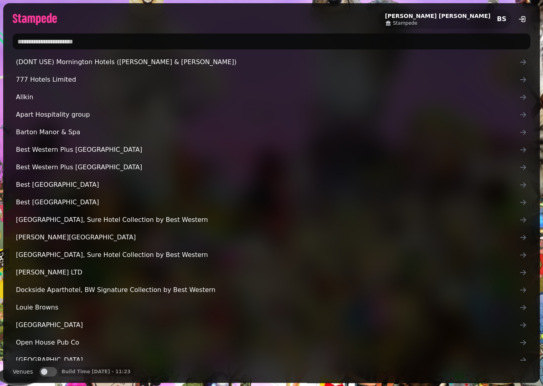
click at [103, 35] on input "text" at bounding box center [271, 41] width 517 height 16
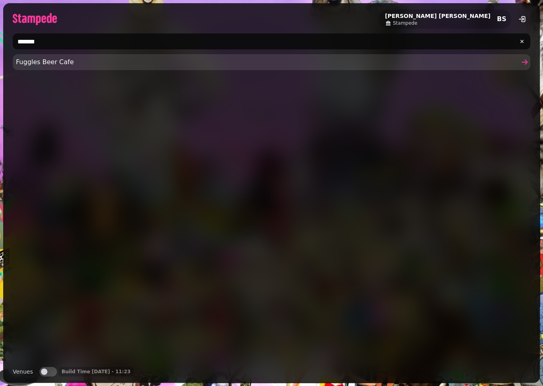
type input "*******"
click at [83, 59] on span "Fuggles Beer Cafe" at bounding box center [267, 62] width 503 height 10
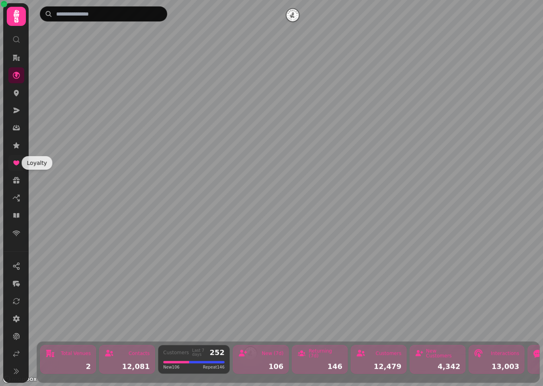
click at [20, 165] on icon at bounding box center [16, 163] width 8 height 8
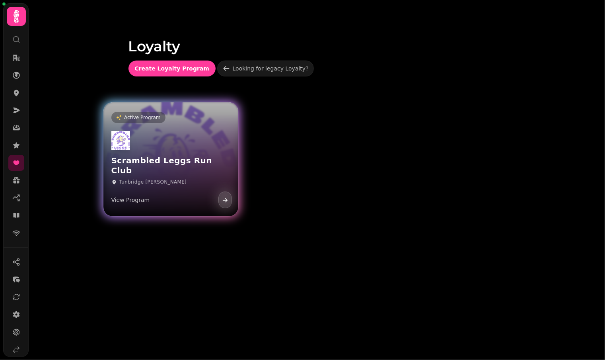
click at [194, 119] on link "Active Program Scrambled Leggs Run Club Tunbridge [PERSON_NAME] View Program" at bounding box center [170, 159] width 135 height 114
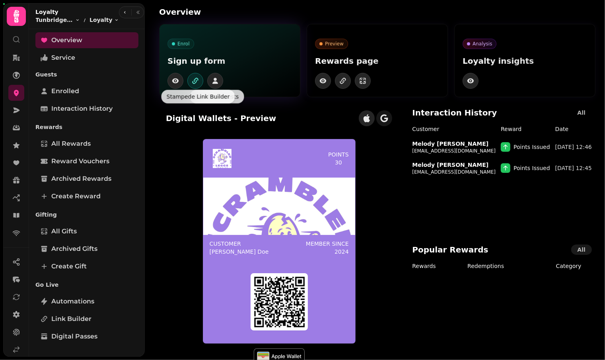
click at [192, 82] on icon "button" at bounding box center [195, 81] width 8 height 8
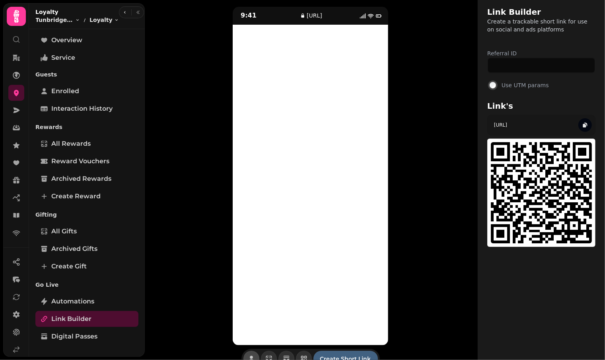
scroll to position [15, 0]
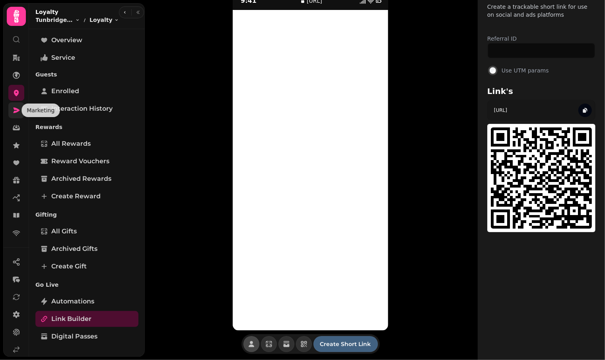
click at [18, 108] on icon at bounding box center [16, 110] width 8 height 8
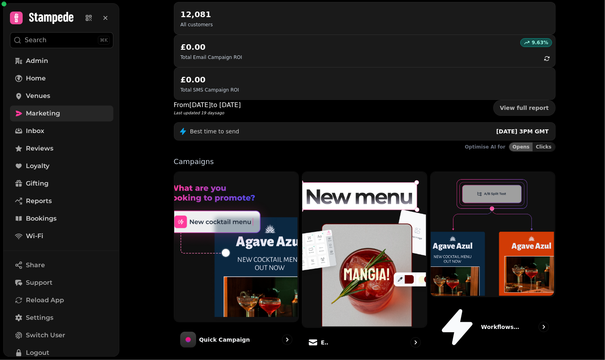
scroll to position [135, 0]
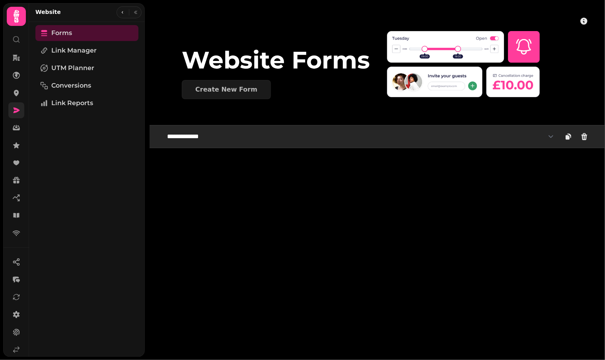
click at [215, 141] on select "**********" at bounding box center [360, 137] width 397 height 16
select select "**********"
click at [162, 129] on select "**********" at bounding box center [360, 137] width 397 height 16
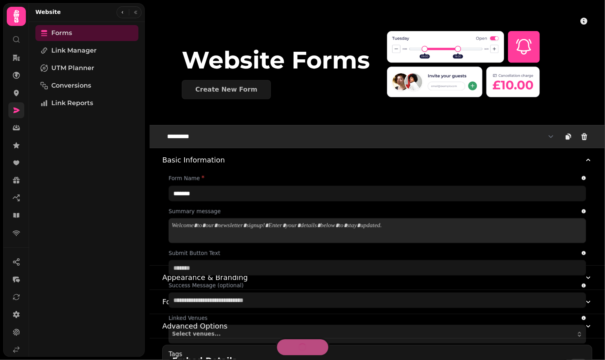
type input "*********"
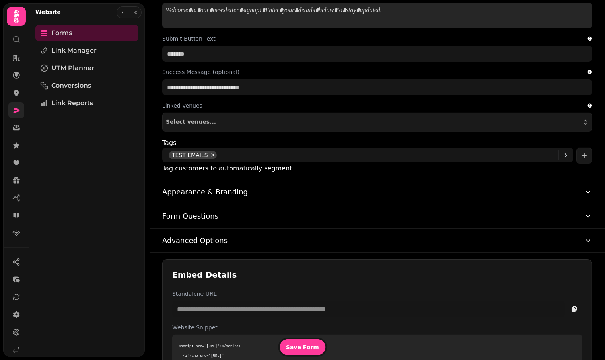
scroll to position [235, 0]
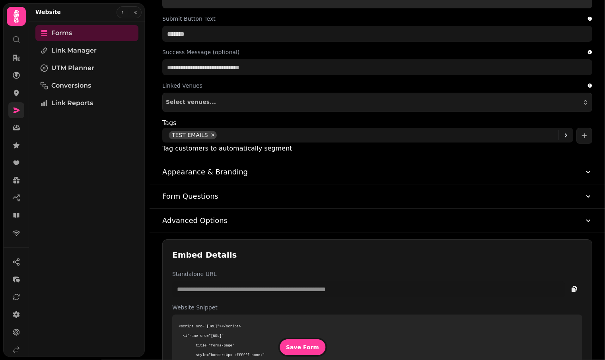
click at [240, 214] on button "Advanced Options" at bounding box center [377, 221] width 430 height 24
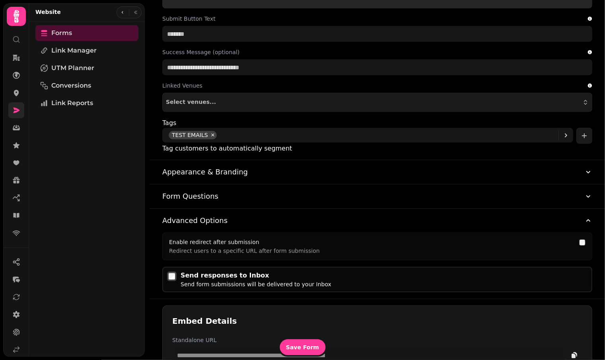
click at [254, 197] on button "Form Questions" at bounding box center [377, 196] width 430 height 24
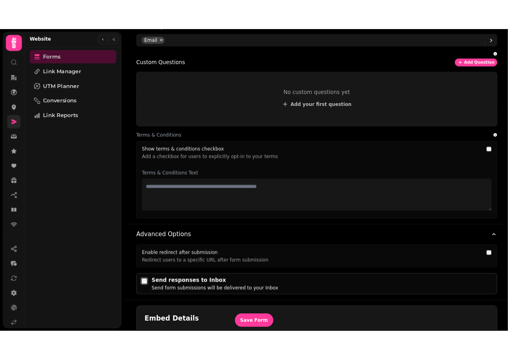
scroll to position [542, 0]
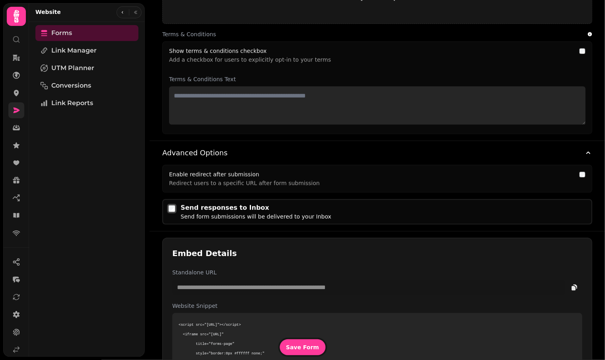
click at [224, 101] on textarea at bounding box center [377, 105] width 417 height 38
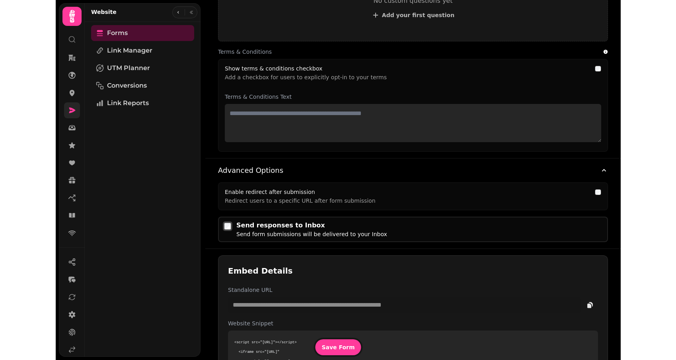
scroll to position [560, 0]
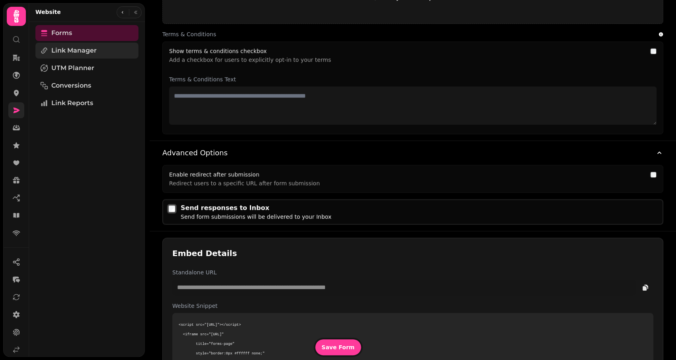
click at [83, 48] on span "Link Manager" at bounding box center [73, 51] width 45 height 10
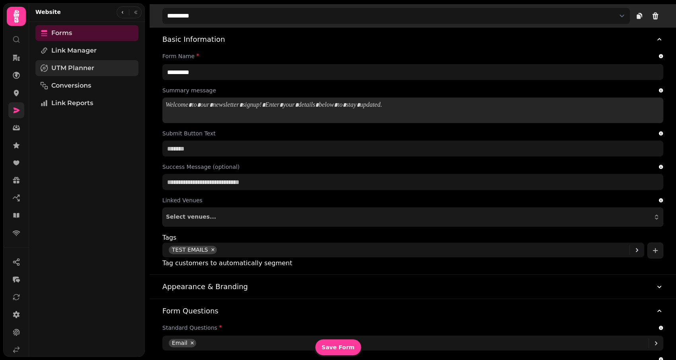
select select "**"
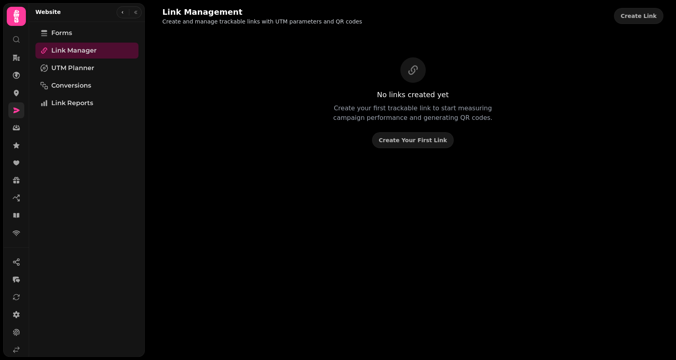
scroll to position [0, 0]
click at [83, 32] on link "Forms" at bounding box center [86, 33] width 103 height 16
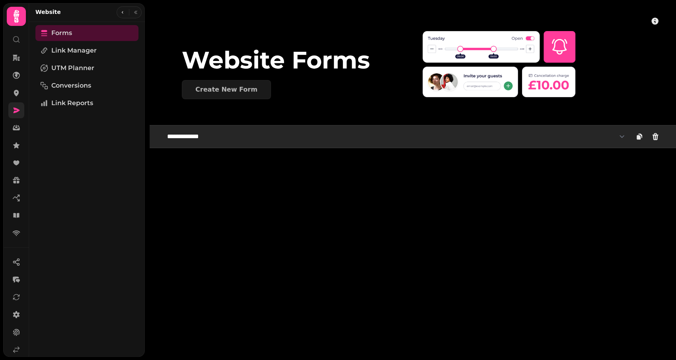
click at [190, 131] on select "**********" at bounding box center [396, 137] width 468 height 16
select select "**********"
click at [162, 129] on select "**********" at bounding box center [396, 137] width 468 height 16
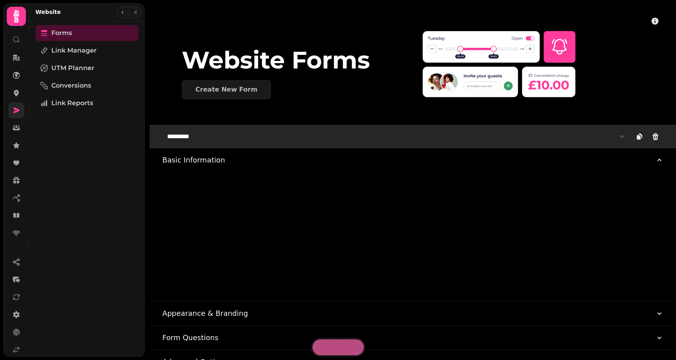
type input "**********"
type input "*******"
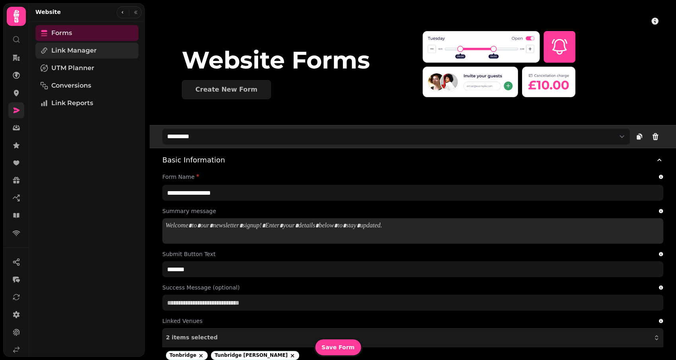
click at [76, 49] on span "Link Manager" at bounding box center [73, 51] width 45 height 10
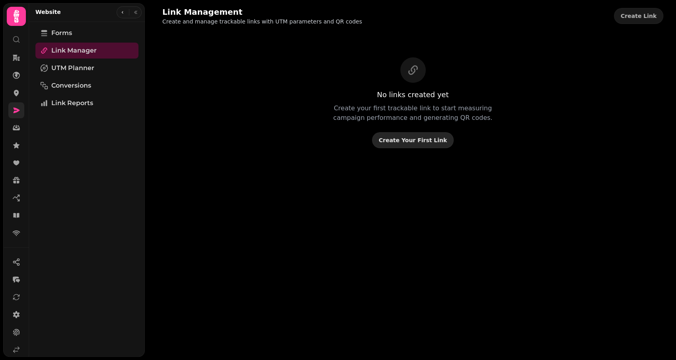
click at [410, 141] on span "Create Your First Link" at bounding box center [413, 140] width 68 height 6
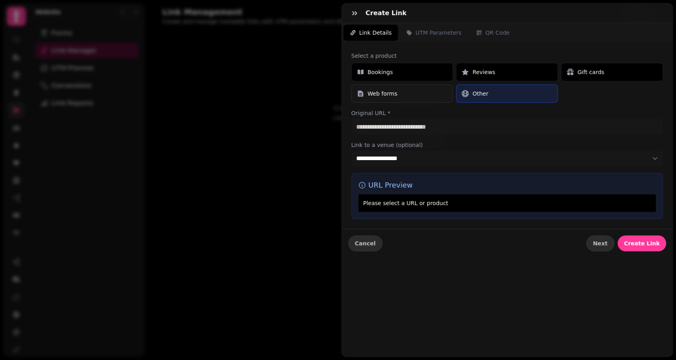
click at [383, 97] on button "Web forms" at bounding box center [402, 93] width 102 height 18
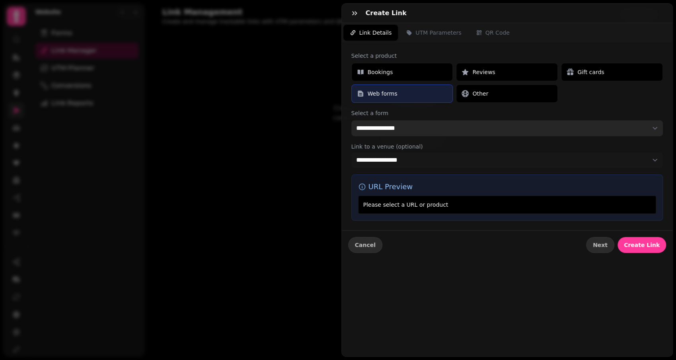
click at [400, 126] on select "**********" at bounding box center [507, 128] width 312 height 16
select select "**********"
click at [351, 120] on select "**********" at bounding box center [507, 128] width 312 height 16
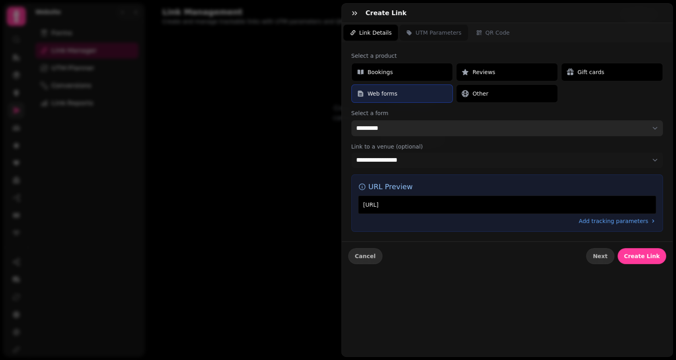
click at [443, 30] on span "UTM Parameters" at bounding box center [439, 33] width 46 height 8
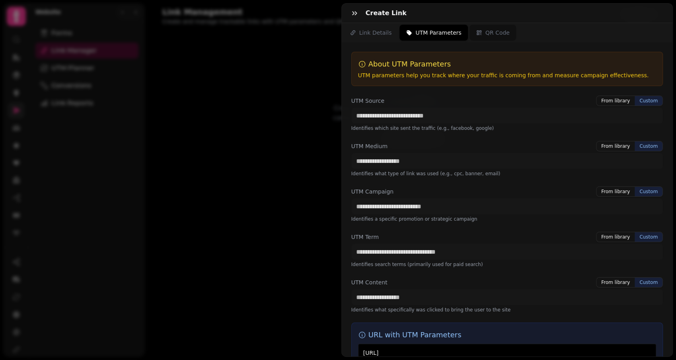
click at [502, 31] on span "QR Code" at bounding box center [498, 33] width 24 height 8
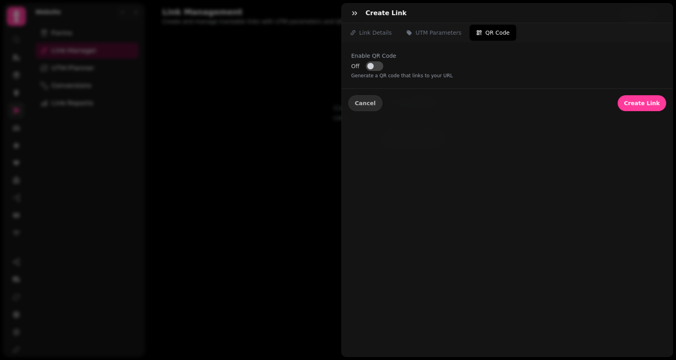
click at [381, 66] on button "Off" at bounding box center [375, 66] width 18 height 10
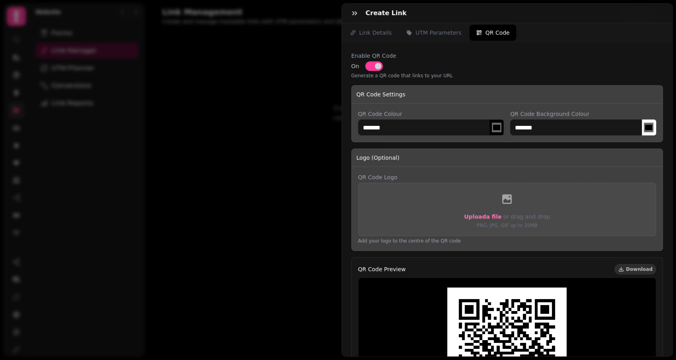
type input "*******"
select select "**********"
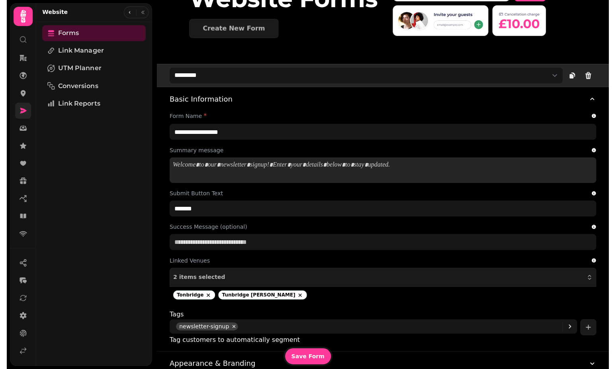
scroll to position [68, 0]
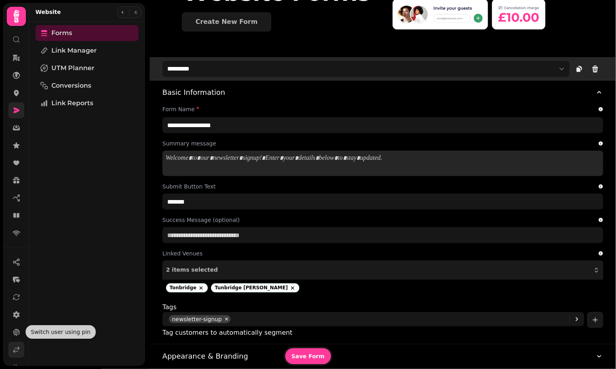
click at [19, 342] on link at bounding box center [16, 350] width 16 height 16
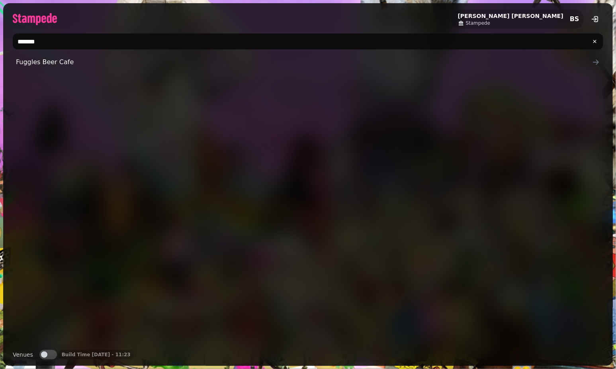
drag, startPoint x: 43, startPoint y: 43, endPoint x: 9, endPoint y: 38, distance: 33.8
click at [9, 38] on div "*******" at bounding box center [307, 41] width 609 height 22
type input "*******"
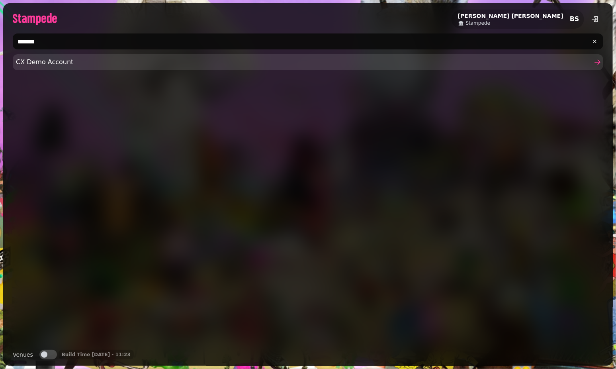
click at [35, 62] on span "CX Demo Account" at bounding box center [304, 62] width 576 height 10
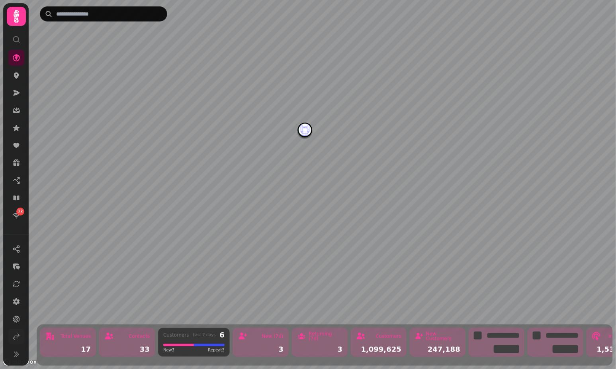
click at [16, 336] on icon at bounding box center [16, 336] width 8 height 8
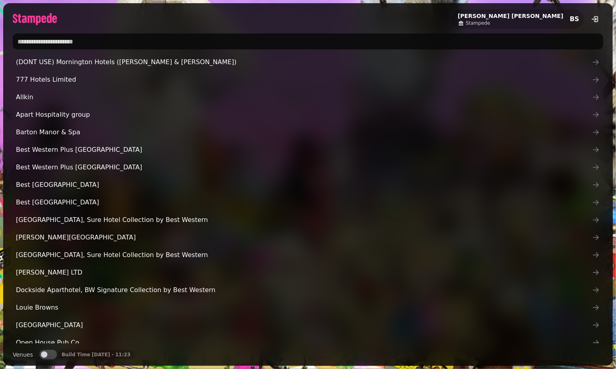
click at [53, 46] on input "text" at bounding box center [308, 41] width 590 height 16
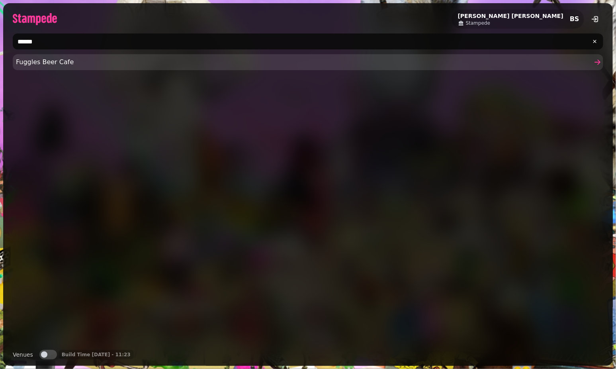
type input "******"
click at [55, 61] on span "Fuggles Beer Cafe" at bounding box center [304, 62] width 576 height 10
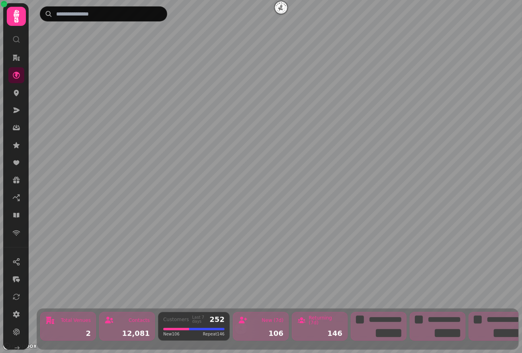
click at [14, 14] on icon at bounding box center [17, 16] width 6 height 13
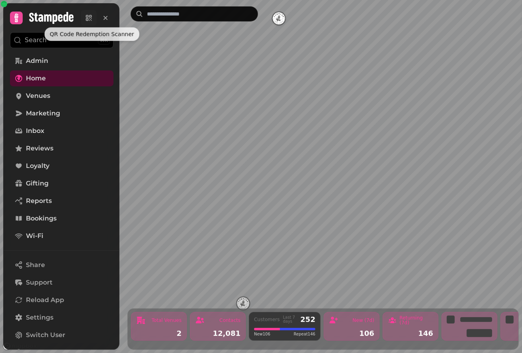
click at [90, 16] on icon at bounding box center [90, 16] width 0 height 0
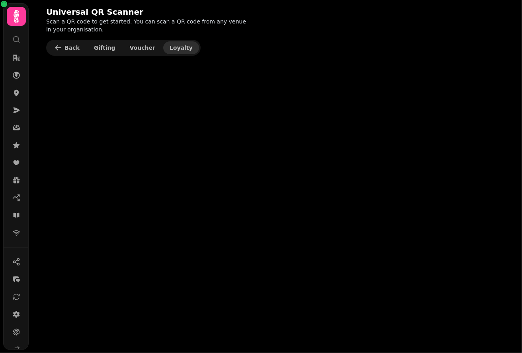
click at [170, 47] on span "Loyalty" at bounding box center [181, 48] width 23 height 6
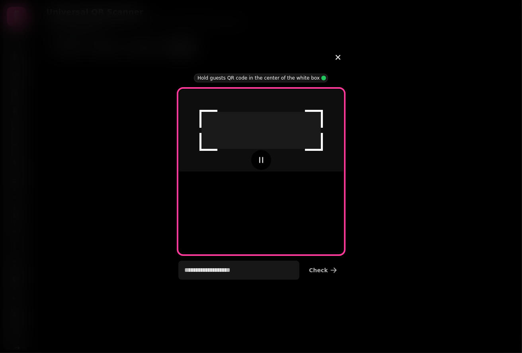
type input "**********"
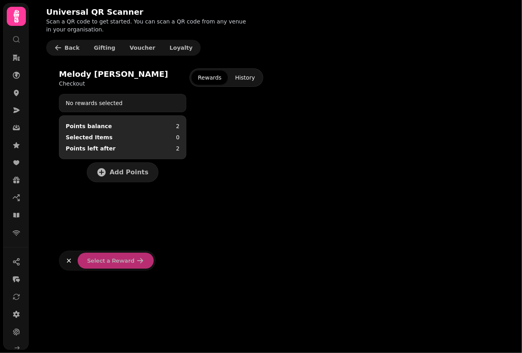
click at [17, 12] on icon at bounding box center [16, 16] width 16 height 16
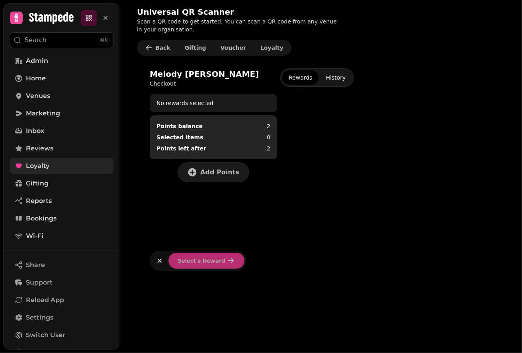
click at [48, 166] on span "Loyalty" at bounding box center [37, 166] width 23 height 10
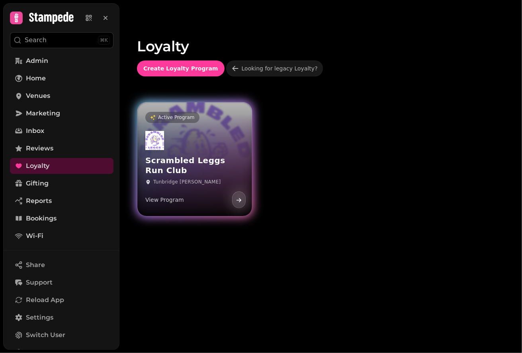
click at [212, 142] on div "Scrambled Leggs Run Club Tunbridge [PERSON_NAME] View Program" at bounding box center [194, 170] width 115 height 92
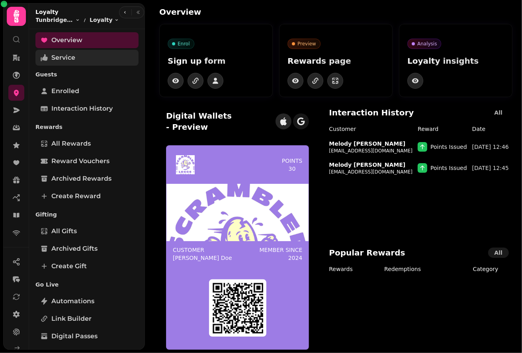
click at [80, 57] on link "Service" at bounding box center [86, 58] width 103 height 16
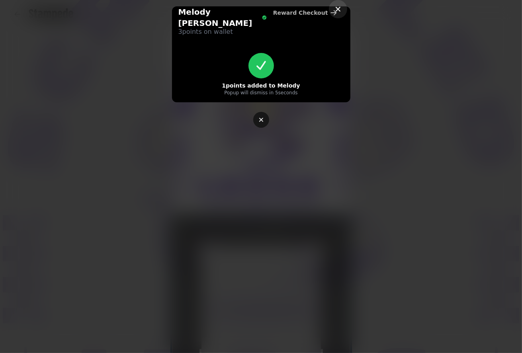
click at [342, 9] on icon "button" at bounding box center [338, 9] width 10 height 10
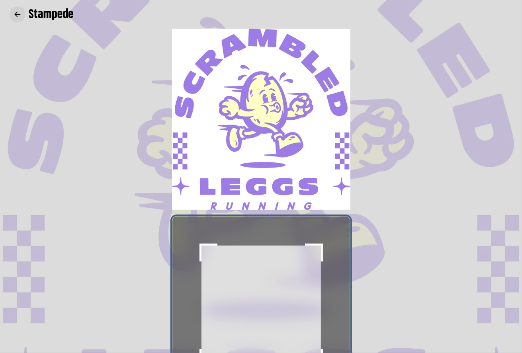
click at [16, 15] on icon "button" at bounding box center [18, 14] width 6 height 5
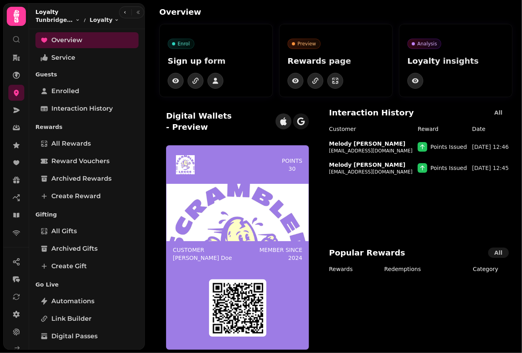
click at [17, 17] on icon at bounding box center [17, 16] width 6 height 13
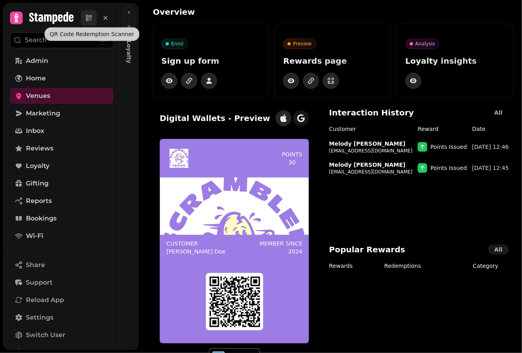
click at [86, 18] on icon at bounding box center [87, 19] width 3 height 3
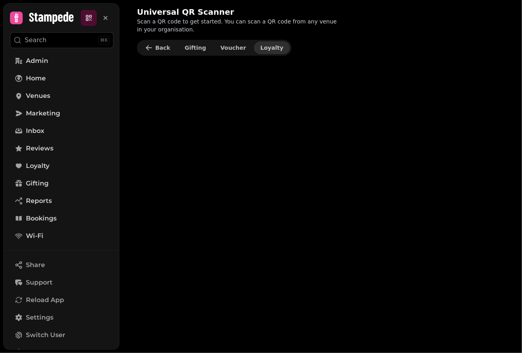
click at [263, 47] on span "Loyalty" at bounding box center [271, 48] width 23 height 6
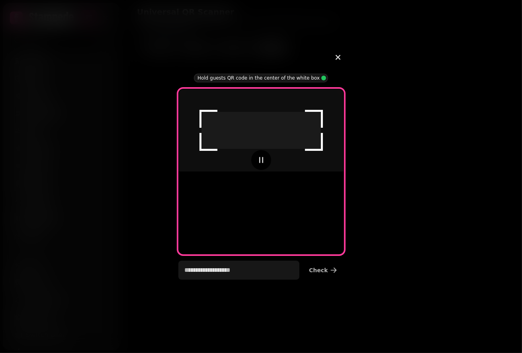
type input "**********"
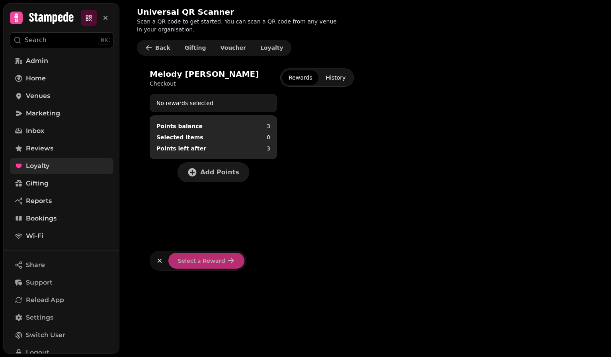
click at [49, 164] on link "Loyalty" at bounding box center [61, 166] width 103 height 16
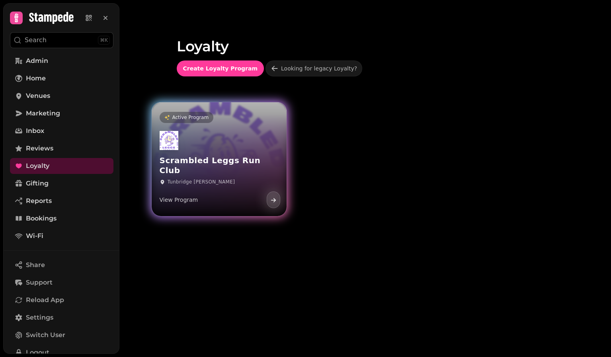
click at [254, 144] on div "Scrambled Leggs Run Club Tunbridge Wells View Program" at bounding box center [219, 170] width 135 height 92
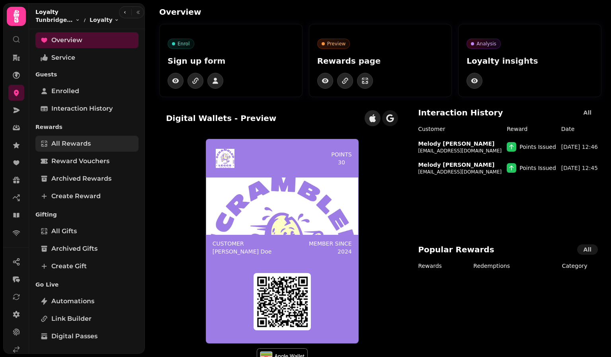
click at [80, 141] on span "All Rewards" at bounding box center [70, 144] width 39 height 10
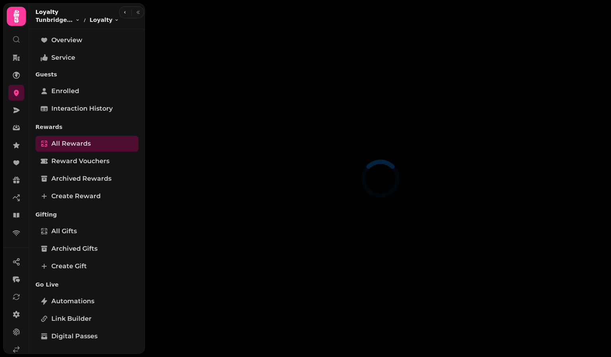
select select "**"
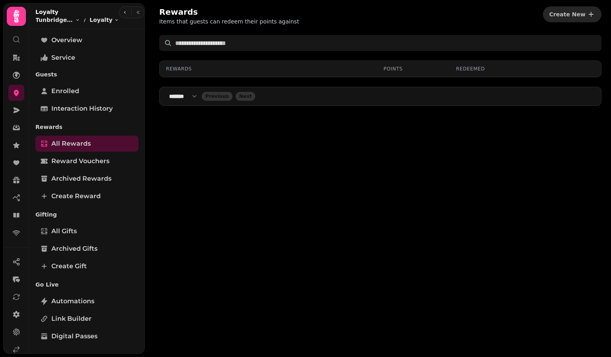
click at [86, 152] on div "All Rewards Reward Vouchers Archived Rewards Create reward" at bounding box center [86, 170] width 103 height 68
click at [85, 158] on span "Reward Vouchers" at bounding box center [80, 161] width 58 height 10
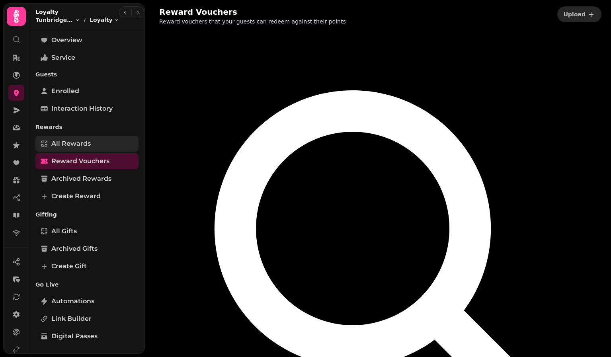
click at [67, 138] on link "All Rewards" at bounding box center [86, 144] width 103 height 16
select select "**"
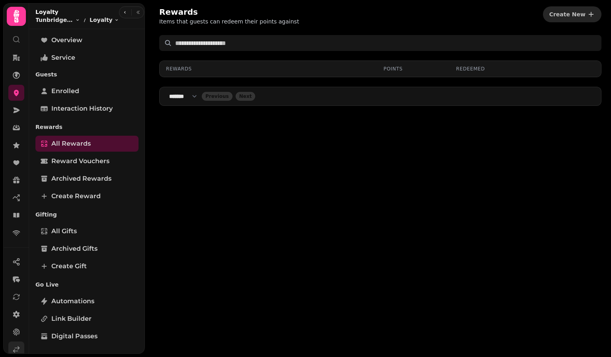
click at [19, 346] on icon at bounding box center [16, 350] width 8 height 8
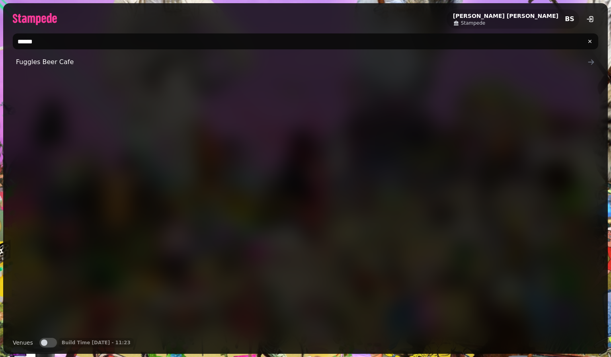
drag, startPoint x: 52, startPoint y: 43, endPoint x: 6, endPoint y: 38, distance: 45.7
click at [6, 38] on div "******" at bounding box center [305, 41] width 605 height 22
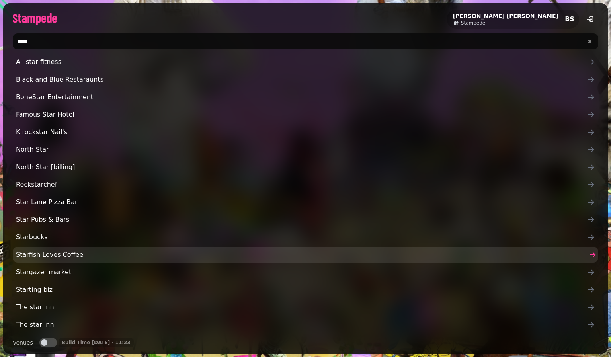
type input "****"
click at [53, 250] on span "Starfish Loves Coffee" at bounding box center [301, 255] width 571 height 10
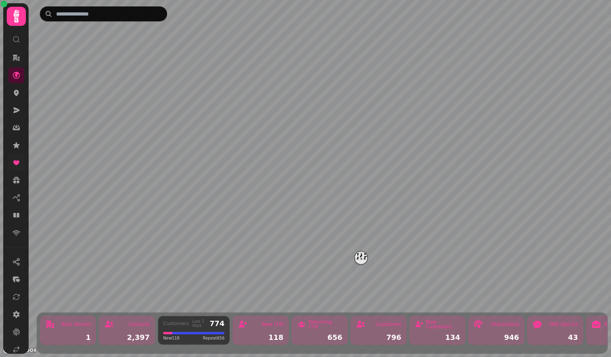
click at [20, 160] on icon at bounding box center [16, 163] width 8 height 8
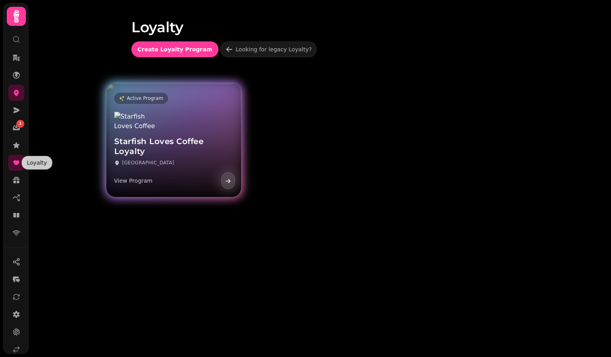
click at [194, 136] on div "Starfish Loves Coffee Loyalty London View Program" at bounding box center [173, 151] width 135 height 92
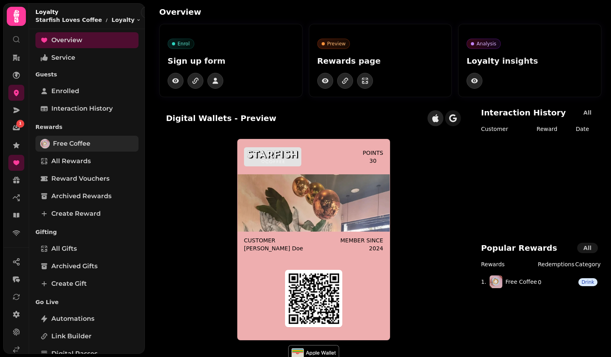
click at [98, 143] on link "Free Coffee" at bounding box center [86, 144] width 103 height 16
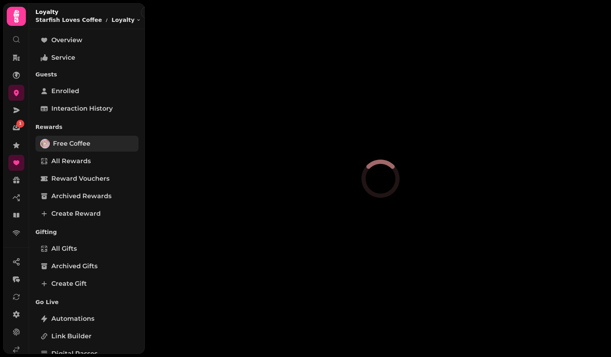
select select "*****"
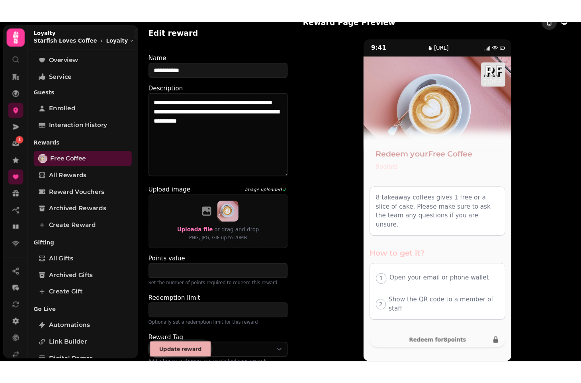
scroll to position [14, 0]
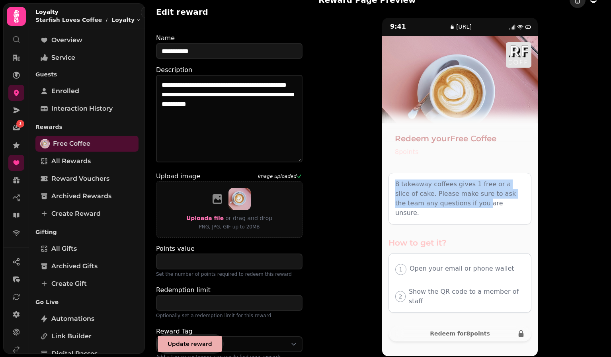
drag, startPoint x: 390, startPoint y: 180, endPoint x: 451, endPoint y: 198, distance: 62.8
click at [451, 198] on div "8 takeaway coffees gives 1 free or a slice of cake. Please make sure to ask the…" at bounding box center [459, 199] width 143 height 52
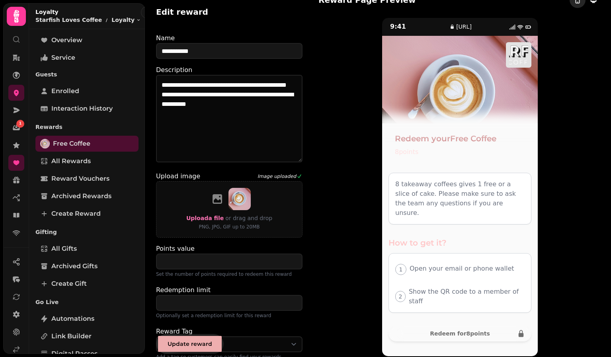
click at [336, 204] on div "9:41 loyalty.stampede.ai Redeem your Free Coffee 8 points 8 takeaway coffees gi…" at bounding box center [459, 187] width 283 height 339
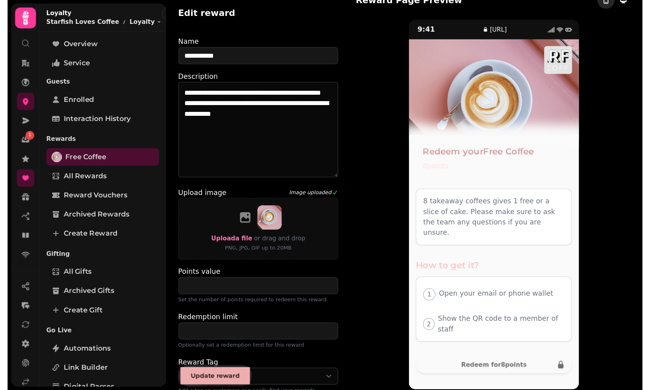
scroll to position [0, 0]
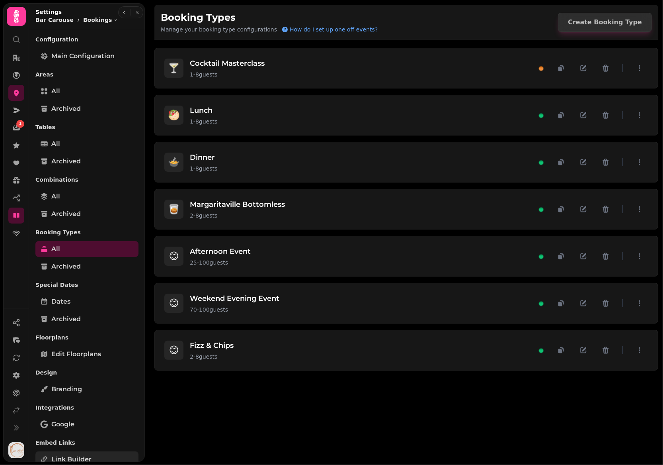
click at [82, 455] on span "Link Builder" at bounding box center [71, 459] width 40 height 10
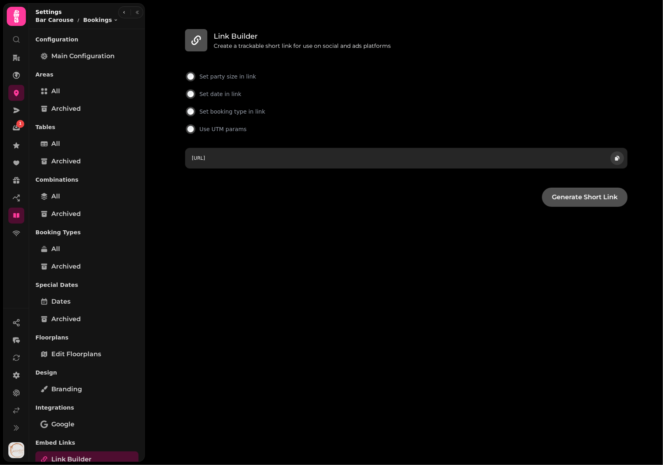
click at [619, 156] on icon "button" at bounding box center [618, 158] width 3 height 4
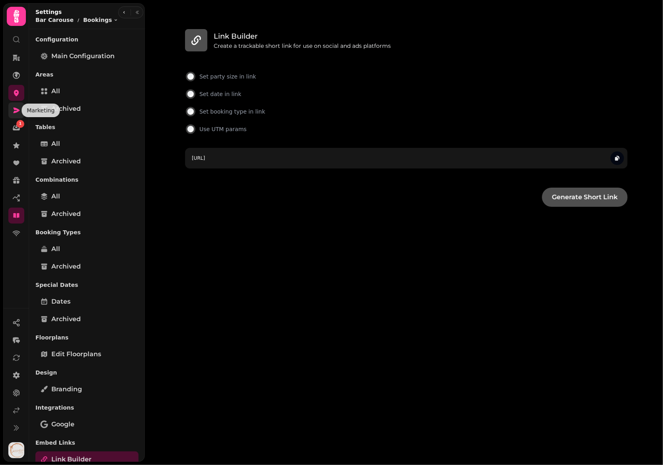
click at [20, 112] on icon at bounding box center [16, 110] width 8 height 8
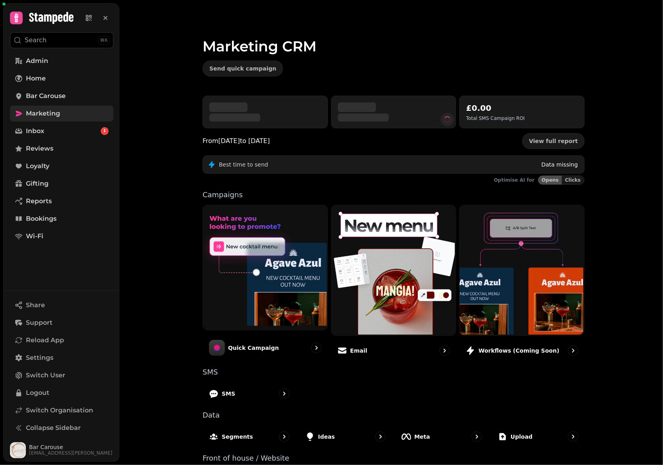
scroll to position [30, 0]
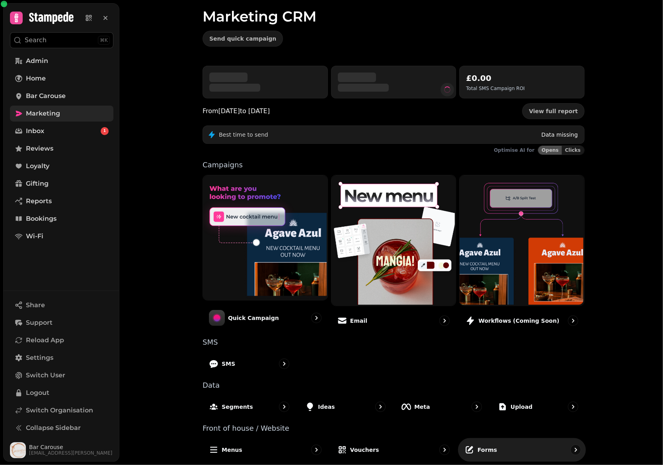
drag, startPoint x: 513, startPoint y: 460, endPoint x: 511, endPoint y: 455, distance: 5.5
click at [513, 459] on div "£0.00 Total SMS Campaign ROI From Aug 2024 to Aug 2025 View full report Best ti…" at bounding box center [394, 267] width 408 height 402
click at [507, 444] on div "Forms" at bounding box center [522, 448] width 128 height 23
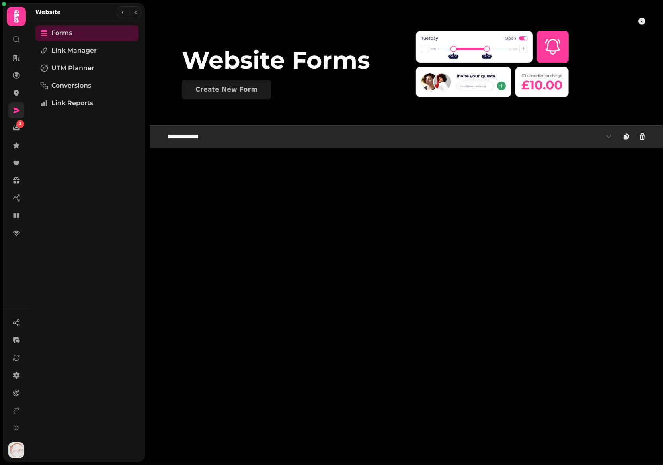
click at [247, 142] on select "**********" at bounding box center [389, 137] width 455 height 16
select select "**********"
click at [162, 129] on select "**********" at bounding box center [389, 137] width 455 height 16
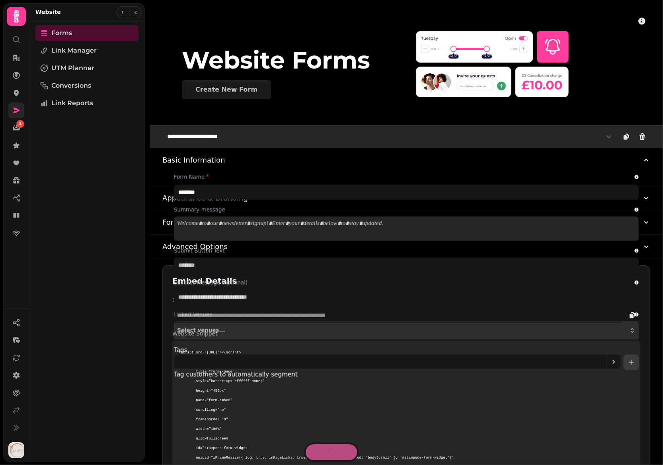
type input "**********"
type input "*******"
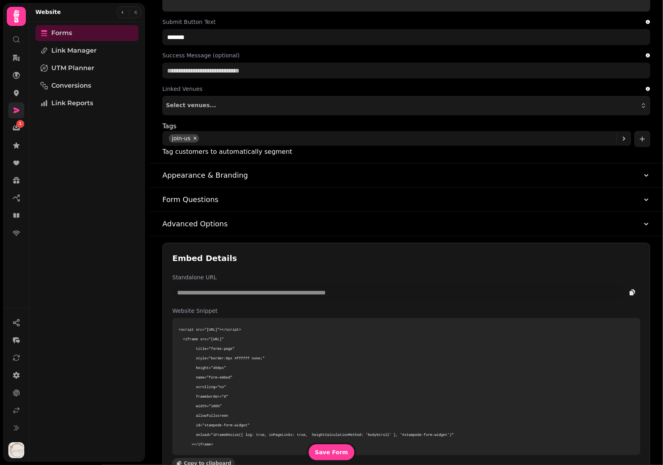
scroll to position [231, 0]
click at [250, 227] on button "Advanced Options" at bounding box center [406, 225] width 488 height 24
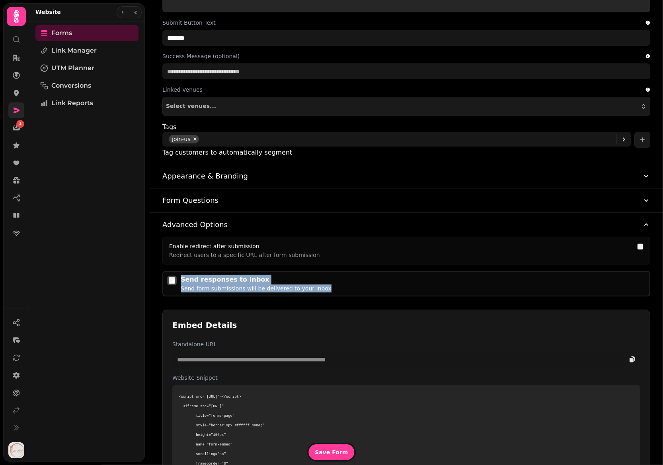
drag, startPoint x: 206, startPoint y: 281, endPoint x: 331, endPoint y: 289, distance: 125.3
click at [331, 289] on div "Send responses to Inbox Send form submissions will be delivered to your Inbox" at bounding box center [414, 284] width 466 height 18
copy div "Send responses to Inbox Send form submissions will be delivered to your Inbox"
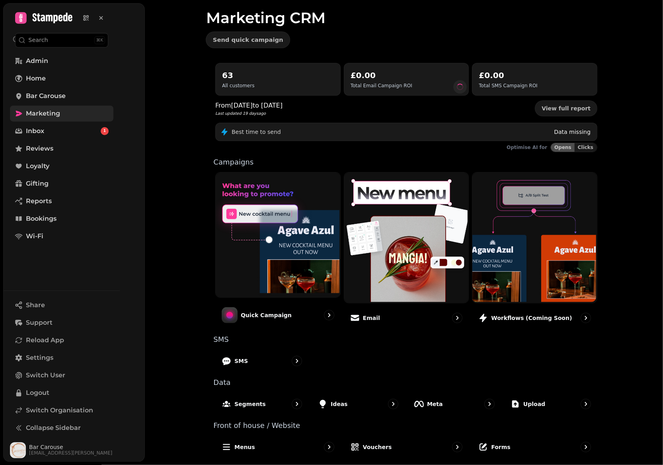
scroll to position [30, 0]
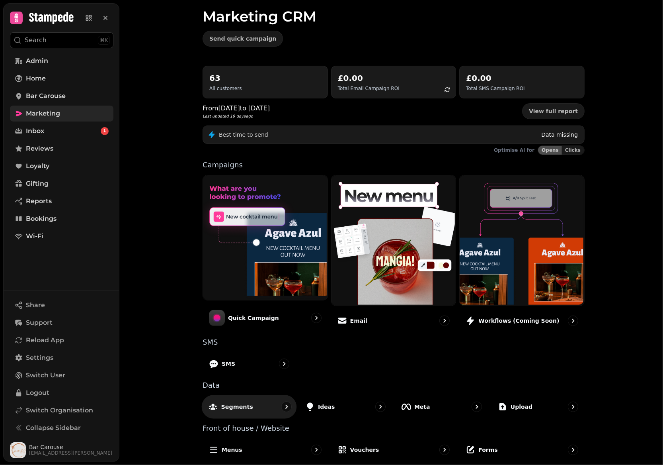
click at [250, 406] on div "Segments" at bounding box center [249, 405] width 95 height 23
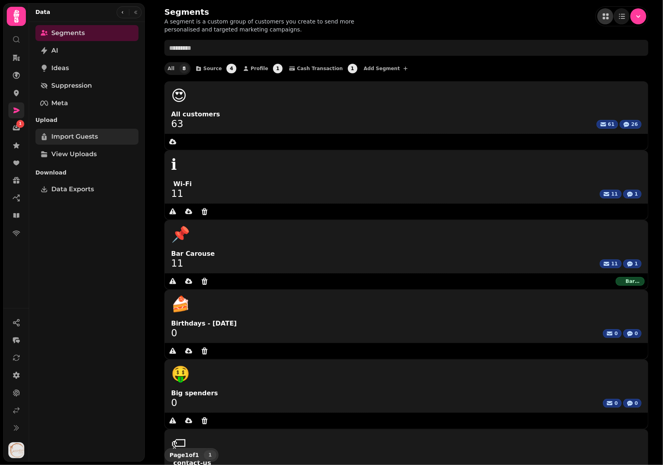
click at [85, 130] on link "Import Guests" at bounding box center [86, 137] width 103 height 16
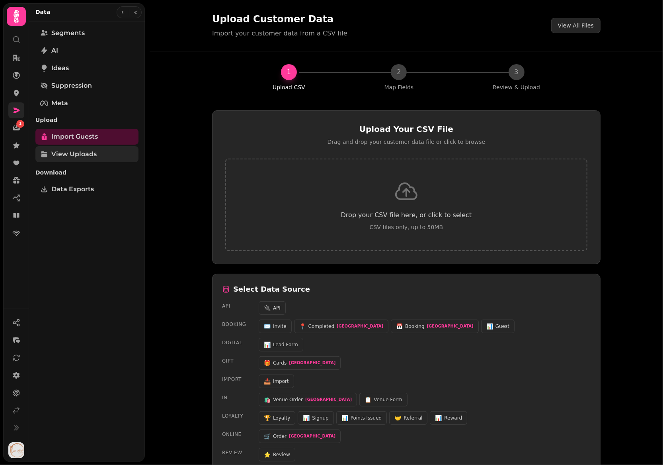
click at [82, 150] on span "View Uploads" at bounding box center [73, 154] width 45 height 10
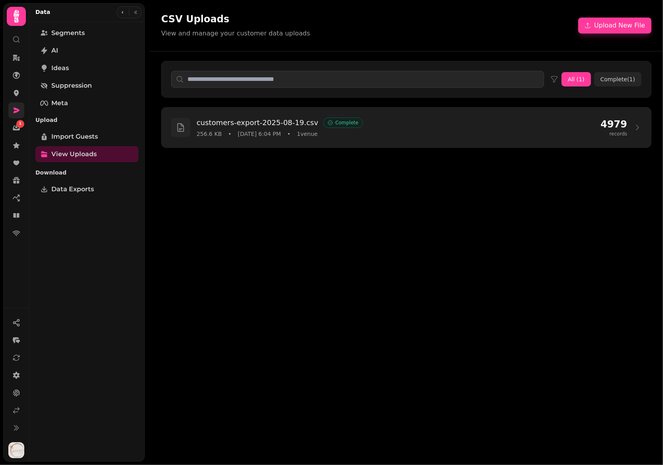
click at [297, 112] on div "customers-export-2025-08-19.csv Complete 256.6 KB • Aug 19, 2025 6:04 PM • 1 ve…" at bounding box center [407, 127] width 490 height 40
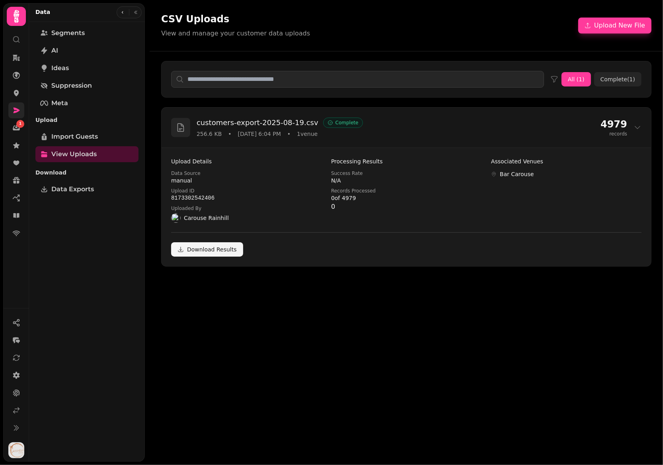
click at [179, 180] on dd "manual" at bounding box center [246, 180] width 150 height 8
copy dd "manual"
click at [78, 33] on span "Segments" at bounding box center [67, 33] width 33 height 10
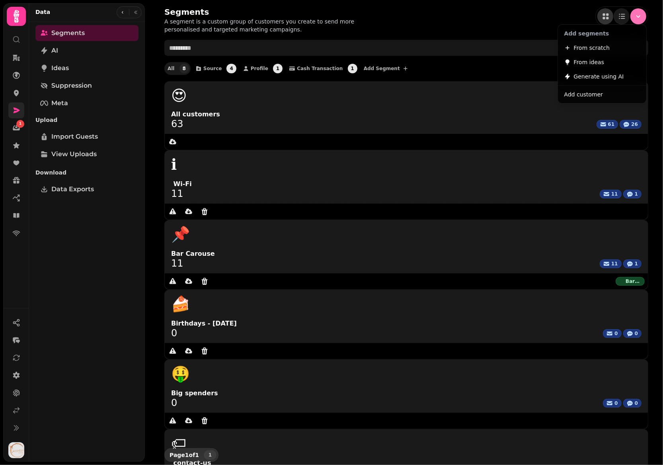
click at [642, 18] on icon "Menu" at bounding box center [638, 16] width 8 height 8
click at [609, 43] on button "From scratch" at bounding box center [602, 48] width 85 height 14
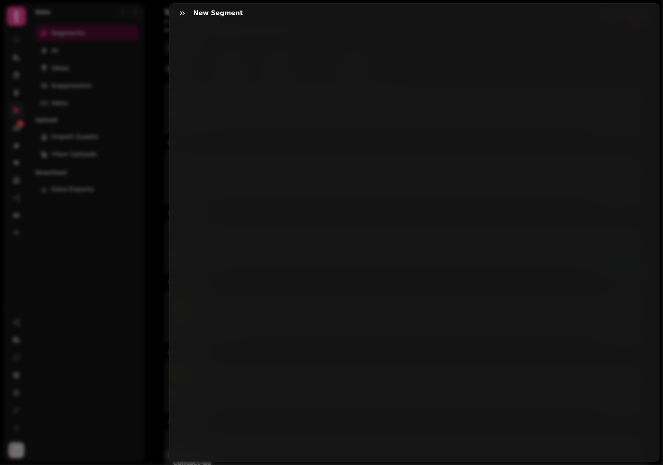
select select "**"
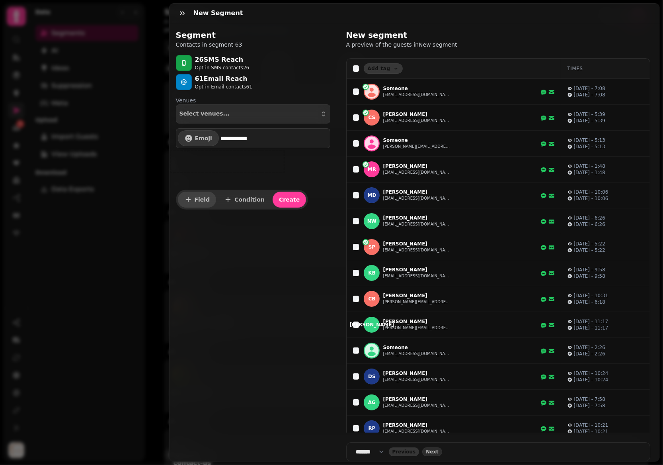
click at [197, 197] on span "Field" at bounding box center [203, 200] width 16 height 6
click at [238, 160] on icon "edit" at bounding box center [241, 161] width 6 height 6
select select "*****"
select select "****"
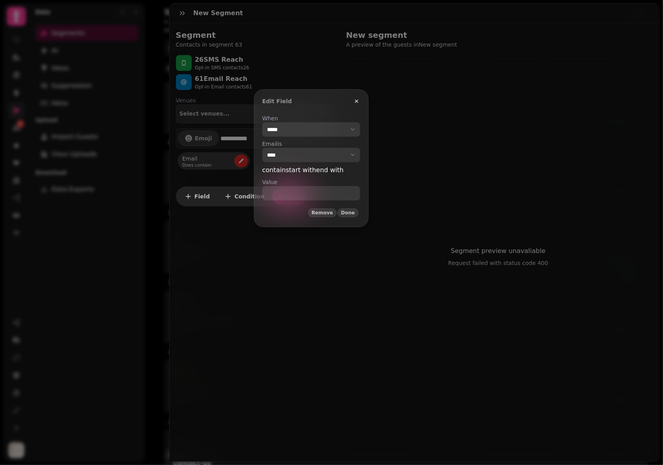
drag, startPoint x: 315, startPoint y: 120, endPoint x: 315, endPoint y: 127, distance: 7.2
click at [315, 120] on label "When" at bounding box center [311, 118] width 98 height 8
click at [315, 122] on select "**********" at bounding box center [311, 129] width 98 height 14
click at [315, 127] on select "**********" at bounding box center [311, 129] width 98 height 14
select select "**********"
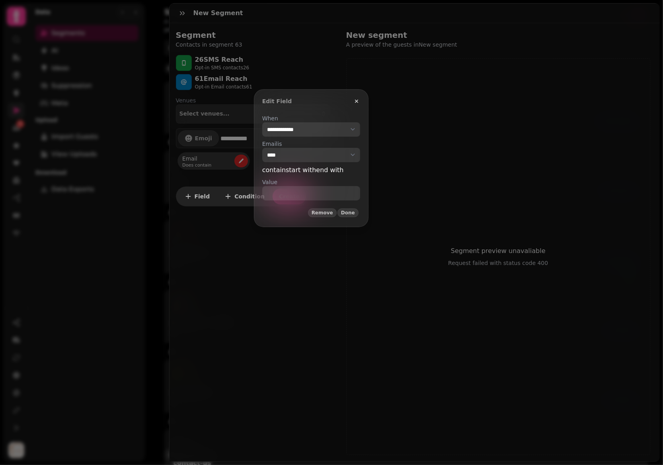
click at [262, 122] on select "**********" at bounding box center [311, 129] width 98 height 14
select select "**********"
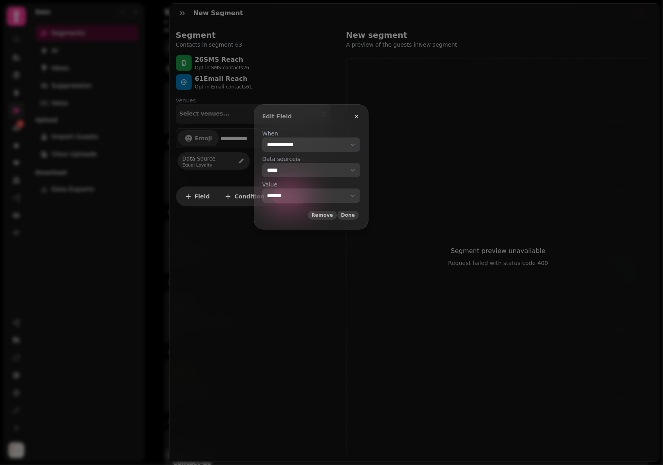
click at [301, 195] on select "**********" at bounding box center [311, 195] width 98 height 14
drag, startPoint x: 373, startPoint y: 213, endPoint x: 353, endPoint y: 203, distance: 22.6
click at [355, 213] on span "Done" at bounding box center [348, 215] width 14 height 5
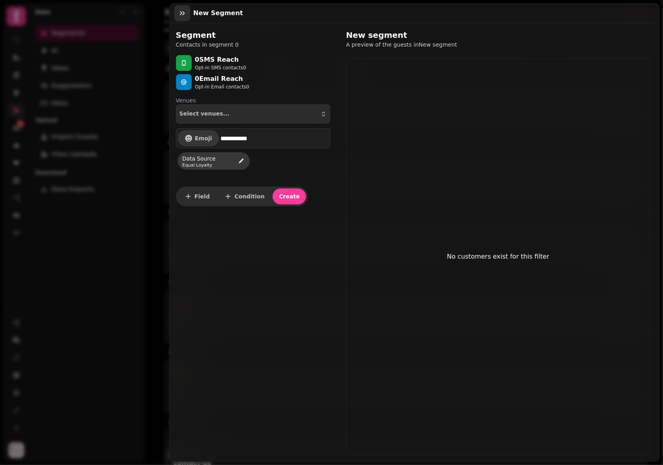
click at [181, 11] on icon "button" at bounding box center [182, 13] width 8 height 8
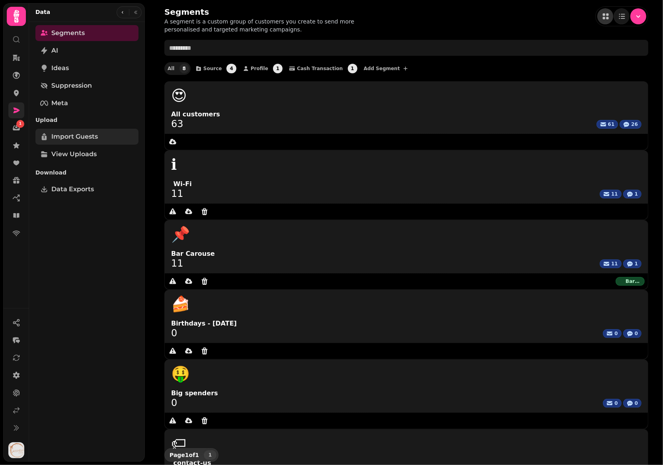
click at [89, 130] on link "Import Guests" at bounding box center [86, 137] width 103 height 16
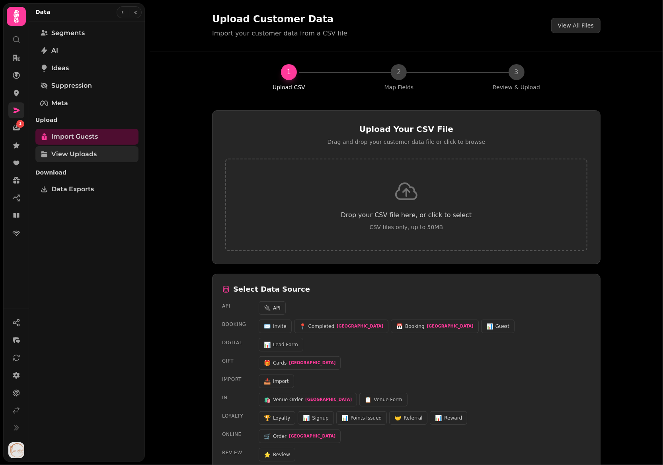
click at [80, 151] on span "View Uploads" at bounding box center [73, 154] width 45 height 10
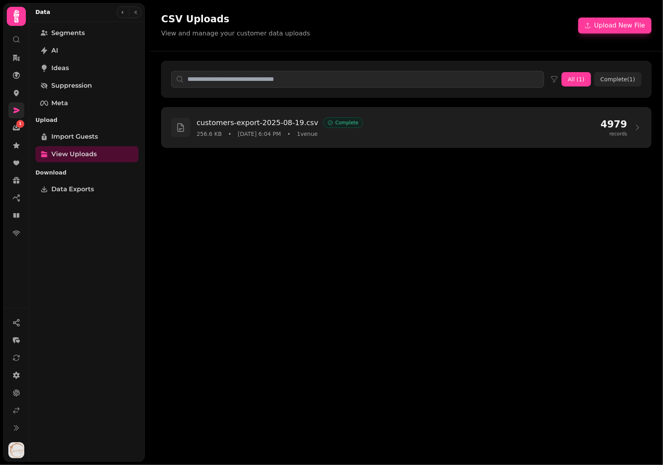
click at [413, 124] on div "customers-export-2025-08-19.csv Complete" at bounding box center [396, 122] width 398 height 11
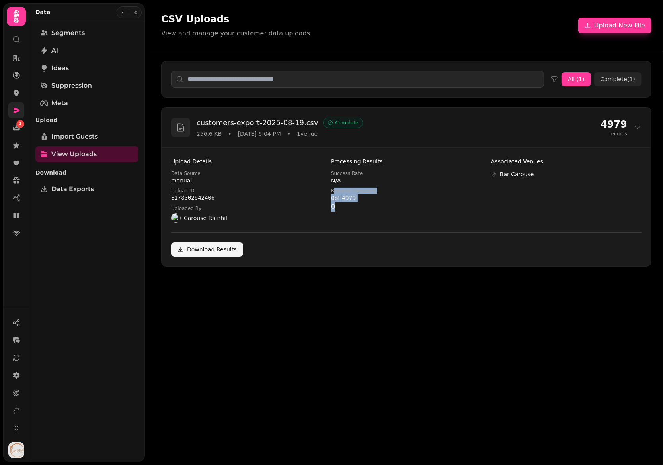
drag, startPoint x: 335, startPoint y: 203, endPoint x: 332, endPoint y: 189, distance: 13.8
click at [332, 189] on dl "Success Rate N/A Records Processed 0 of 4979 0" at bounding box center [406, 190] width 150 height 41
click at [334, 209] on dl "Success Rate N/A Records Processed 0 of 4979 0" at bounding box center [406, 190] width 150 height 41
click at [224, 252] on link "Download Results" at bounding box center [207, 249] width 72 height 14
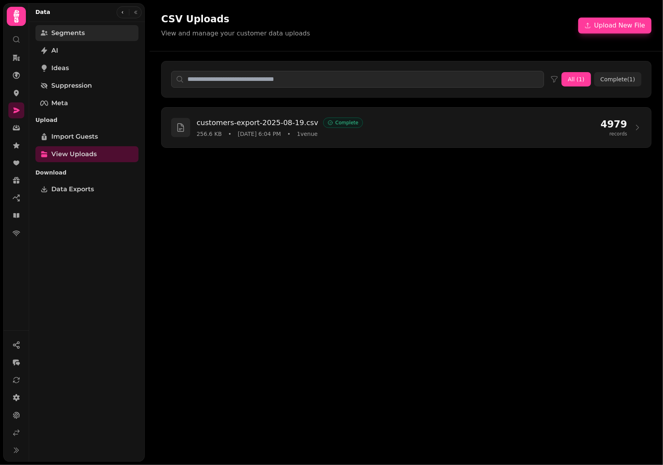
click at [84, 33] on span "Segments" at bounding box center [67, 33] width 33 height 10
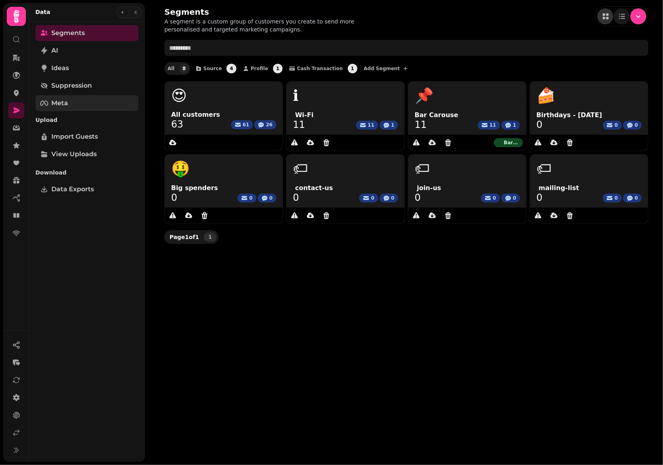
click at [66, 107] on span "Meta" at bounding box center [59, 103] width 17 height 10
